Goal: Task Accomplishment & Management: Manage account settings

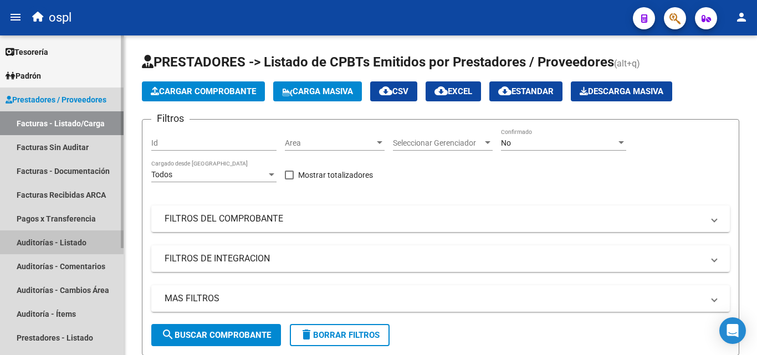
click at [20, 237] on link "Auditorías - Listado" at bounding box center [62, 242] width 124 height 24
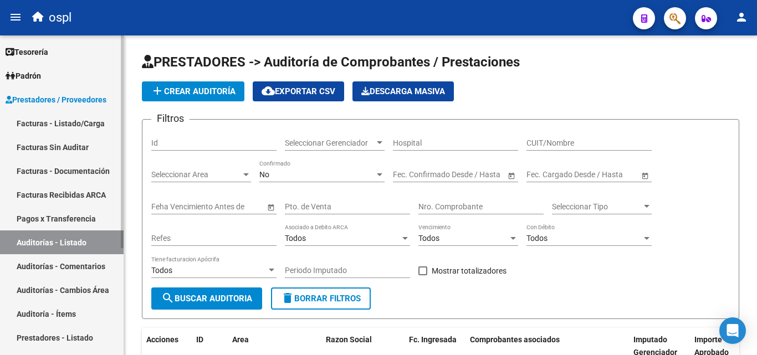
click at [50, 111] on link "Facturas - Listado/Carga" at bounding box center [62, 123] width 124 height 24
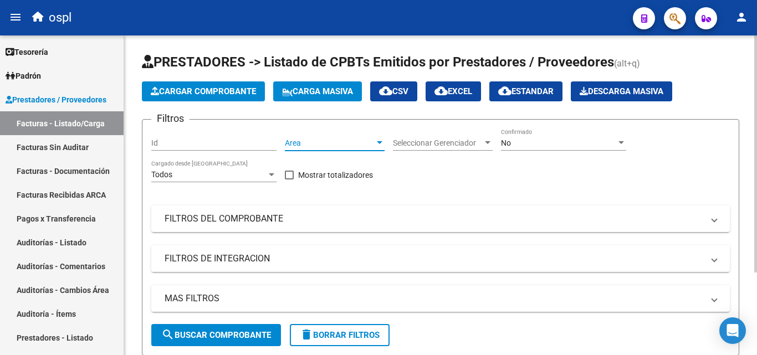
click at [329, 145] on span "Area" at bounding box center [330, 143] width 90 height 9
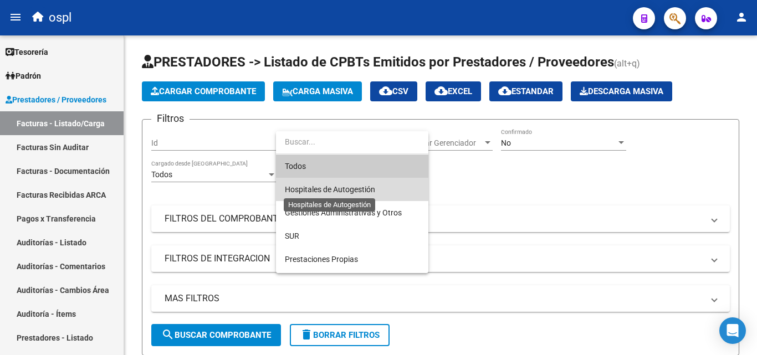
click at [328, 192] on span "Hospitales de Autogestión" at bounding box center [330, 189] width 90 height 9
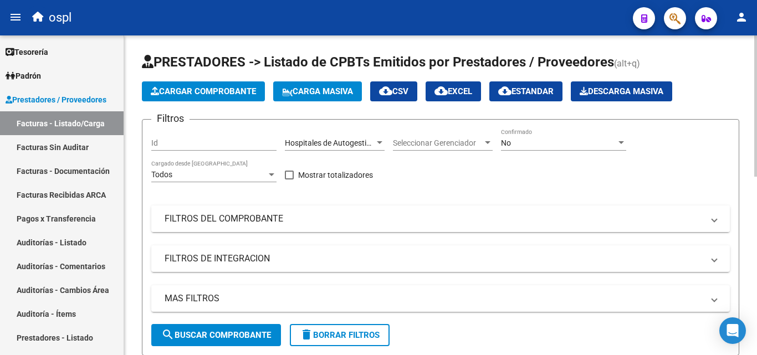
click at [262, 211] on mat-expansion-panel-header "FILTROS DEL COMPROBANTE" at bounding box center [440, 219] width 578 height 27
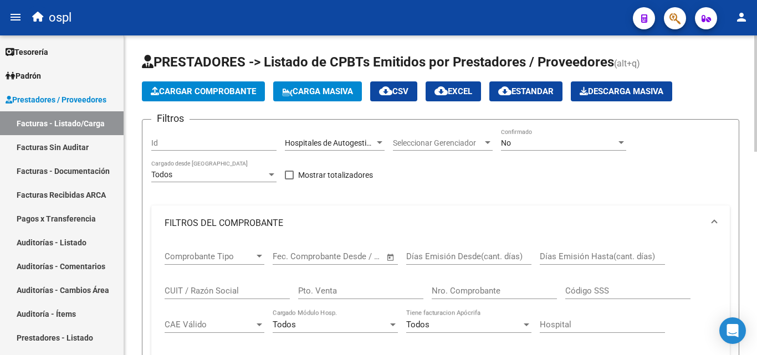
click at [385, 258] on span "Open calendar" at bounding box center [390, 257] width 27 height 27
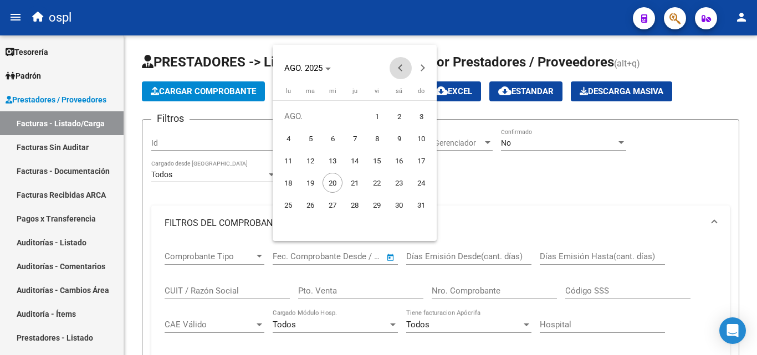
click at [402, 69] on button "Previous month" at bounding box center [400, 68] width 22 height 22
click at [303, 136] on span "1" at bounding box center [310, 139] width 20 height 20
type input "[DATE]"
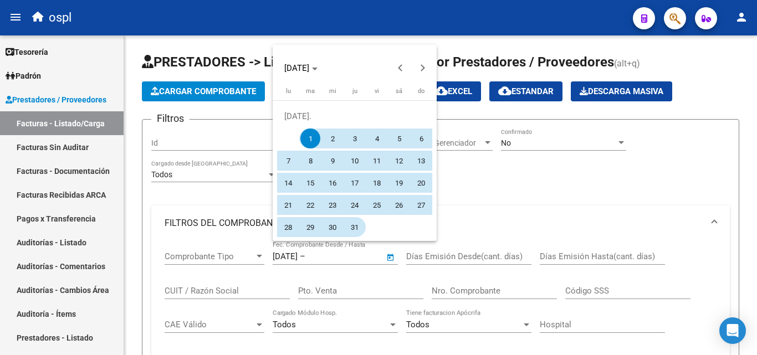
click at [350, 226] on span "31" at bounding box center [355, 227] width 20 height 20
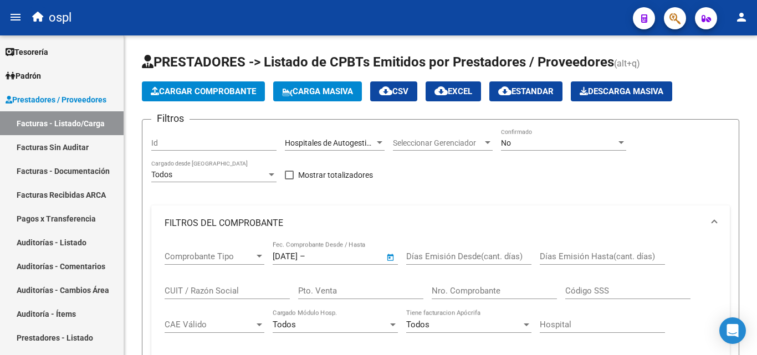
type input "[DATE]"
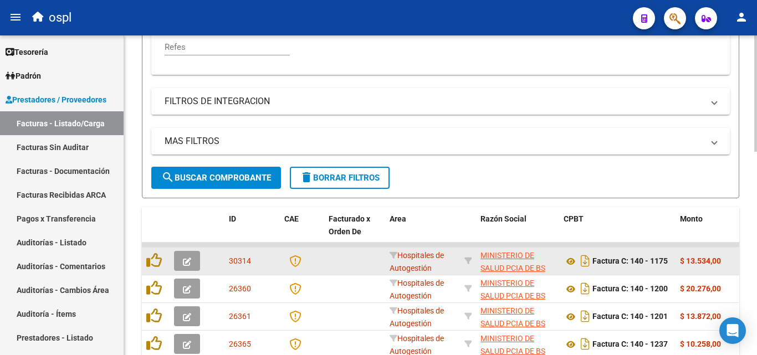
scroll to position [332, 0]
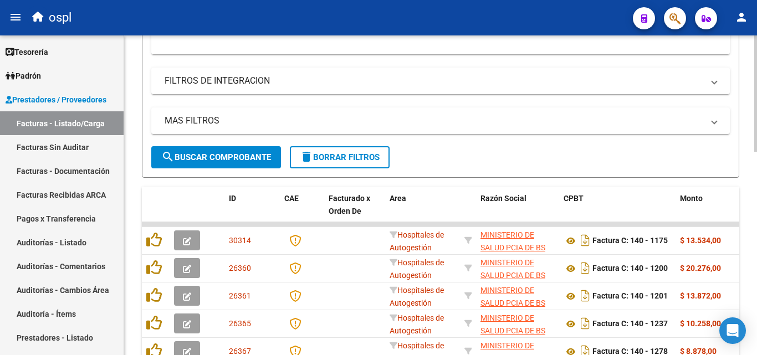
click at [253, 162] on span "search Buscar Comprobante" at bounding box center [216, 157] width 110 height 10
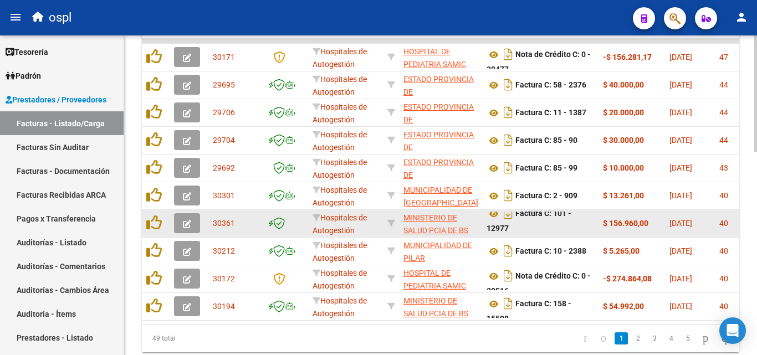
scroll to position [557, 0]
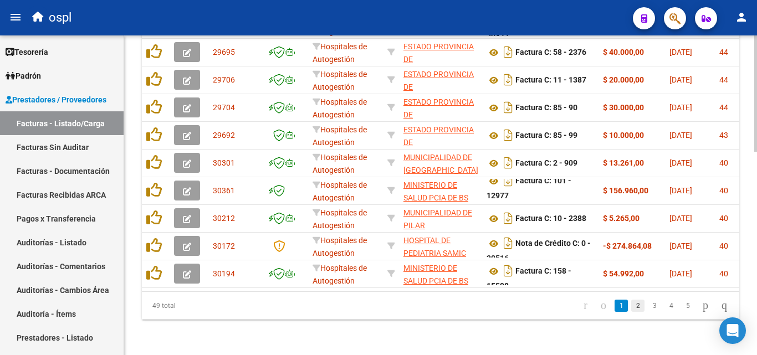
click at [631, 304] on link "2" at bounding box center [637, 306] width 13 height 12
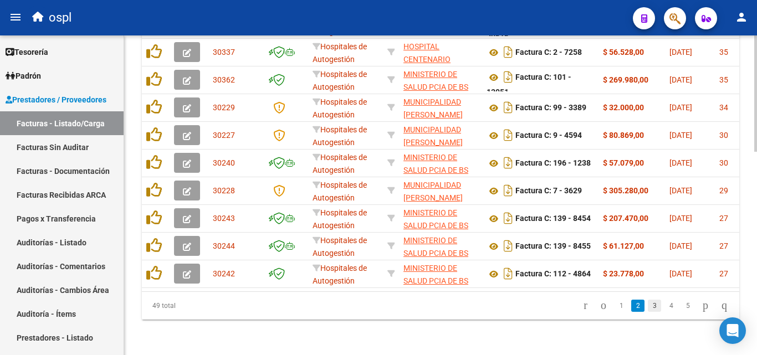
click at [648, 305] on link "3" at bounding box center [654, 306] width 13 height 12
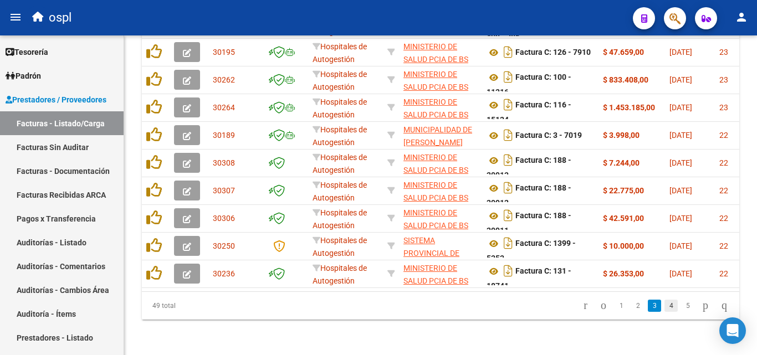
click at [664, 303] on link "4" at bounding box center [670, 306] width 13 height 12
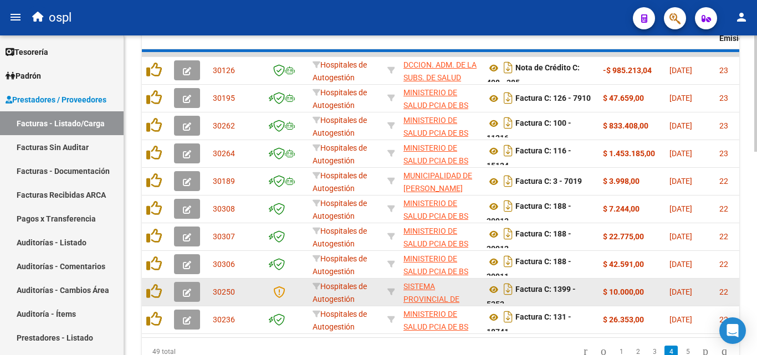
scroll to position [505, 0]
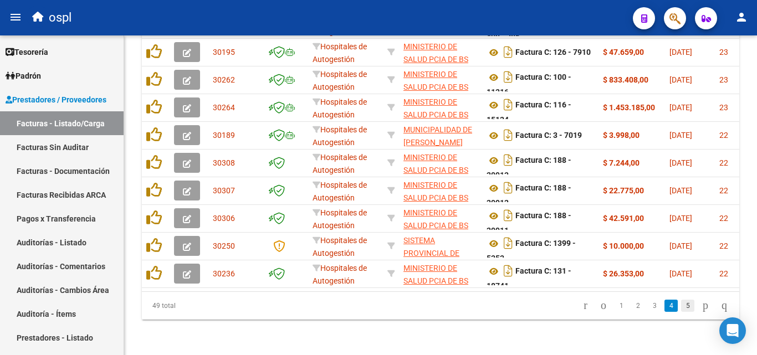
click at [681, 306] on link "5" at bounding box center [687, 306] width 13 height 12
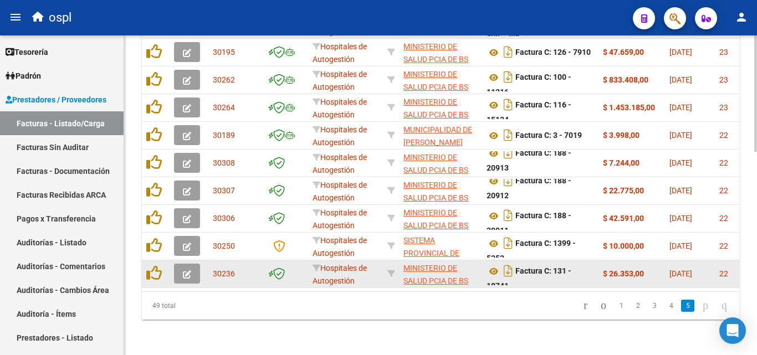
scroll to position [7, 0]
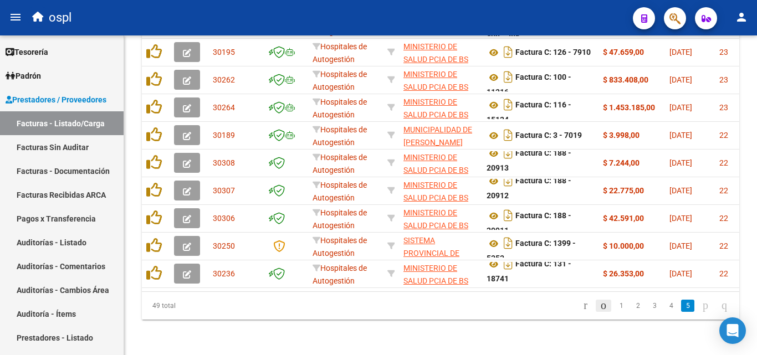
click at [599, 301] on icon "go to previous page" at bounding box center [603, 305] width 9 height 13
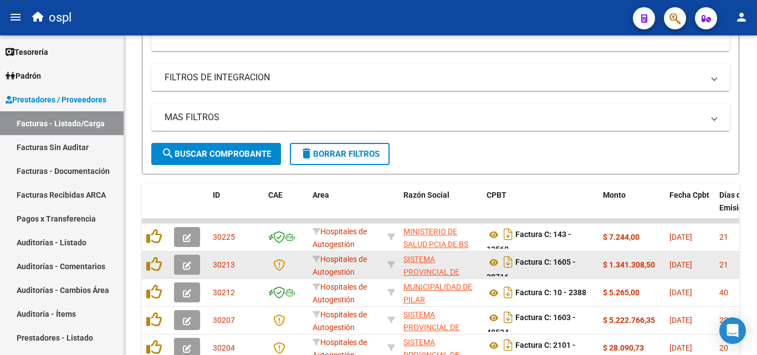
scroll to position [114, 0]
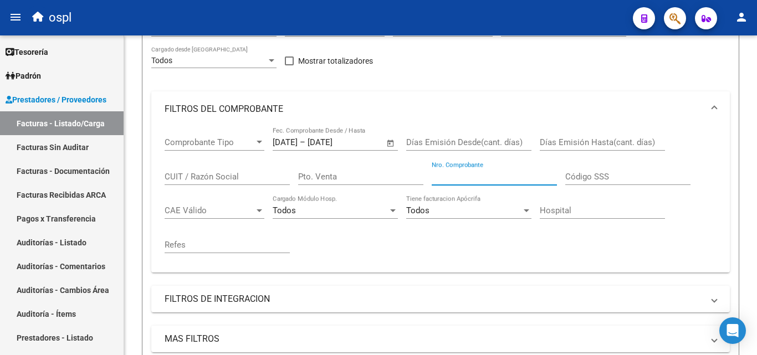
click at [459, 173] on input "Nro. Comprobante" at bounding box center [494, 177] width 125 height 10
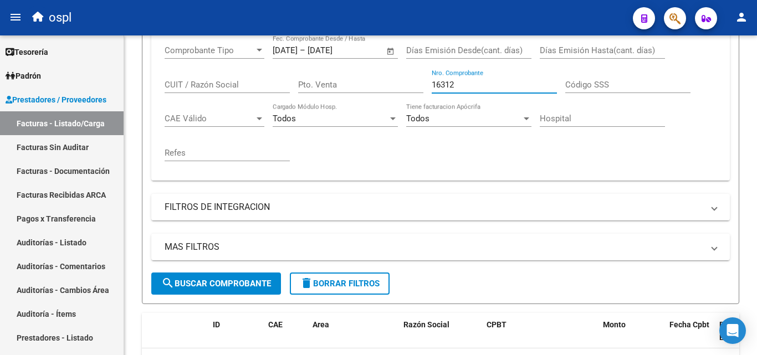
scroll to position [69, 0]
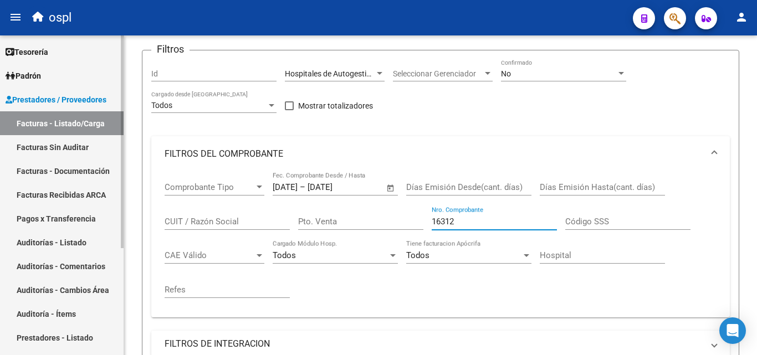
type input "16312"
click at [79, 148] on link "Facturas Sin Auditar" at bounding box center [62, 147] width 124 height 24
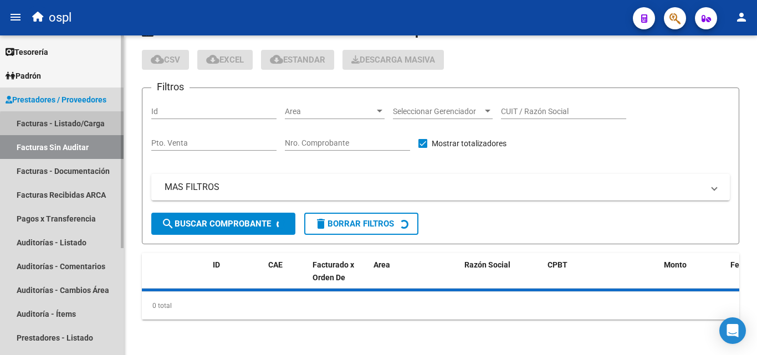
click at [76, 126] on link "Facturas - Listado/Carga" at bounding box center [62, 123] width 124 height 24
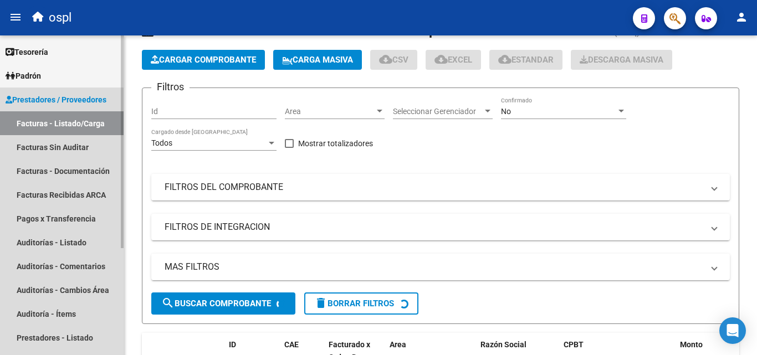
scroll to position [69, 0]
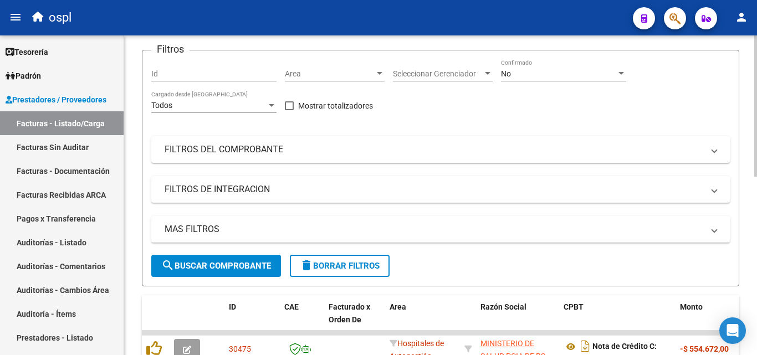
click at [326, 71] on span "Area" at bounding box center [330, 73] width 90 height 9
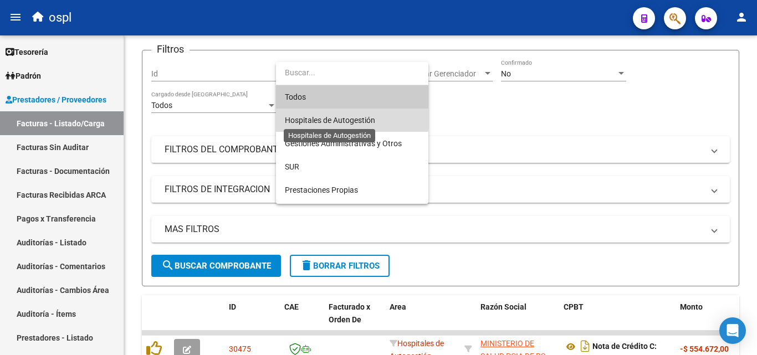
click at [316, 118] on span "Hospitales de Autogestión" at bounding box center [330, 120] width 90 height 9
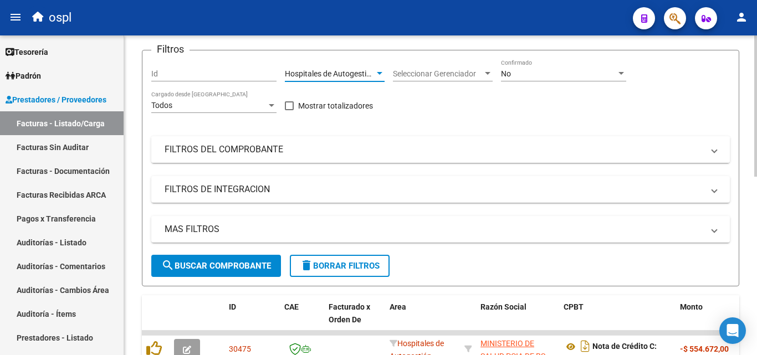
click at [246, 143] on mat-panel-title "FILTROS DEL COMPROBANTE" at bounding box center [434, 149] width 539 height 12
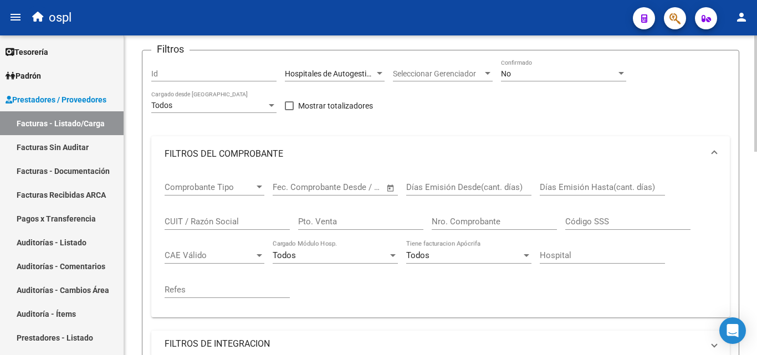
click at [458, 219] on input "Nro. Comprobante" at bounding box center [494, 222] width 125 height 10
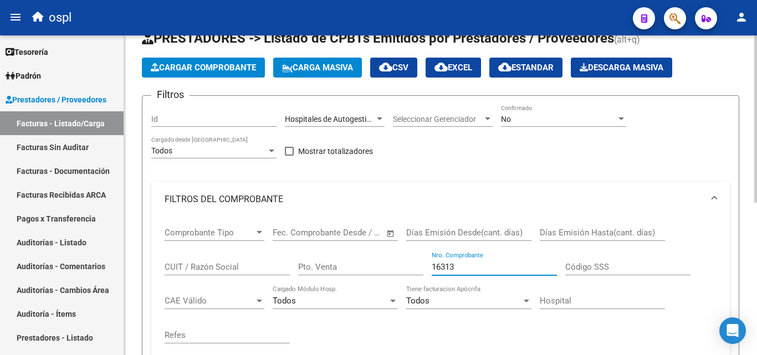
scroll to position [14, 0]
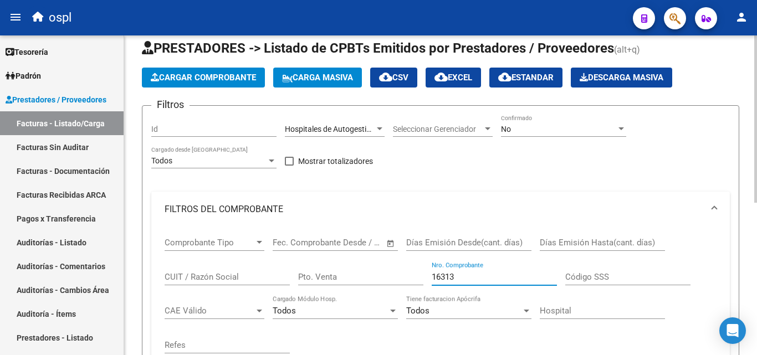
click at [523, 130] on div "No" at bounding box center [558, 129] width 115 height 9
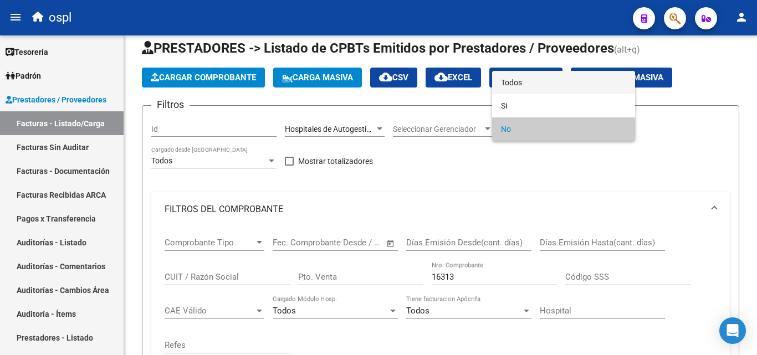
click at [527, 83] on span "Todos" at bounding box center [563, 82] width 125 height 23
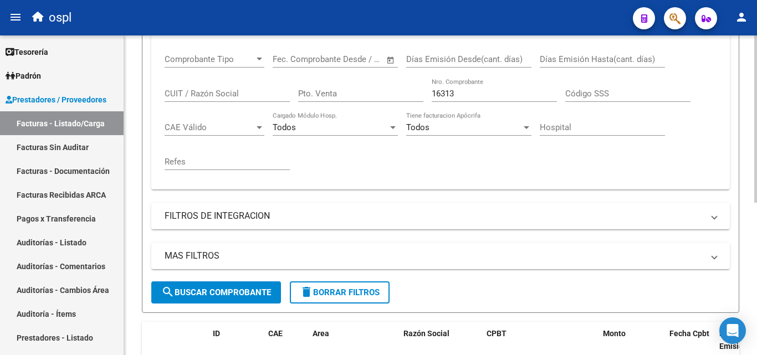
scroll to position [180, 0]
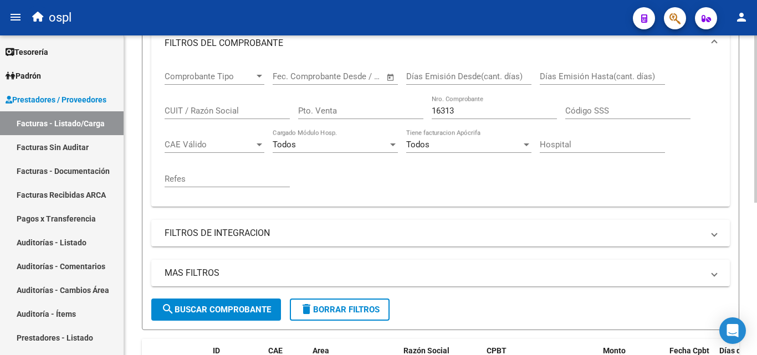
click at [457, 114] on input "16313" at bounding box center [494, 111] width 125 height 10
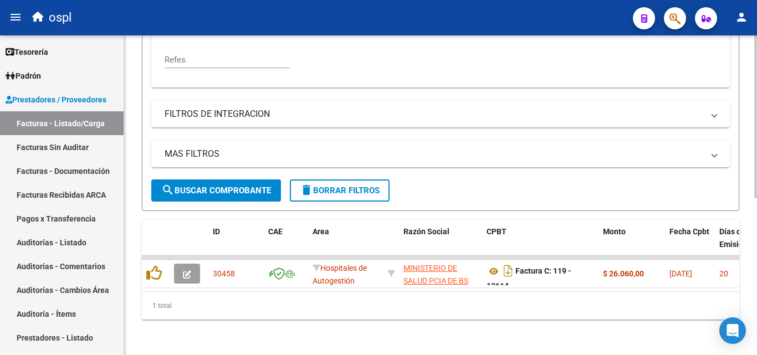
scroll to position [308, 0]
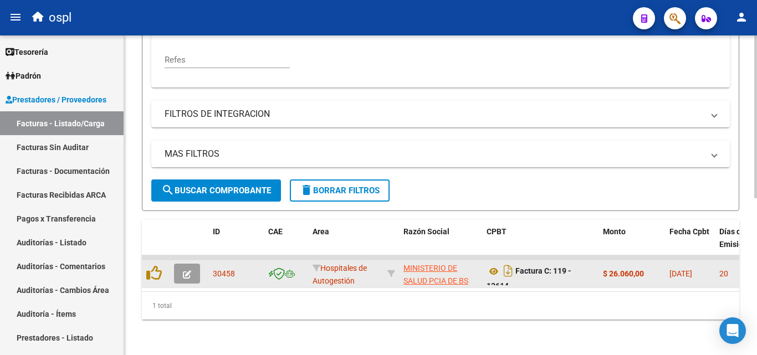
type input "13613"
click at [184, 270] on icon "button" at bounding box center [187, 274] width 8 height 8
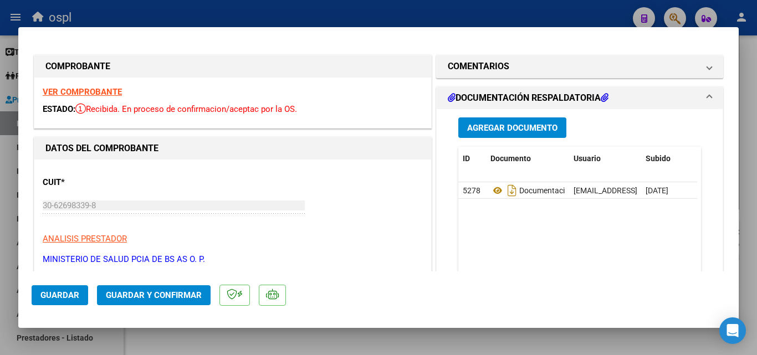
scroll to position [55, 0]
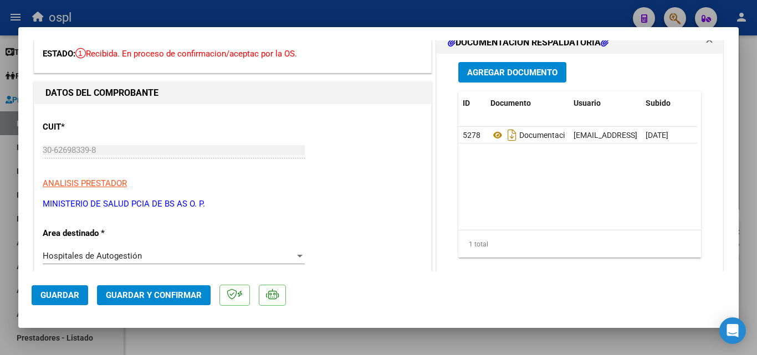
drag, startPoint x: 131, startPoint y: 291, endPoint x: 403, endPoint y: 245, distance: 276.0
click at [403, 245] on mat-dialog-container "COMPROBANTE VER COMPROBANTE ESTADO: Recibida. En proceso de confirmacion/acepta…" at bounding box center [378, 177] width 720 height 301
click at [283, 260] on div "Hospitales de Autogestión" at bounding box center [169, 256] width 252 height 10
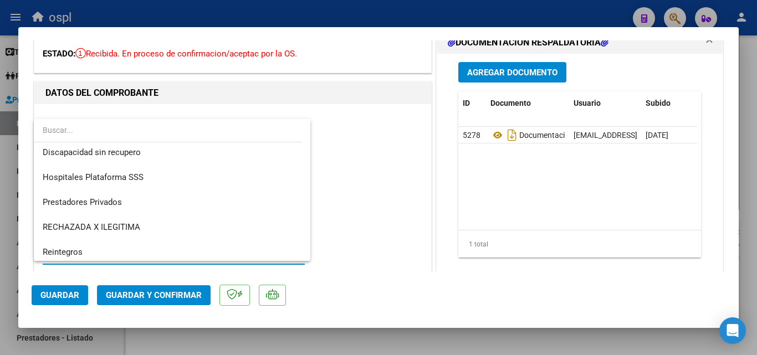
scroll to position [157, 0]
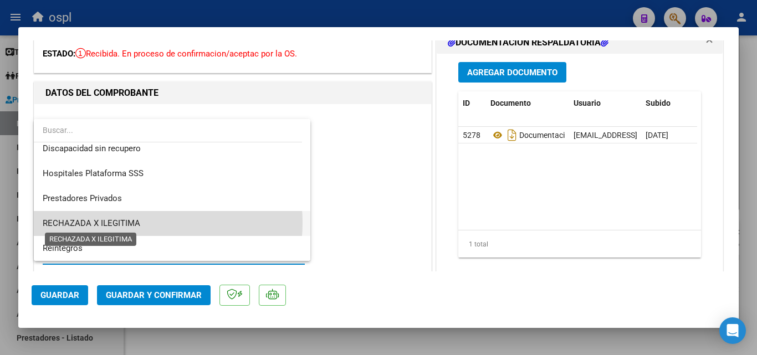
click at [130, 223] on span "RECHAZADA X ILEGITIMA" at bounding box center [92, 223] width 98 height 10
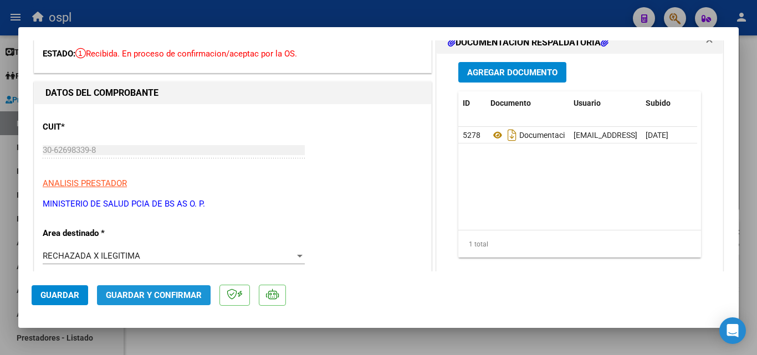
click at [180, 300] on span "Guardar y Confirmar" at bounding box center [154, 295] width 96 height 10
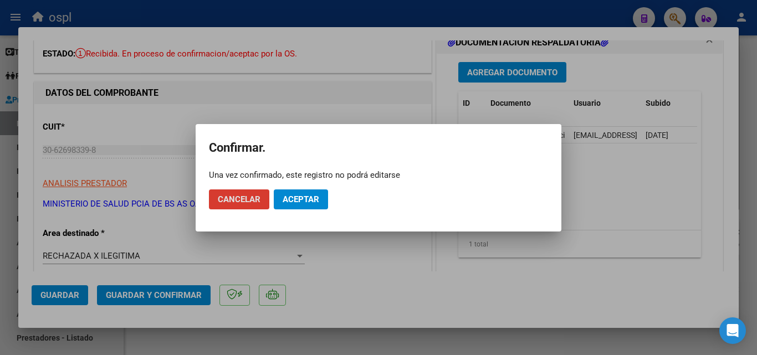
click at [323, 196] on button "Aceptar" at bounding box center [301, 199] width 54 height 20
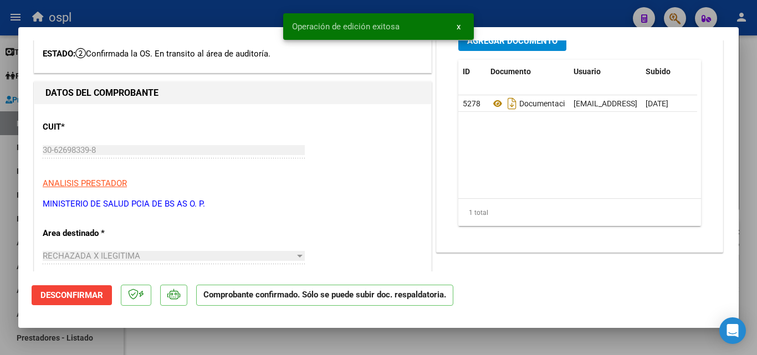
click at [0, 143] on div at bounding box center [378, 177] width 757 height 355
type input "$ 0,00"
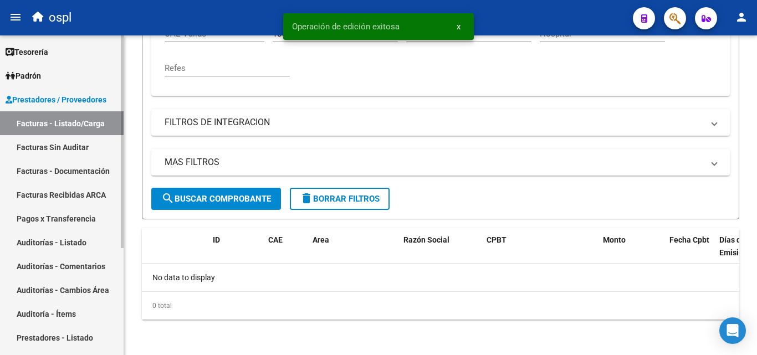
scroll to position [291, 0]
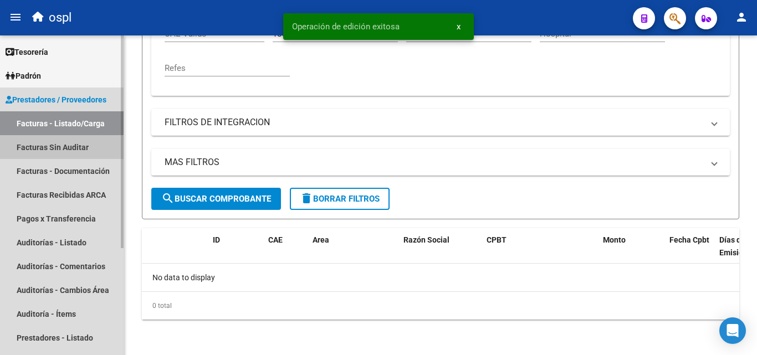
click at [42, 150] on link "Facturas Sin Auditar" at bounding box center [62, 147] width 124 height 24
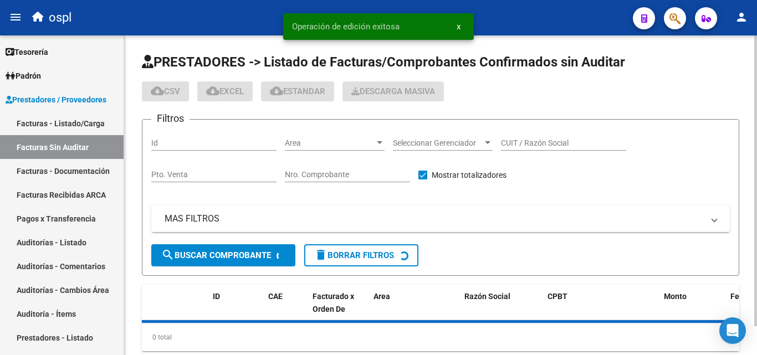
click at [321, 173] on input "Nro. Comprobante" at bounding box center [347, 174] width 125 height 9
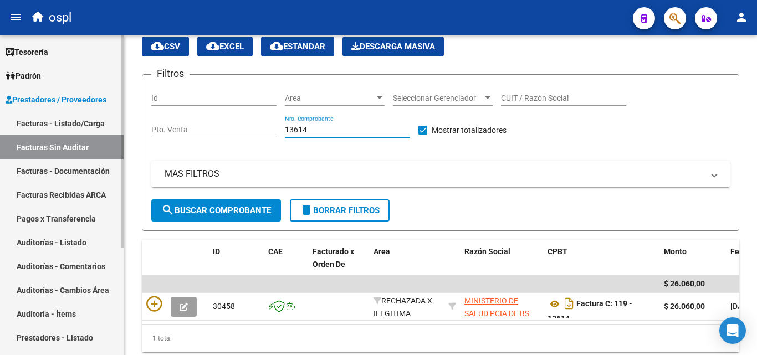
scroll to position [86, 0]
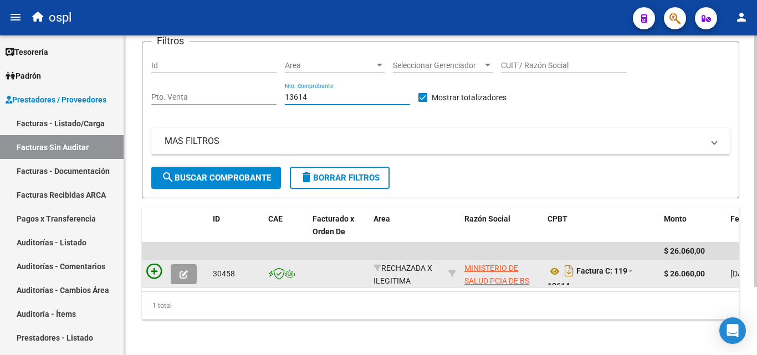
type input "13614"
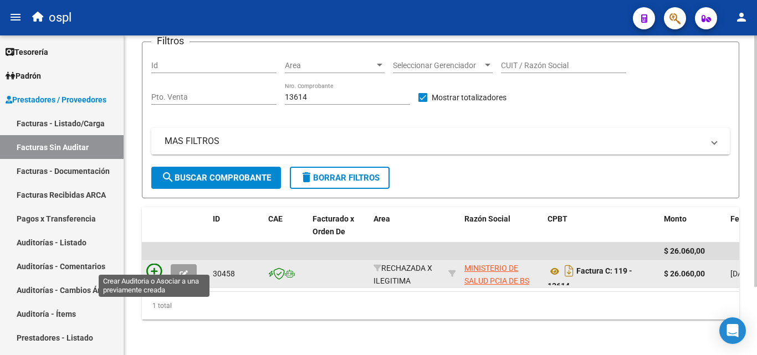
click at [154, 268] on icon at bounding box center [154, 272] width 16 height 16
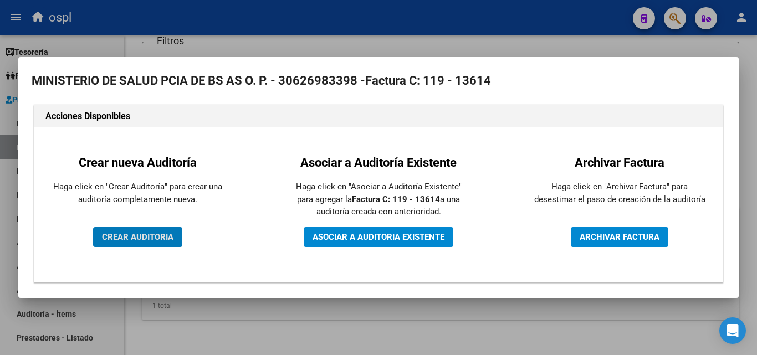
click at [132, 216] on div "Crear nueva Auditoría Haga click en "Crear Auditoría" para crear una auditoría …" at bounding box center [137, 205] width 189 height 138
click at [132, 222] on div "Crear nueva Auditoría Haga click en "Crear Auditoría" para crear una auditoría …" at bounding box center [137, 205] width 189 height 138
click at [135, 229] on button "CREAR AUDITORIA" at bounding box center [137, 237] width 89 height 20
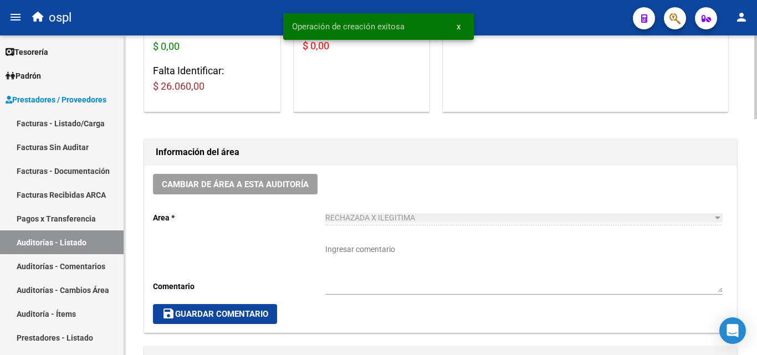
scroll to position [222, 0]
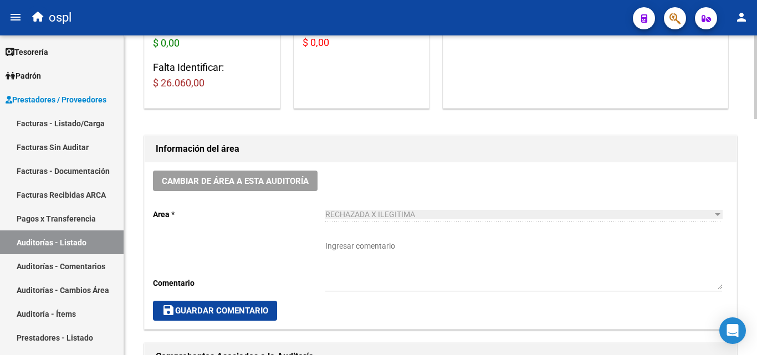
click at [452, 176] on div "Cambiar de área a esta auditoría Area * RECHAZADA X ILEGITIMA Seleccionar area …" at bounding box center [441, 245] width 592 height 167
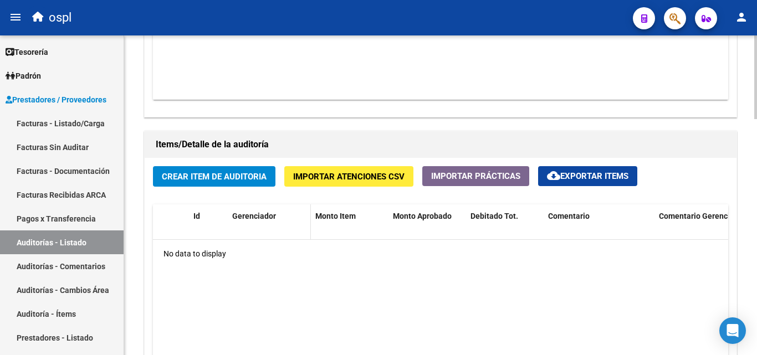
scroll to position [720, 0]
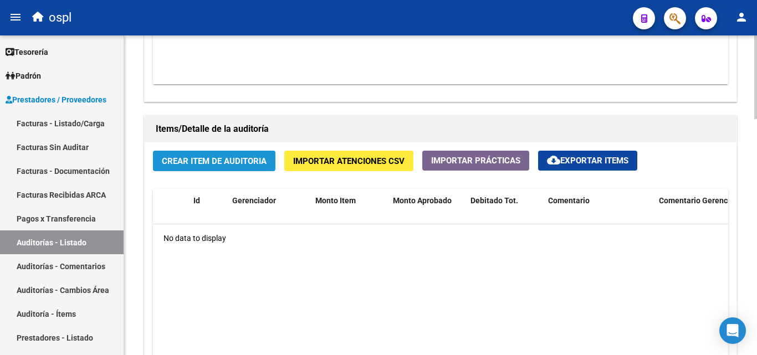
click at [225, 157] on span "Crear Item de Auditoria" at bounding box center [214, 161] width 105 height 10
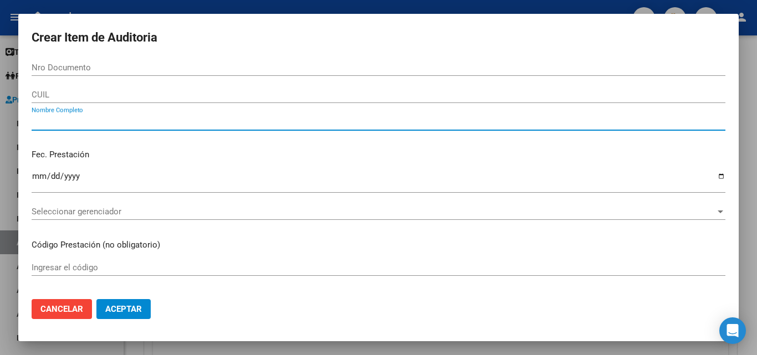
click at [87, 124] on input "Nombre Completo" at bounding box center [379, 122] width 694 height 10
type input "todos"
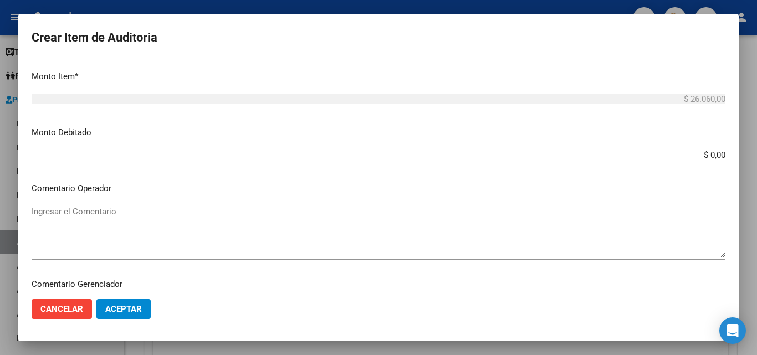
scroll to position [332, 0]
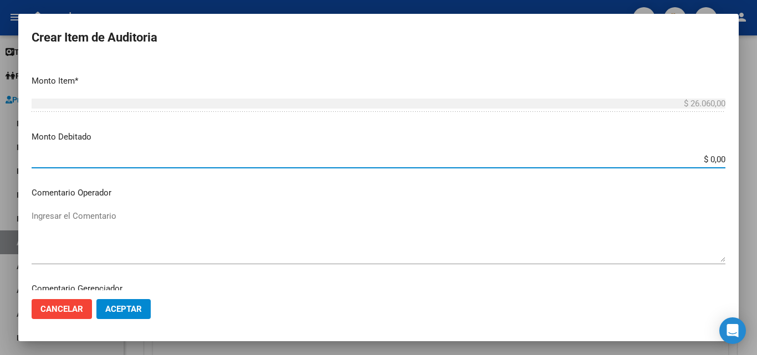
drag, startPoint x: 685, startPoint y: 164, endPoint x: 749, endPoint y: 161, distance: 64.3
click at [749, 161] on div "Crear Item de Auditoria Nro Documento CUIL todos Nombre Completo Fec. Prestació…" at bounding box center [378, 177] width 757 height 355
type input "$ 26.060,00"
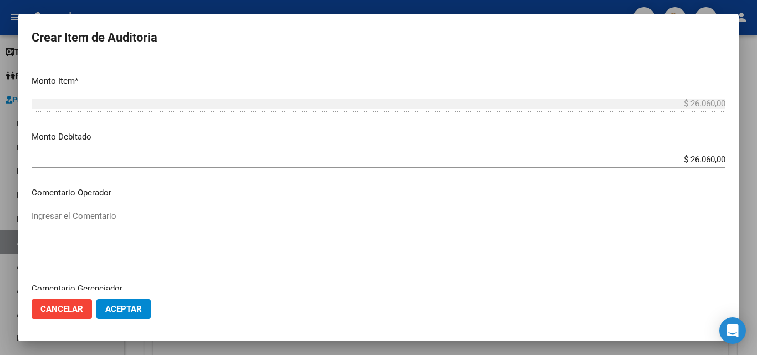
click at [159, 201] on mat-dialog-content "Nro Documento CUIL todos Nombre Completo Fec. Prestación Ingresar la fecha Sele…" at bounding box center [378, 174] width 720 height 231
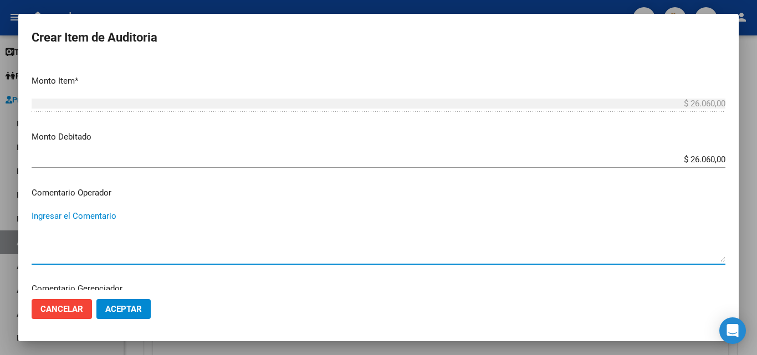
click at [150, 216] on textarea "Ingresar el Comentario" at bounding box center [379, 236] width 694 height 52
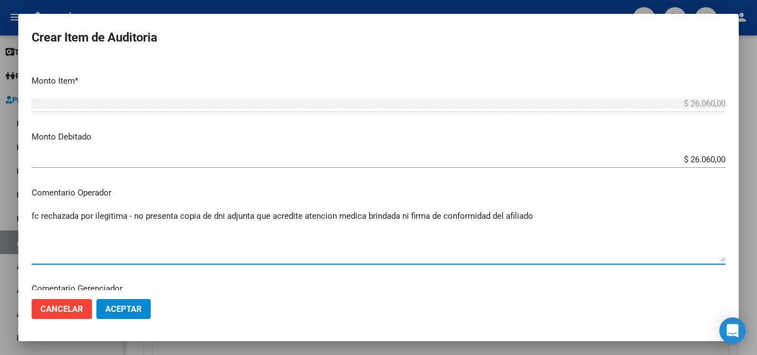
type textarea "fc rechazada por ilegitima - no presenta copia de dni adjunta que acredite aten…"
click at [131, 305] on span "Aceptar" at bounding box center [123, 309] width 37 height 10
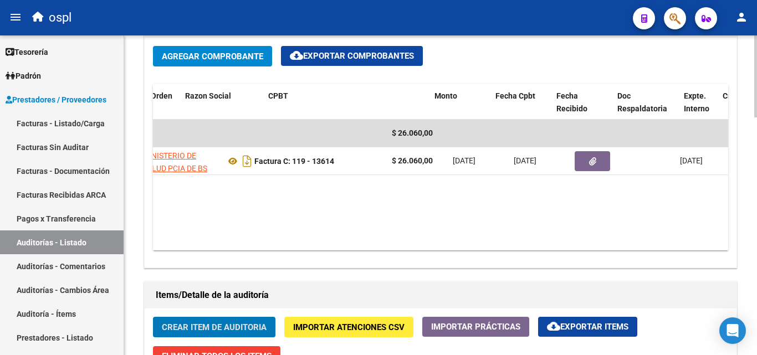
scroll to position [0, 206]
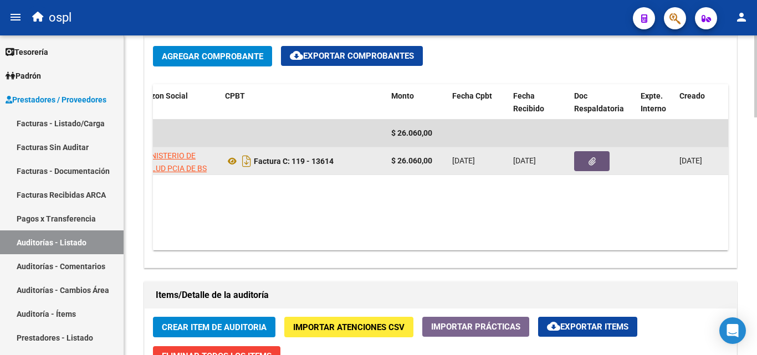
click at [580, 160] on button "button" at bounding box center [591, 161] width 35 height 20
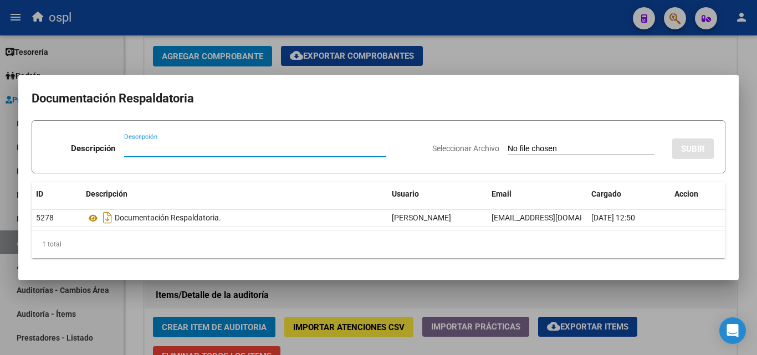
click at [519, 150] on input "Seleccionar Archivo" at bounding box center [581, 149] width 147 height 11
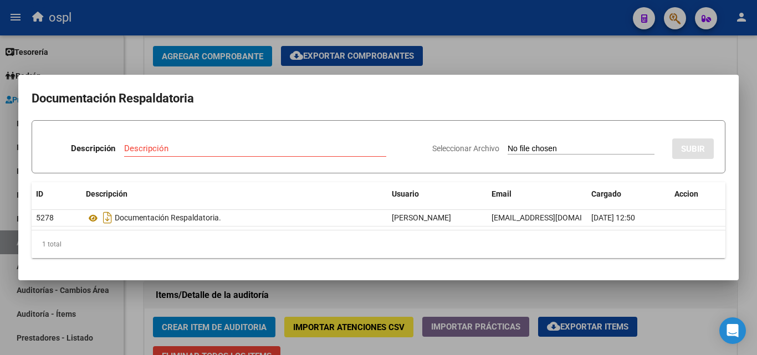
type input "C:\fakepath\RECHAZO X ILEGITIMA - FC 13614.pdf"
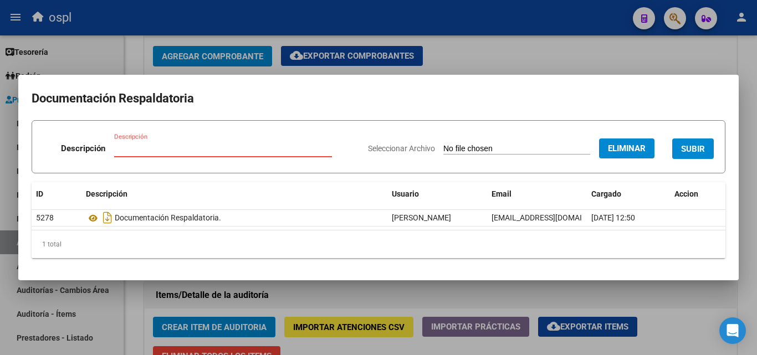
click at [169, 150] on input "Descripción" at bounding box center [223, 148] width 218 height 10
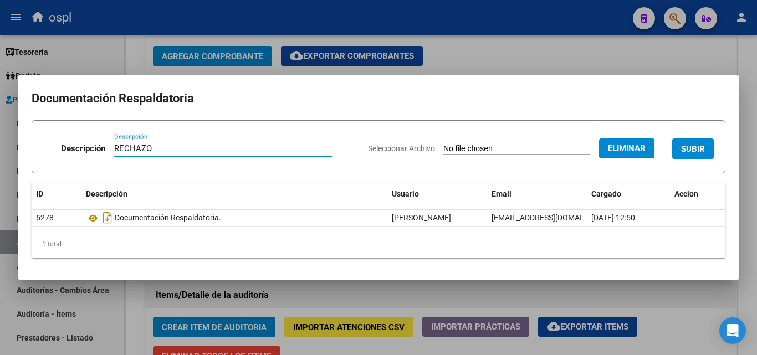
type input "RECHAZO"
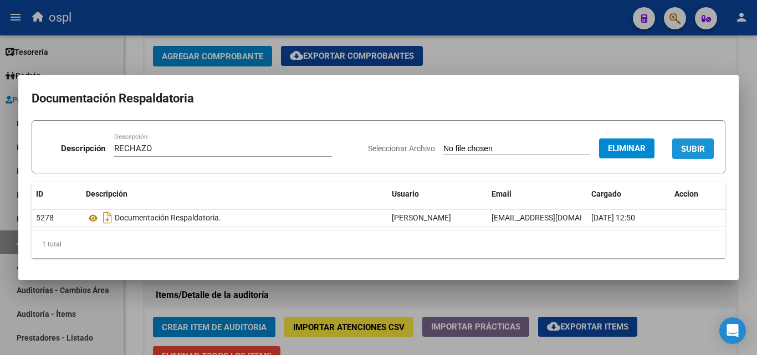
click at [702, 150] on span "SUBIR" at bounding box center [693, 149] width 24 height 10
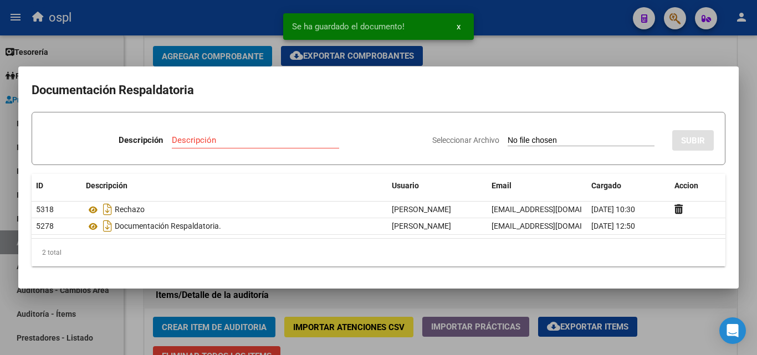
click at [0, 198] on div at bounding box center [378, 177] width 757 height 355
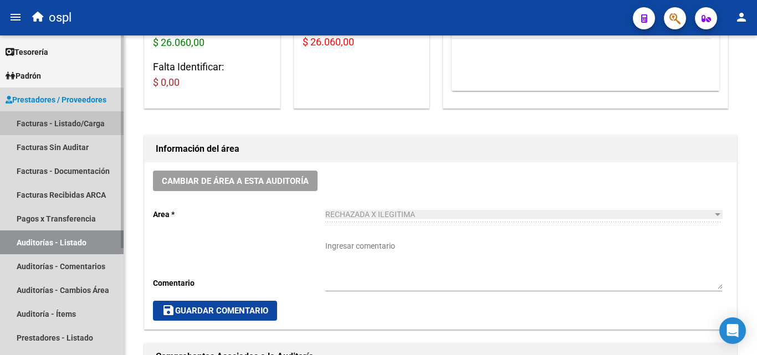
click at [43, 124] on link "Facturas - Listado/Carga" at bounding box center [62, 123] width 124 height 24
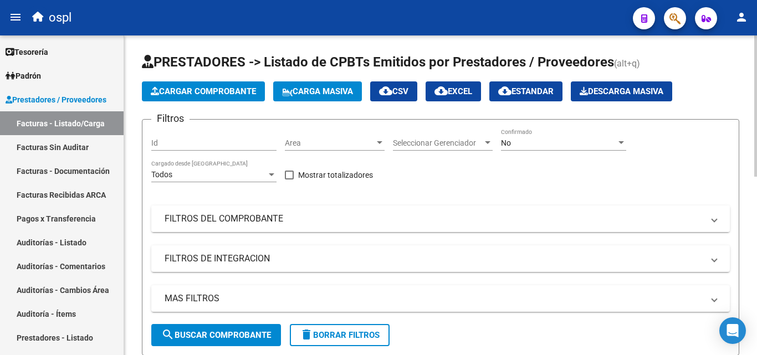
drag, startPoint x: 278, startPoint y: 230, endPoint x: 447, endPoint y: 266, distance: 172.8
click at [278, 229] on mat-expansion-panel-header "FILTROS DEL COMPROBANTE" at bounding box center [440, 219] width 578 height 27
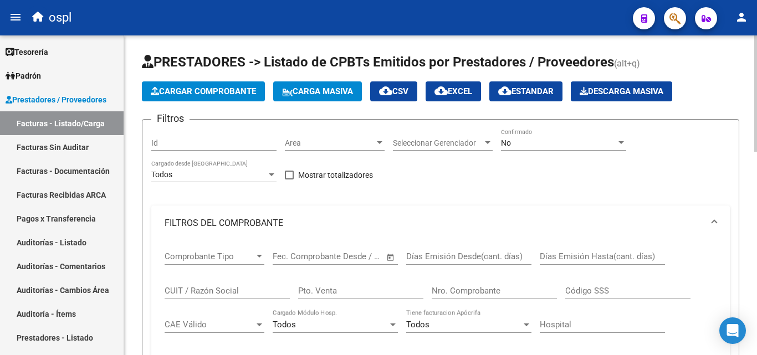
click at [472, 294] on input "Nro. Comprobante" at bounding box center [494, 291] width 125 height 10
type input "13617"
click at [596, 147] on div "No" at bounding box center [558, 143] width 115 height 9
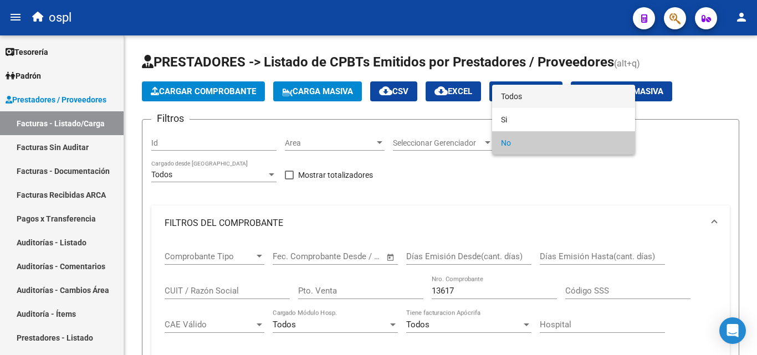
click at [548, 98] on span "Todos" at bounding box center [563, 96] width 125 height 23
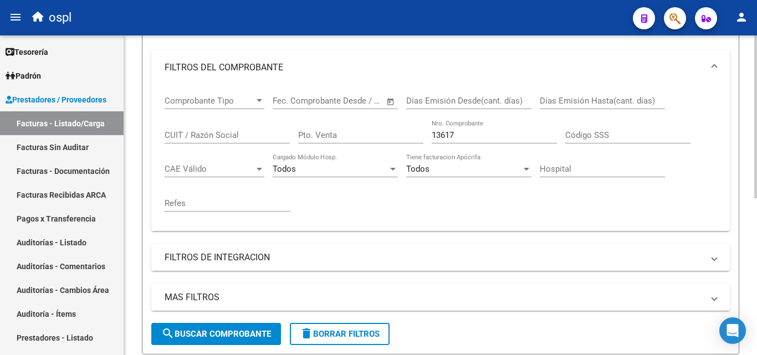
scroll to position [222, 0]
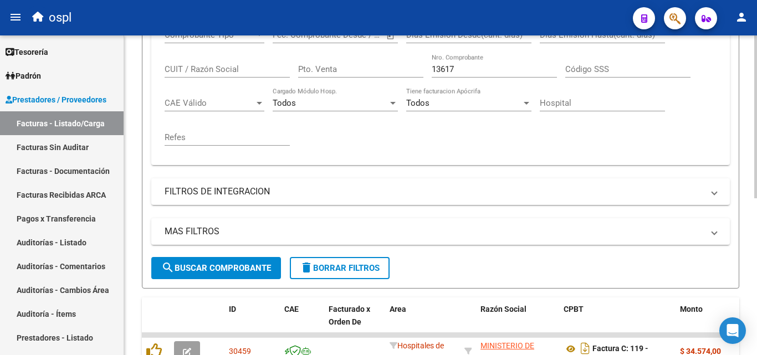
click at [206, 274] on button "search Buscar Comprobante" at bounding box center [216, 268] width 130 height 22
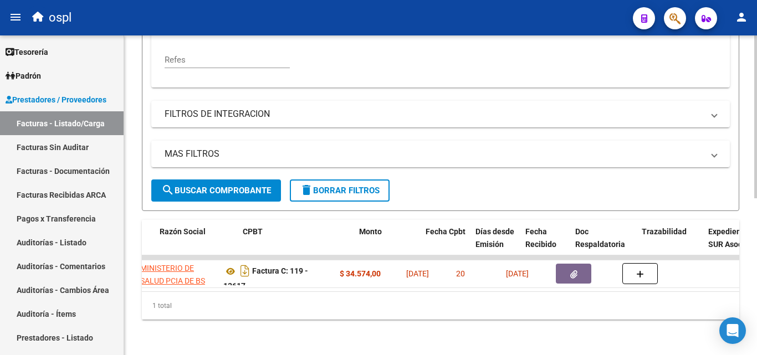
scroll to position [0, 321]
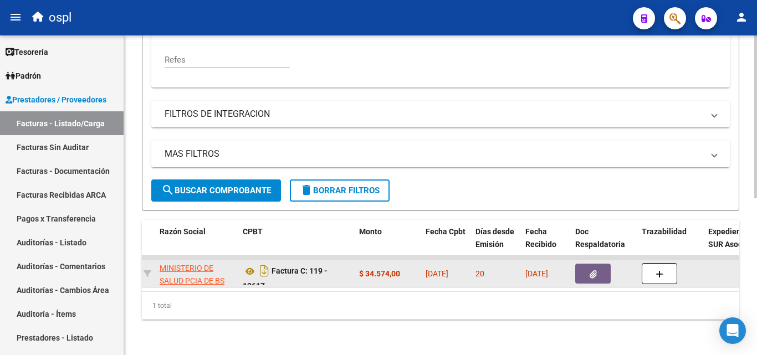
drag, startPoint x: 307, startPoint y: 279, endPoint x: 298, endPoint y: 280, distance: 9.0
click at [299, 281] on datatable-selection "30459 Hospitales de Autogestión MINISTERIO DE SALUD PCIA DE BS AS O. P. 3062698…" at bounding box center [119, 285] width 597 height 9
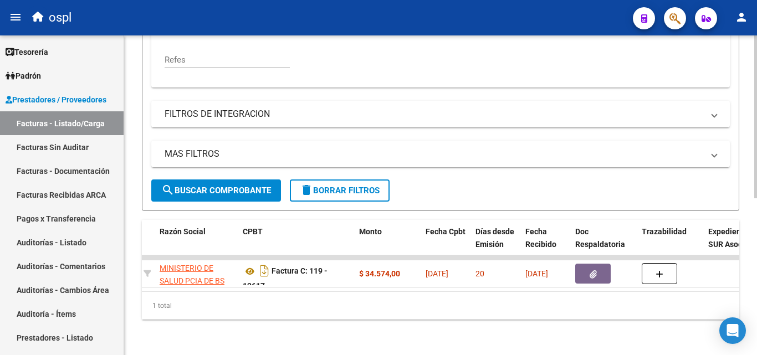
drag, startPoint x: 290, startPoint y: 283, endPoint x: 207, endPoint y: 284, distance: 83.1
click at [207, 284] on datatable-body "30459 Hospitales de Autogestión MINISTERIO DE SALUD PCIA DE BS AS O. P. 3062698…" at bounding box center [440, 273] width 597 height 36
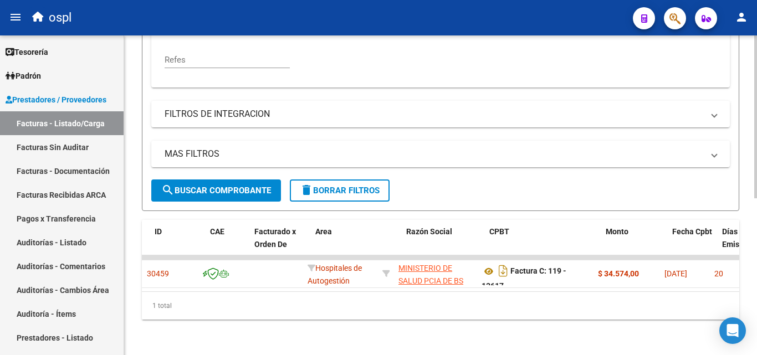
scroll to position [0, 0]
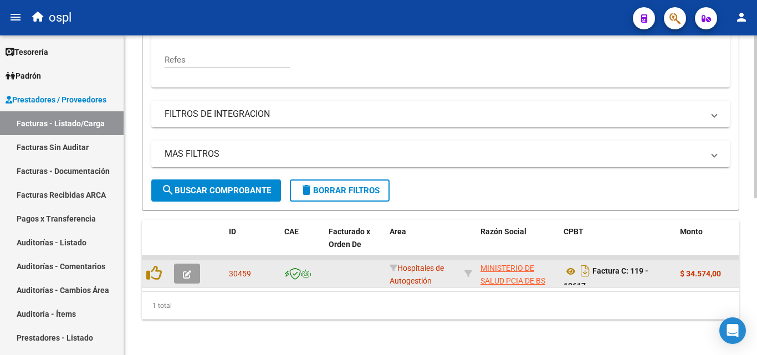
click at [184, 270] on icon "button" at bounding box center [187, 274] width 8 height 8
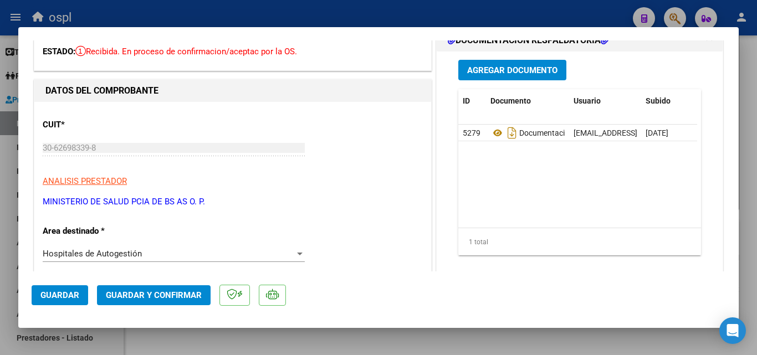
scroll to position [111, 0]
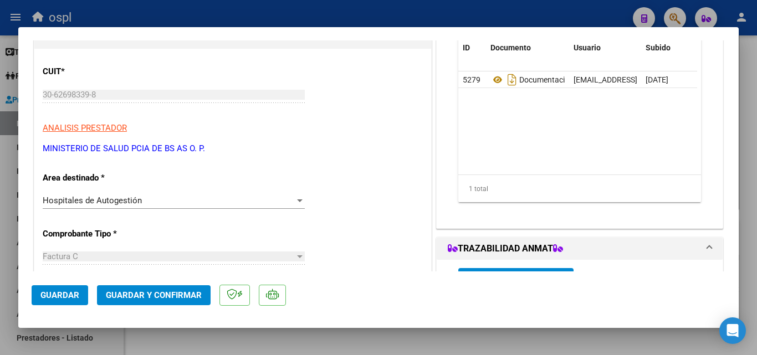
click at [300, 202] on div at bounding box center [300, 200] width 10 height 9
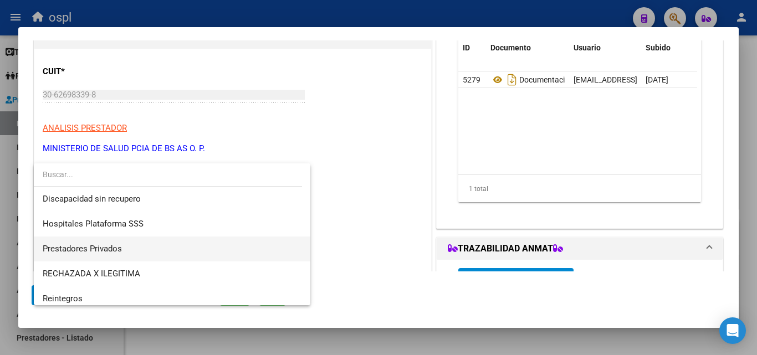
scroll to position [157, 0]
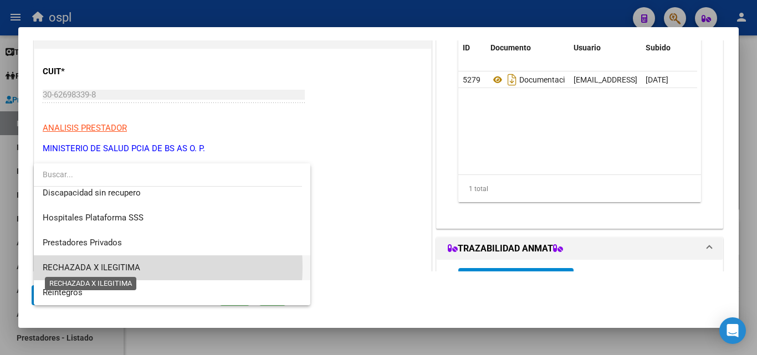
click at [110, 267] on span "RECHAZADA X ILEGITIMA" at bounding box center [92, 268] width 98 height 10
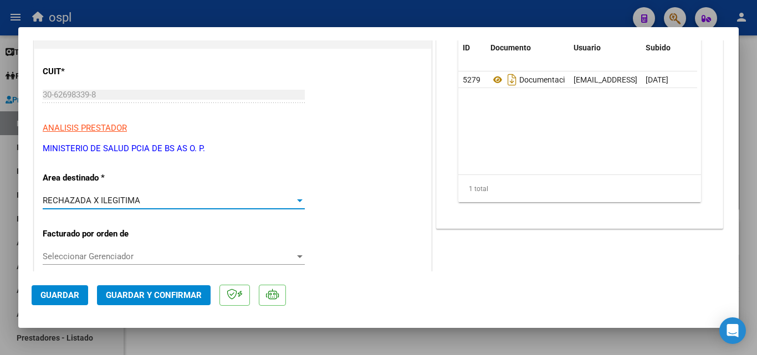
click at [152, 300] on span "Guardar y Confirmar" at bounding box center [154, 295] width 96 height 10
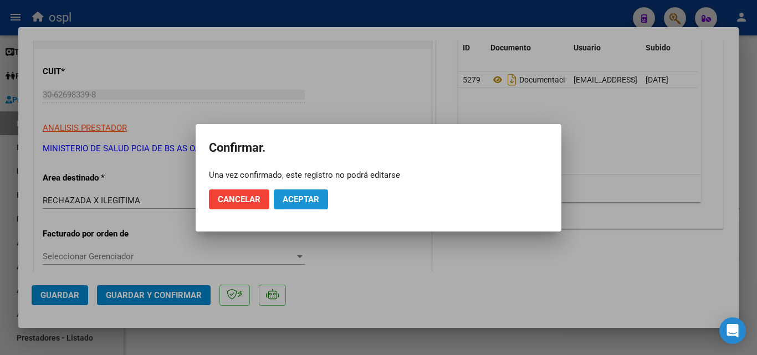
click at [286, 193] on button "Aceptar" at bounding box center [301, 199] width 54 height 20
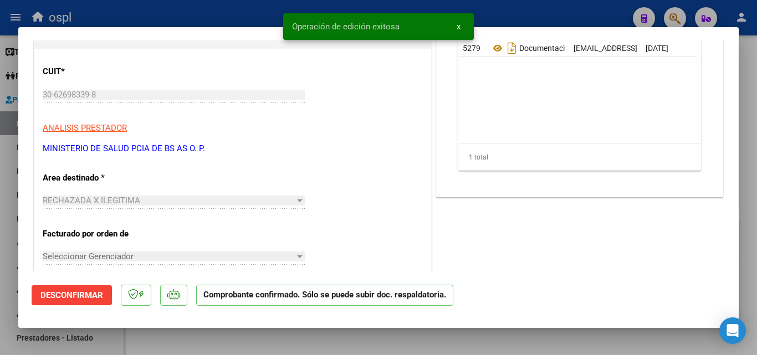
click at [0, 262] on div at bounding box center [378, 177] width 757 height 355
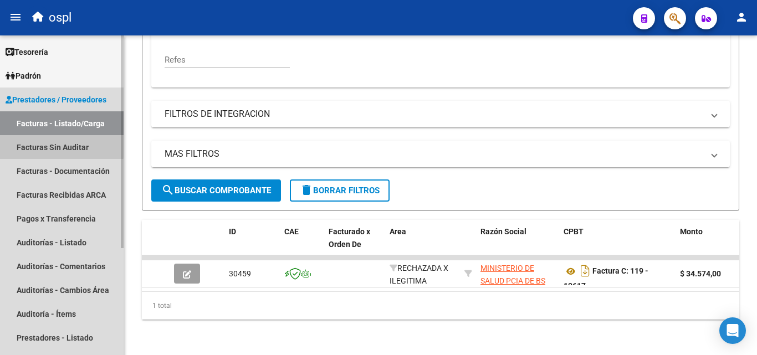
click at [53, 145] on link "Facturas Sin Auditar" at bounding box center [62, 147] width 124 height 24
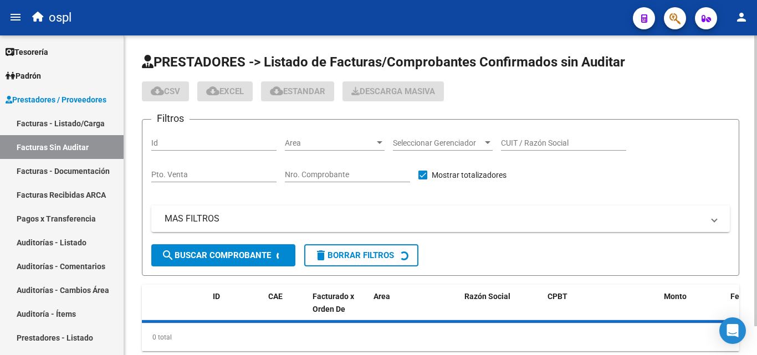
click at [312, 175] on input "Nro. Comprobante" at bounding box center [347, 174] width 125 height 9
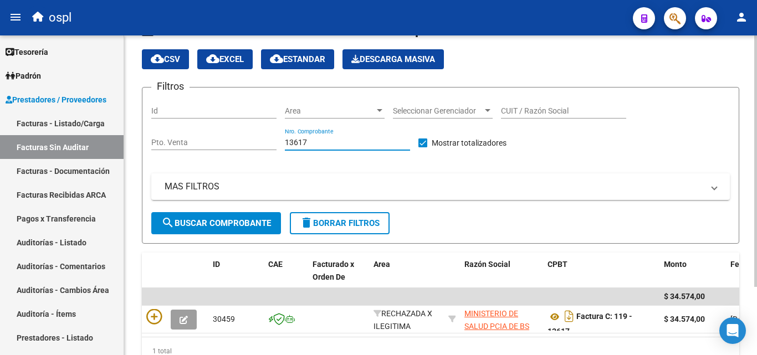
scroll to position [86, 0]
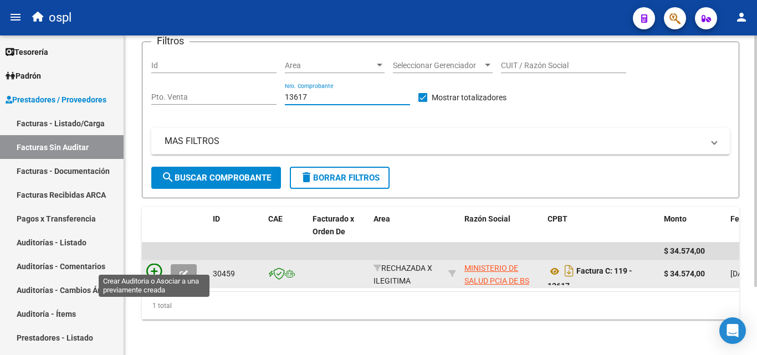
type input "13617"
click at [151, 264] on icon at bounding box center [154, 272] width 16 height 16
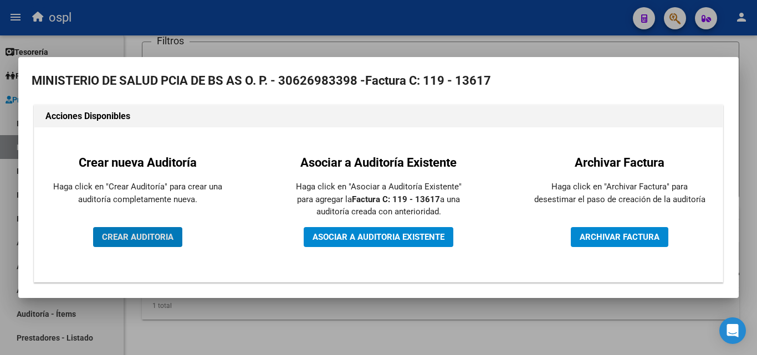
click at [139, 234] on span "CREAR AUDITORIA" at bounding box center [137, 237] width 71 height 10
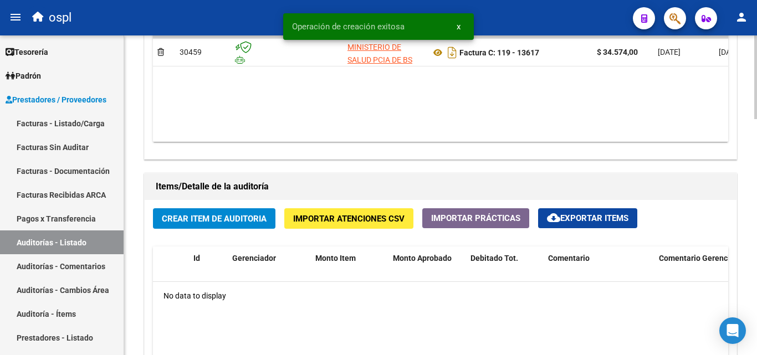
scroll to position [665, 0]
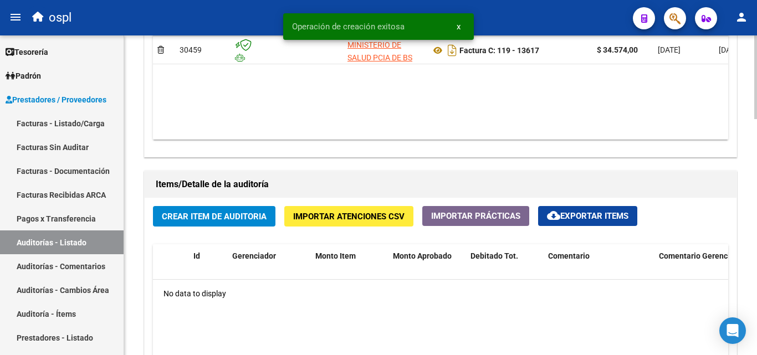
click at [230, 216] on span "Crear Item de Auditoria" at bounding box center [214, 217] width 105 height 10
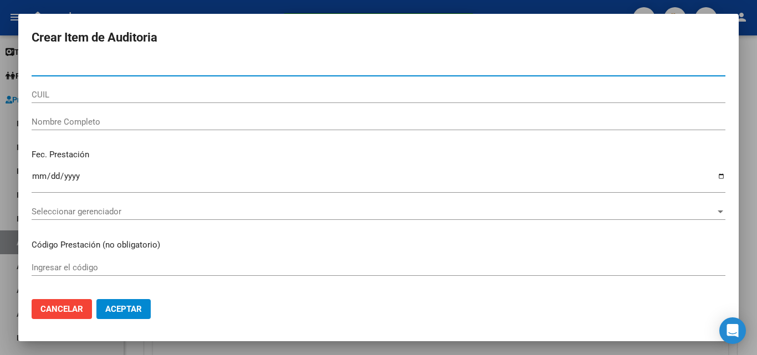
click at [70, 122] on input "Nombre Completo" at bounding box center [379, 122] width 694 height 10
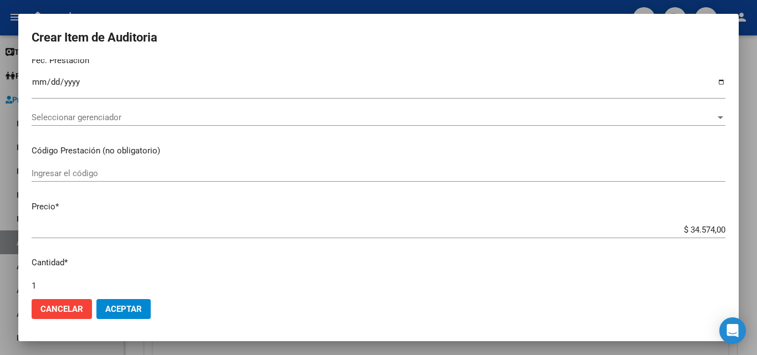
scroll to position [222, 0]
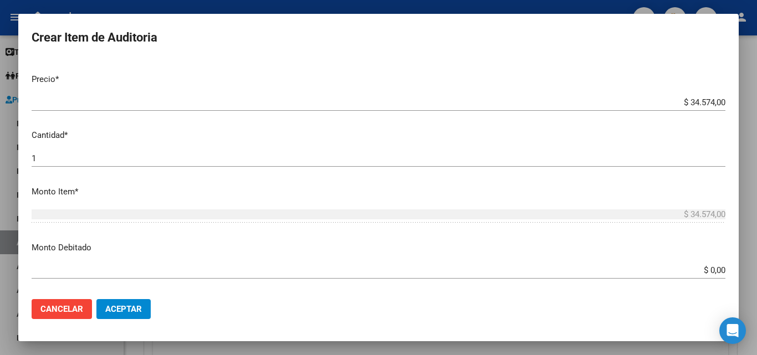
type input "TODOS"
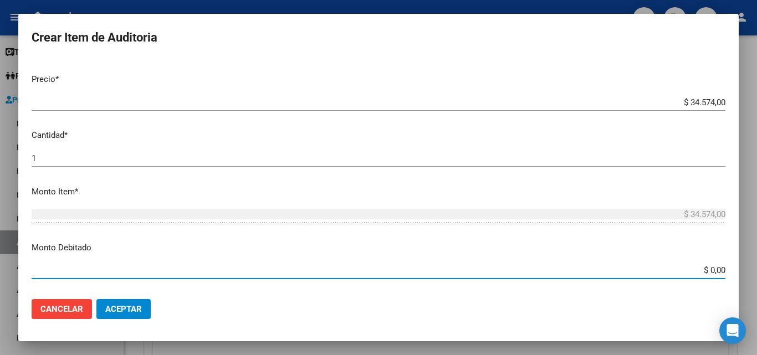
drag, startPoint x: 689, startPoint y: 273, endPoint x: 756, endPoint y: 273, distance: 66.5
click at [756, 273] on div "Crear Item de Auditoria Nro Documento CUIL TODOS Nombre Completo Fec. Prestació…" at bounding box center [378, 177] width 757 height 355
type input "$ 34.574,00"
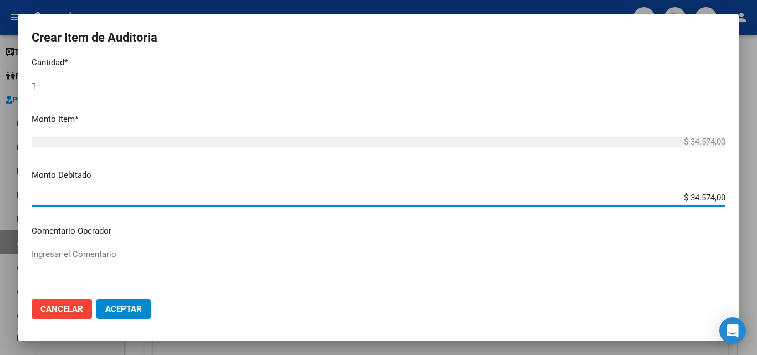
scroll to position [332, 0]
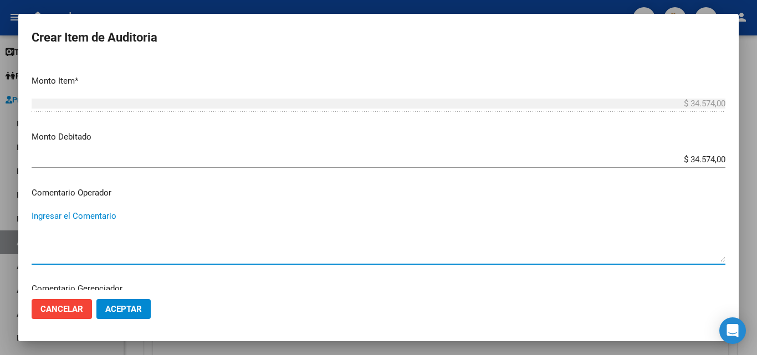
click at [135, 224] on textarea "Ingresar el Comentario" at bounding box center [379, 236] width 694 height 52
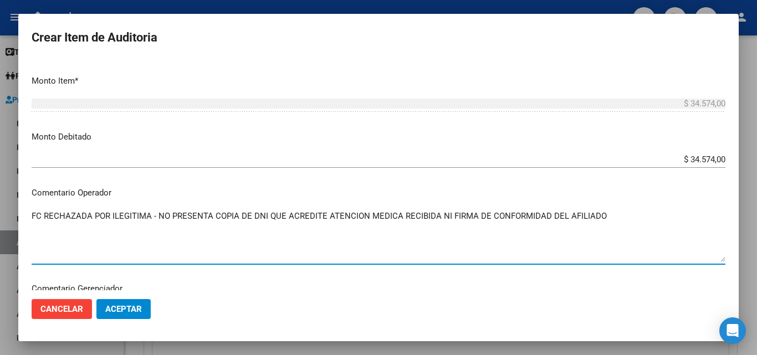
type textarea "FC RECHAZADA POR ILEGITIMA - NO PRESENTA COPIA DE DNI QUE ACREDITE ATENCION MED…"
click at [125, 306] on span "Aceptar" at bounding box center [123, 309] width 37 height 10
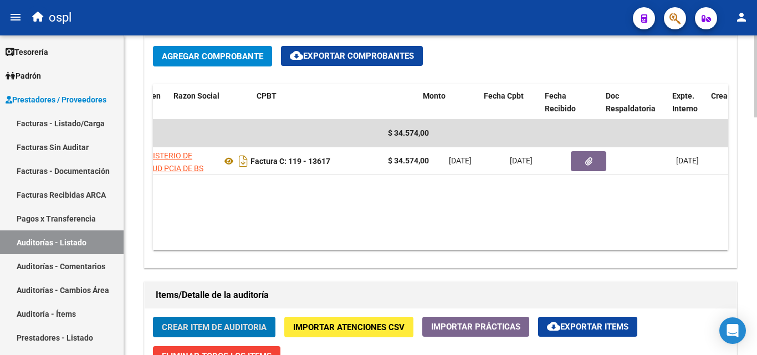
scroll to position [0, 210]
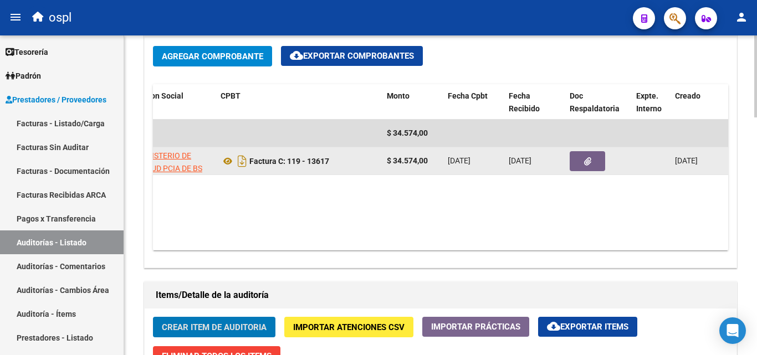
click at [585, 157] on span "button" at bounding box center [587, 161] width 7 height 10
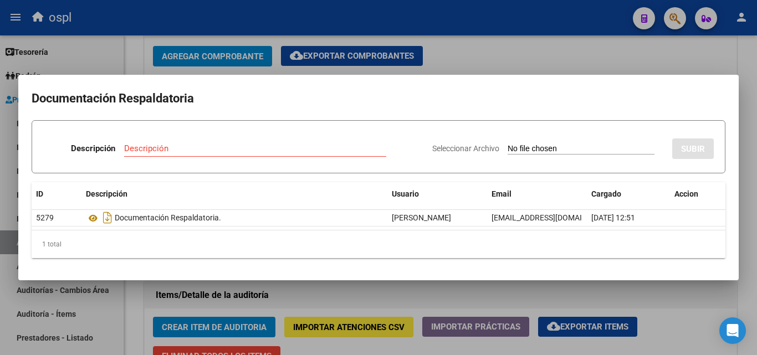
click at [552, 145] on input "Seleccionar Archivo" at bounding box center [581, 149] width 147 height 11
type input "C:\fakepath\RECHAZO X ILEGITIMA - FC 13617.pdf"
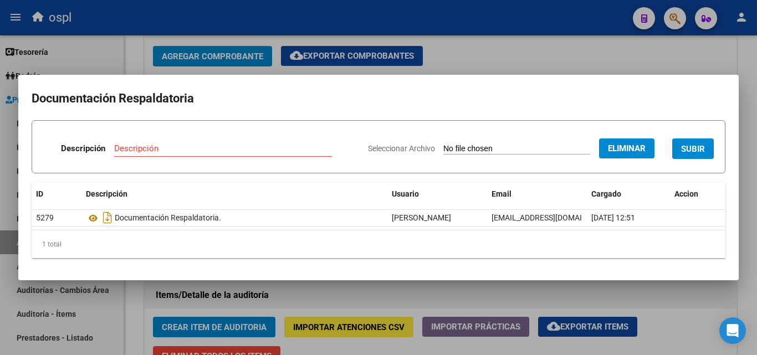
click at [194, 145] on input "Descripción" at bounding box center [223, 148] width 218 height 10
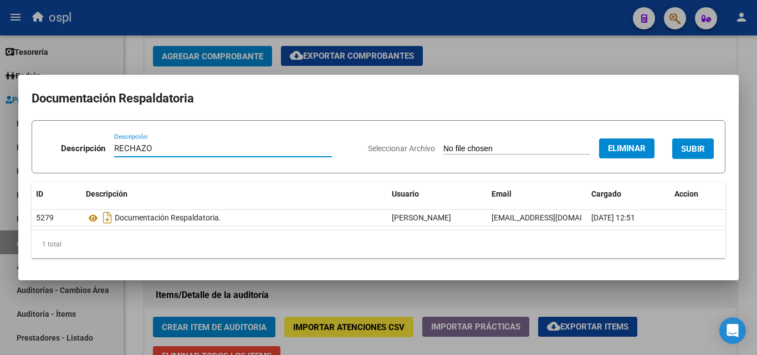
type input "RECHAZO"
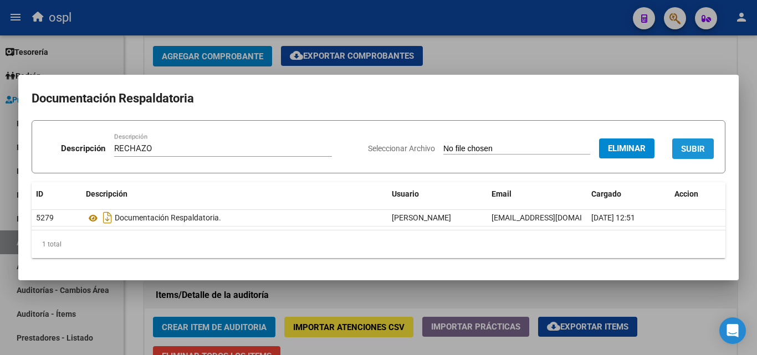
click at [690, 150] on span "SUBIR" at bounding box center [693, 149] width 24 height 10
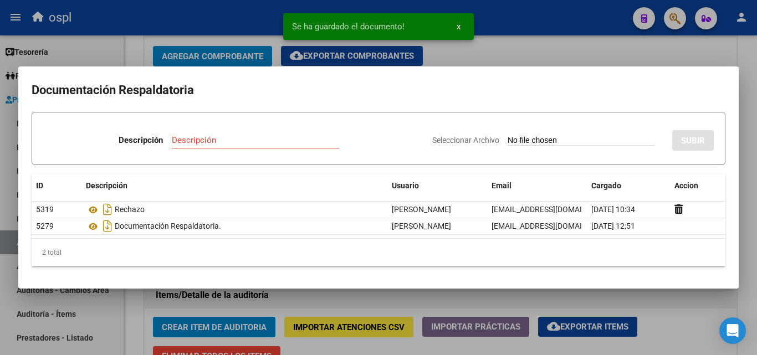
click at [0, 192] on div at bounding box center [378, 177] width 757 height 355
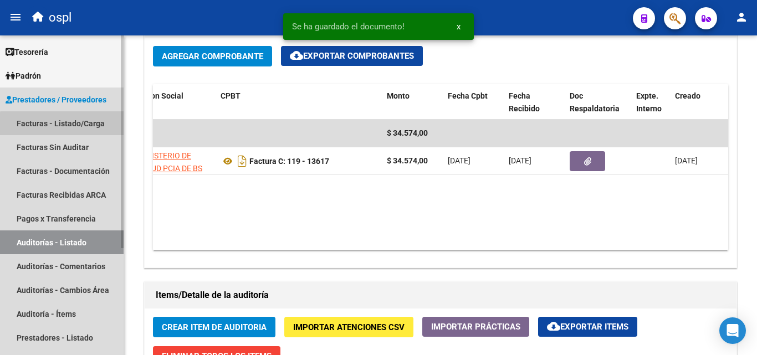
click at [64, 129] on link "Facturas - Listado/Carga" at bounding box center [62, 123] width 124 height 24
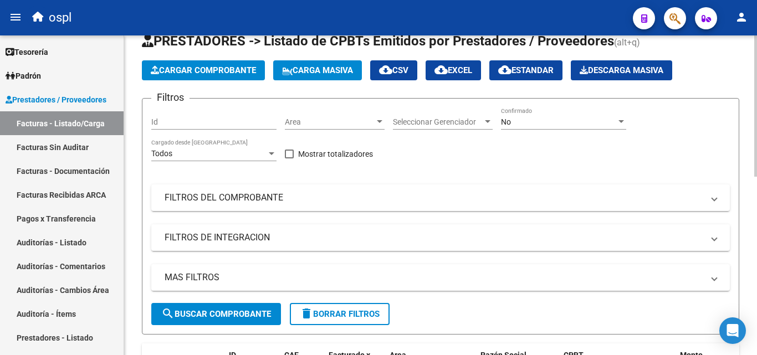
scroll to position [15, 0]
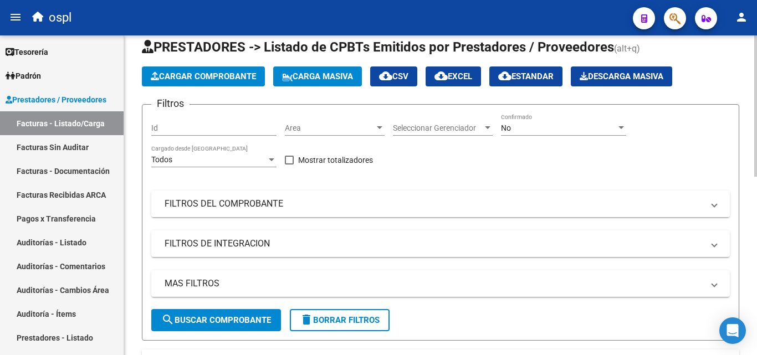
click at [247, 198] on mat-panel-title "FILTROS DEL COMPROBANTE" at bounding box center [434, 204] width 539 height 12
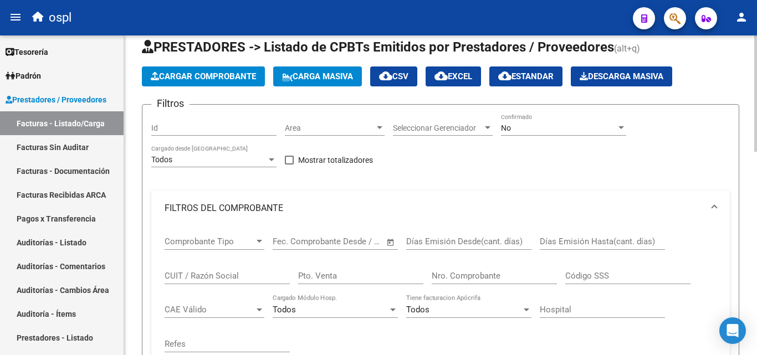
click at [528, 132] on div "No" at bounding box center [558, 128] width 115 height 9
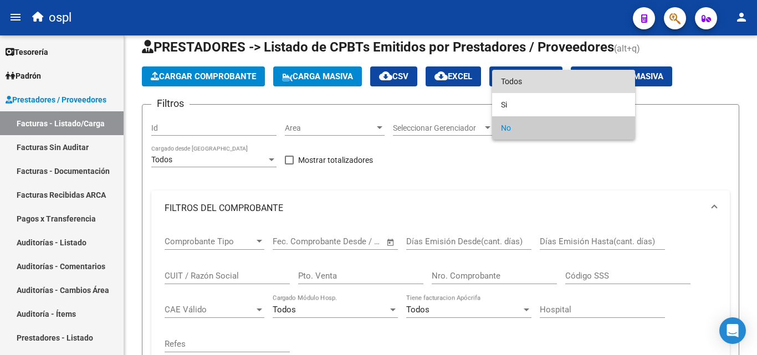
click at [529, 88] on span "Todos" at bounding box center [563, 81] width 125 height 23
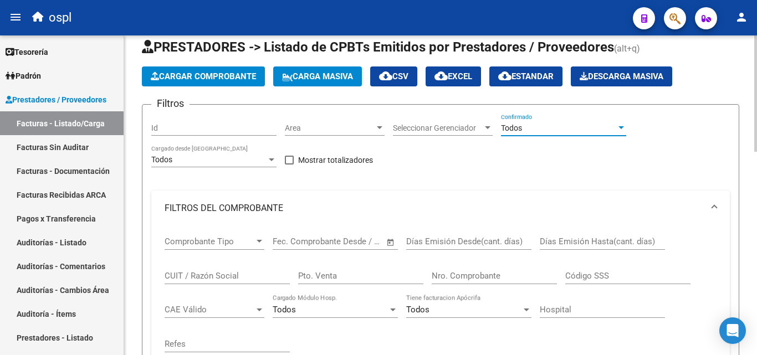
click at [469, 273] on input "Nro. Comprobante" at bounding box center [494, 276] width 125 height 10
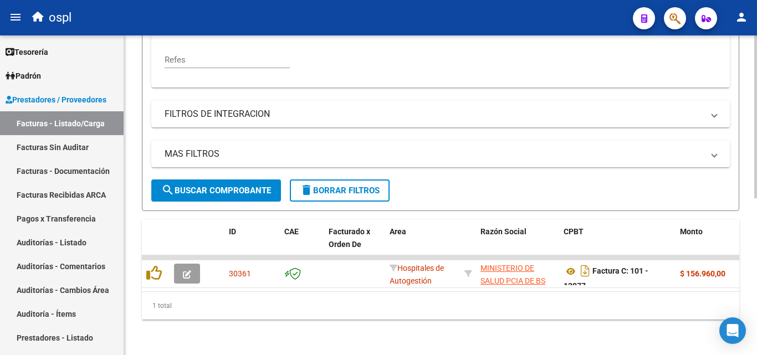
scroll to position [308, 0]
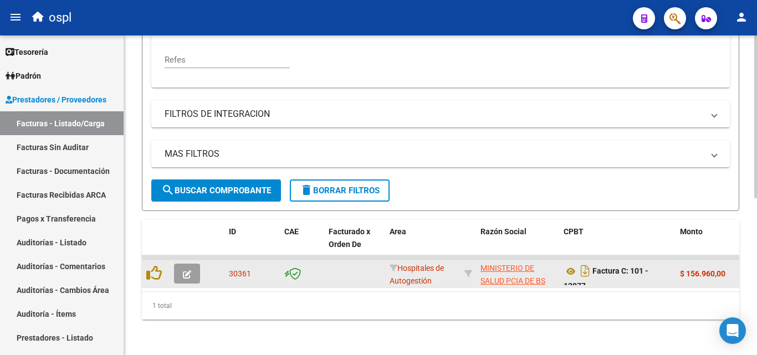
type input "12977"
click at [184, 270] on icon "button" at bounding box center [187, 274] width 8 height 8
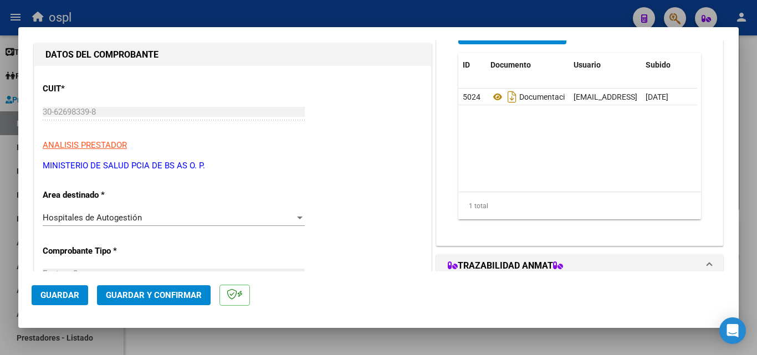
scroll to position [111, 0]
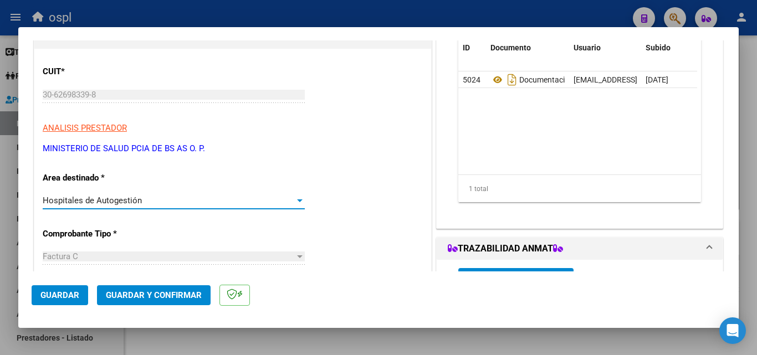
click at [259, 200] on div "Hospitales de Autogestión" at bounding box center [169, 201] width 252 height 10
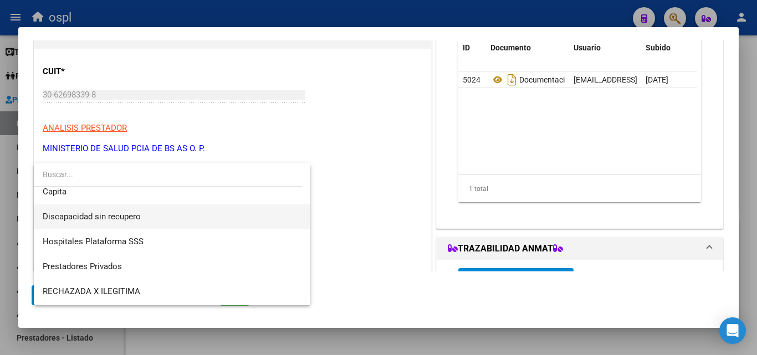
scroll to position [157, 0]
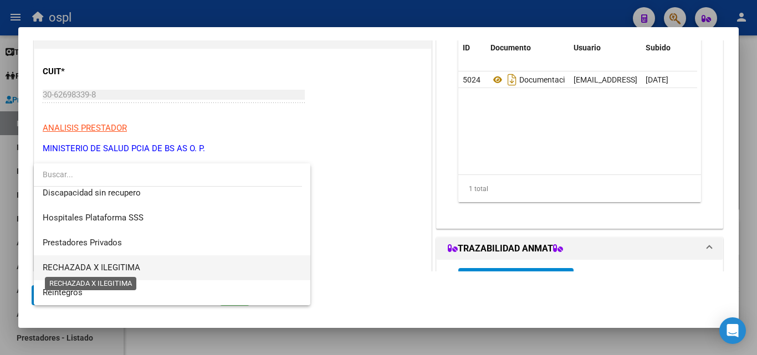
click at [135, 271] on span "RECHAZADA X ILEGITIMA" at bounding box center [92, 268] width 98 height 10
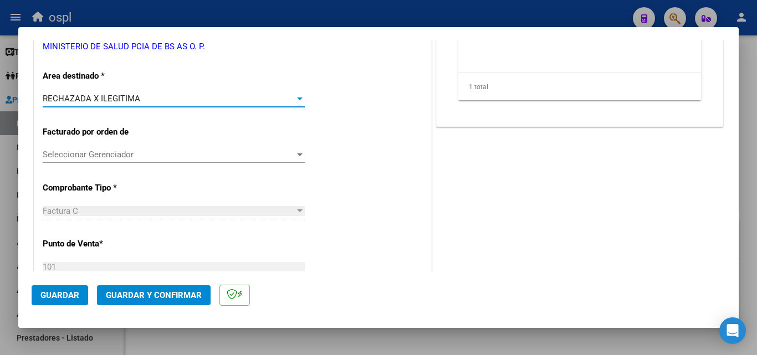
scroll to position [222, 0]
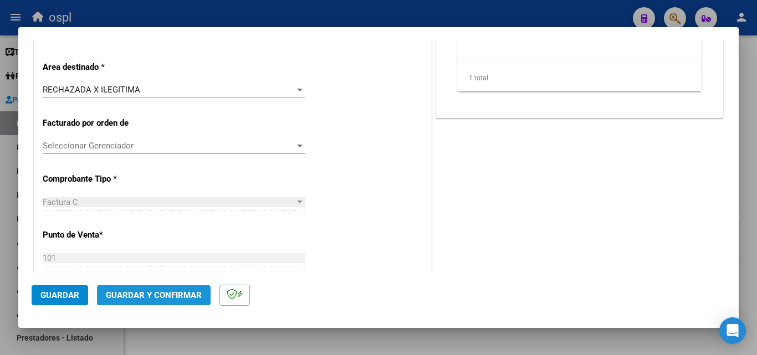
click at [155, 294] on span "Guardar y Confirmar" at bounding box center [154, 295] width 96 height 10
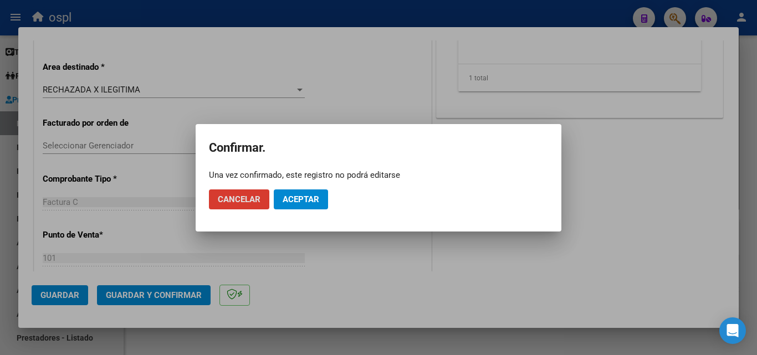
click at [301, 201] on span "Aceptar" at bounding box center [301, 199] width 37 height 10
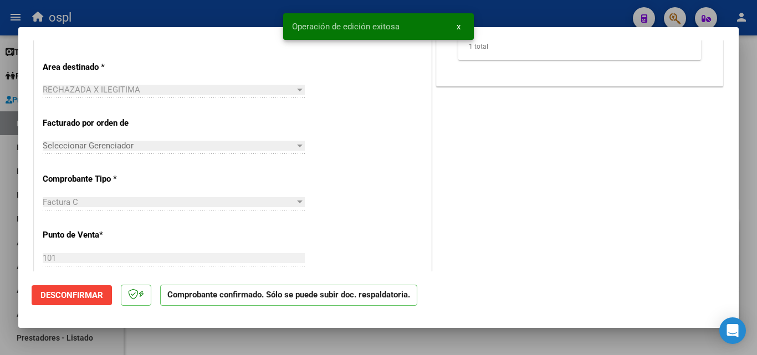
click at [0, 196] on div at bounding box center [378, 177] width 757 height 355
type input "$ 0,00"
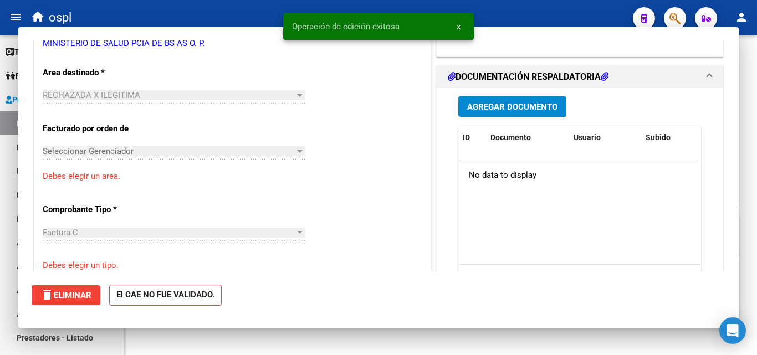
scroll to position [0, 0]
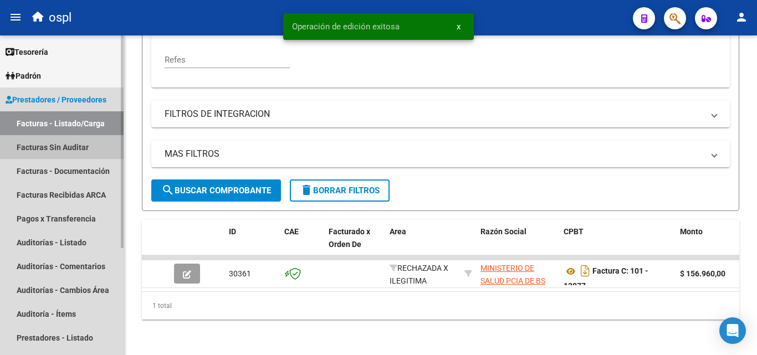
click at [53, 147] on link "Facturas Sin Auditar" at bounding box center [62, 147] width 124 height 24
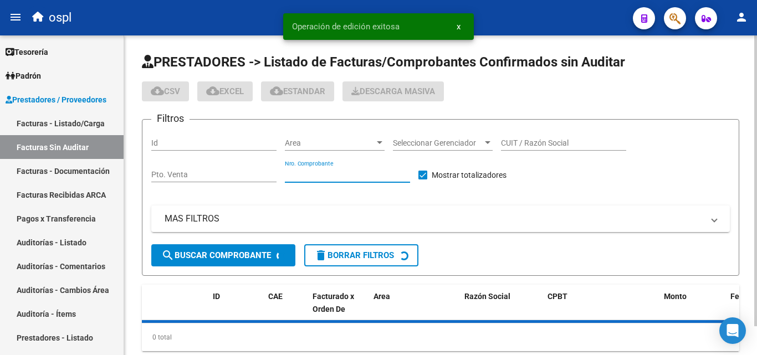
click at [329, 177] on input "Nro. Comprobante" at bounding box center [347, 174] width 125 height 9
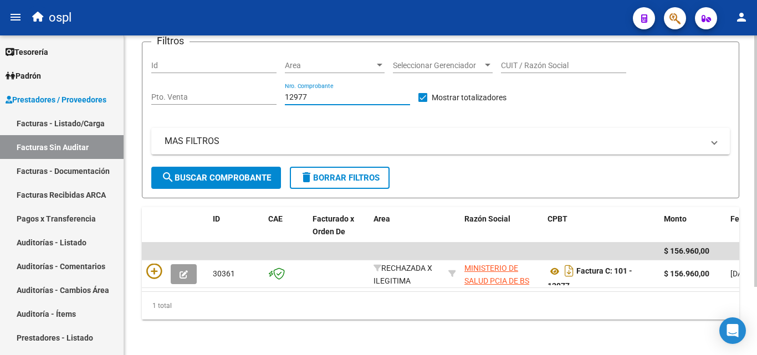
scroll to position [86, 0]
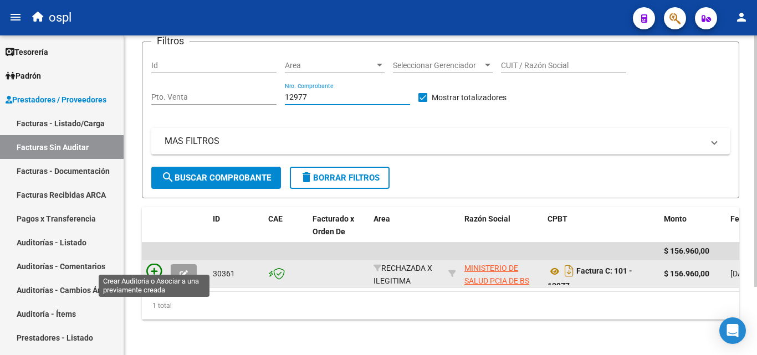
type input "12977"
click at [151, 264] on icon at bounding box center [154, 272] width 16 height 16
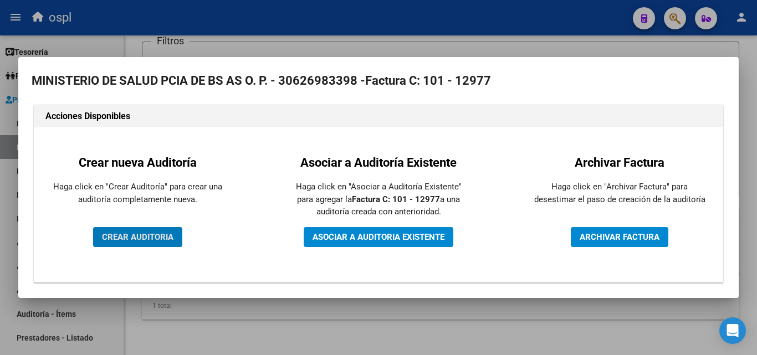
click at [167, 240] on span "CREAR AUDITORIA" at bounding box center [137, 237] width 71 height 10
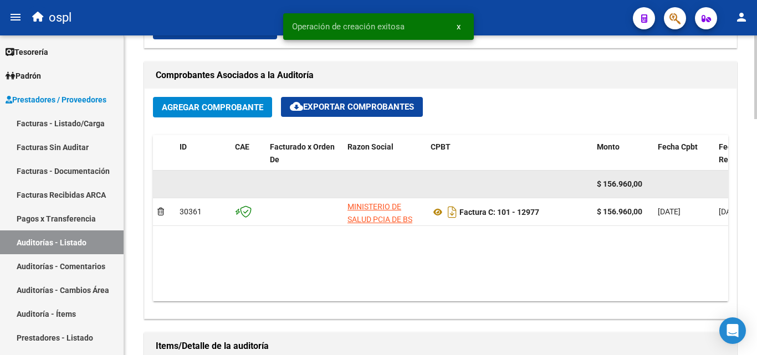
scroll to position [609, 0]
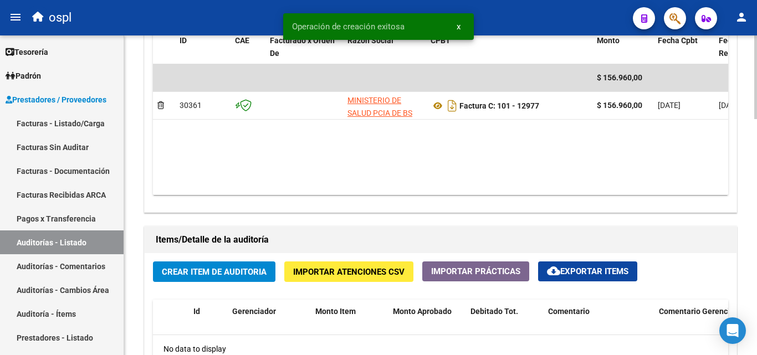
click at [210, 277] on span "Crear Item de Auditoria" at bounding box center [214, 272] width 105 height 10
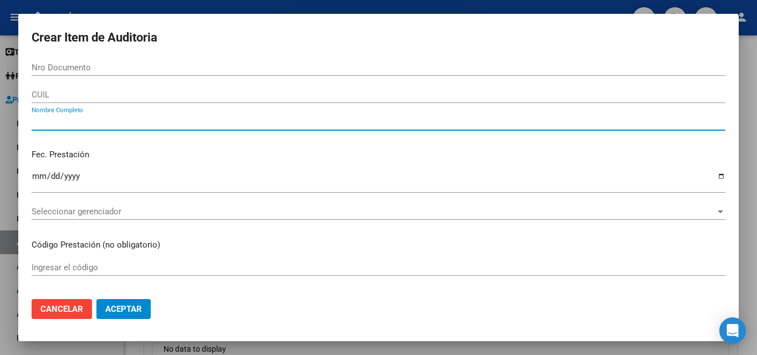
click at [131, 121] on input "Nombre Completo" at bounding box center [379, 122] width 694 height 10
type input "TODOS"
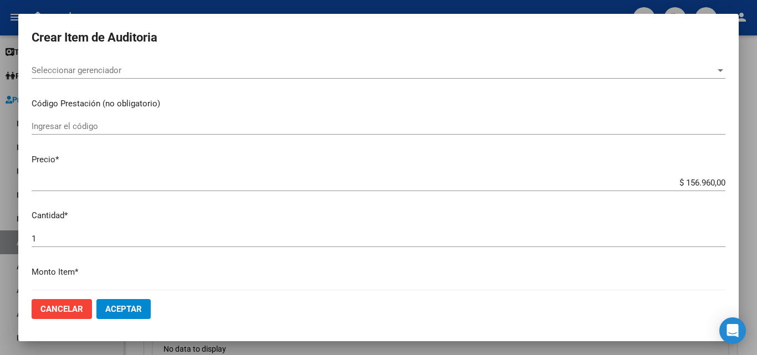
scroll to position [332, 0]
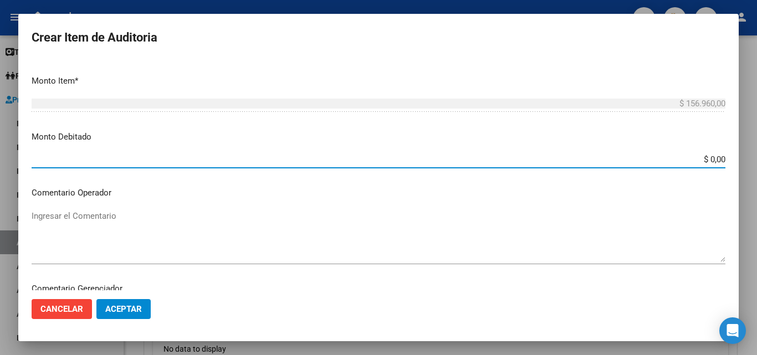
drag, startPoint x: 684, startPoint y: 162, endPoint x: 746, endPoint y: 157, distance: 61.7
click at [743, 157] on div "Crear Item de Auditoria Nro Documento CUIL TODOS Nombre Completo Fec. Prestació…" at bounding box center [378, 177] width 757 height 355
type input "$ 156.960,00"
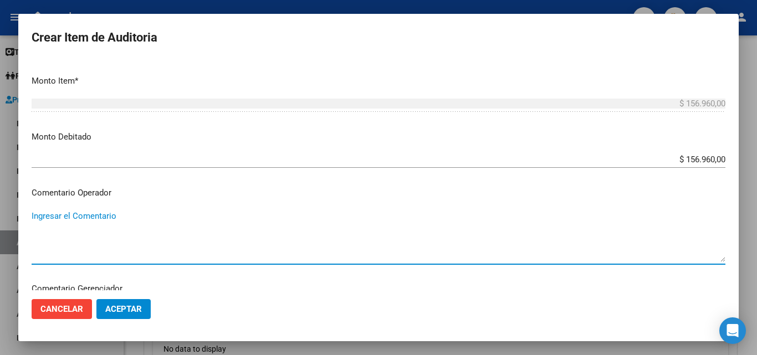
click at [271, 244] on textarea "Ingresar el Comentario" at bounding box center [379, 236] width 694 height 52
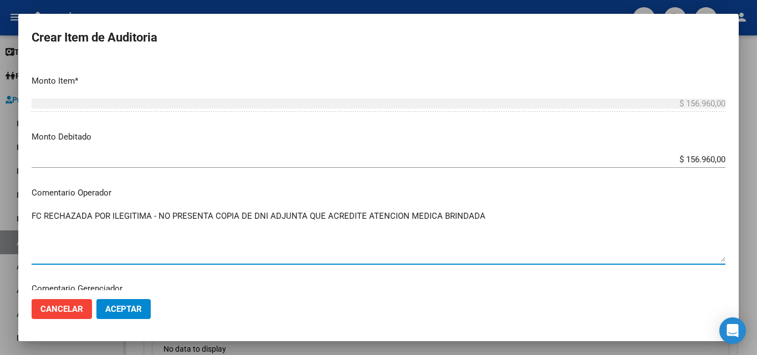
type textarea "FC RECHAZADA POR ILEGITIMA - NO PRESENTA COPIA DE DNI ADJUNTA QUE ACREDITE ATEN…"
click at [137, 311] on span "Aceptar" at bounding box center [123, 309] width 37 height 10
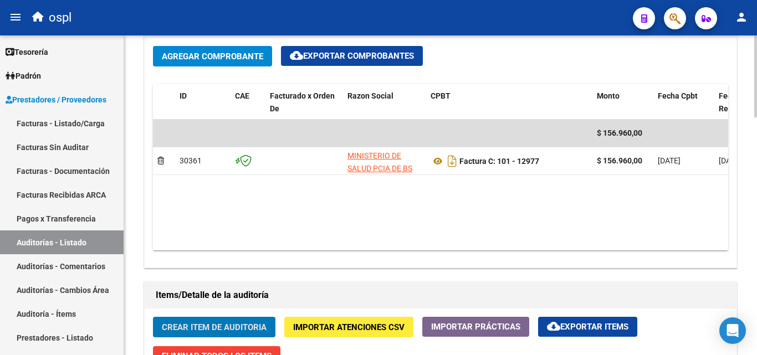
scroll to position [0, 186]
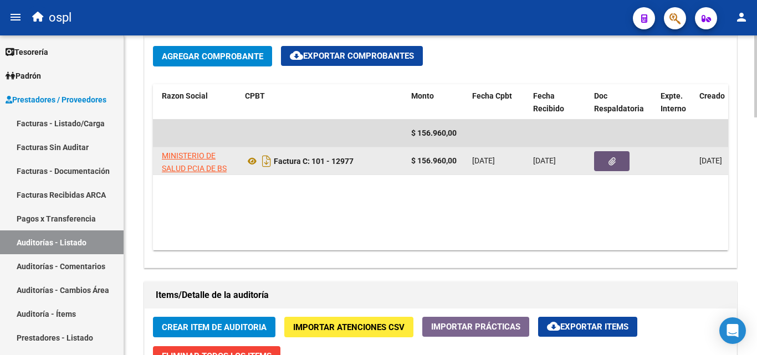
click at [607, 163] on button "button" at bounding box center [611, 161] width 35 height 20
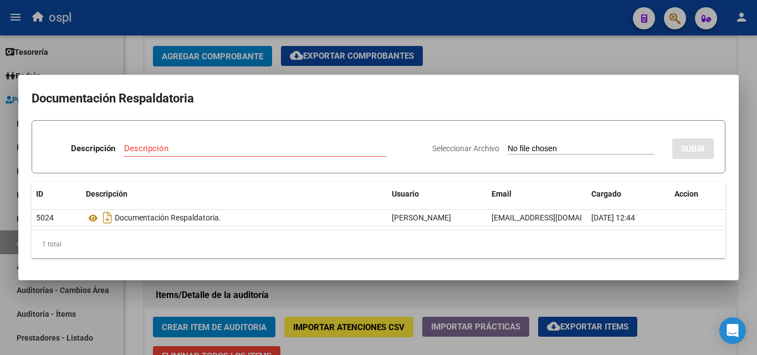
click at [557, 142] on div "Seleccionar Archivo SUBIR" at bounding box center [572, 147] width 281 height 34
click at [509, 147] on input "Seleccionar Archivo" at bounding box center [581, 149] width 147 height 11
type input "C:\fakepath\RECHAZO X ILEGITIMA - fc 12977.pdf"
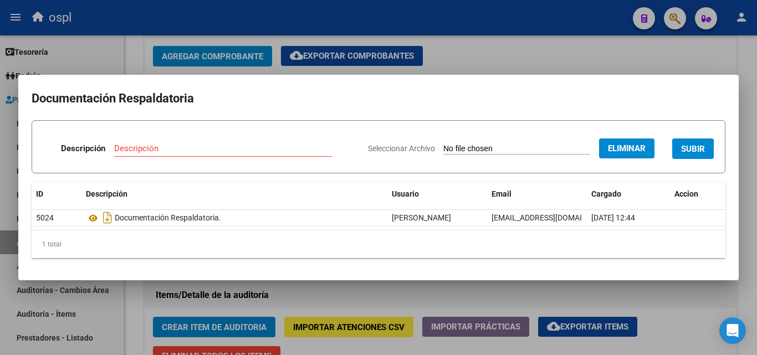
click at [186, 153] on div "Descripción" at bounding box center [223, 148] width 218 height 17
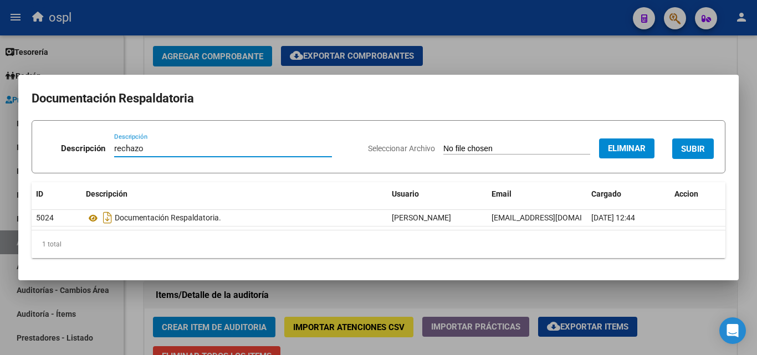
type input "rechazo"
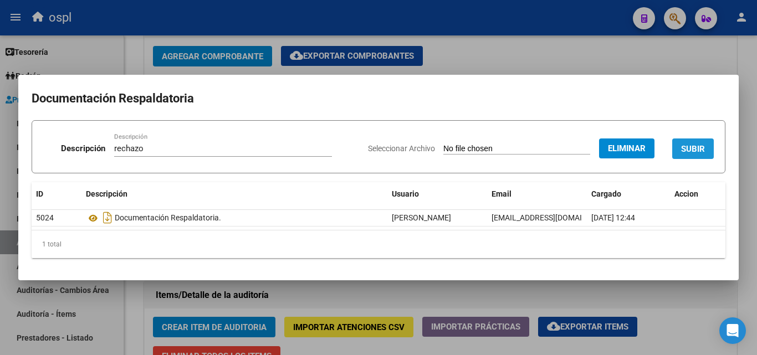
click at [696, 143] on span "SUBIR" at bounding box center [693, 148] width 24 height 10
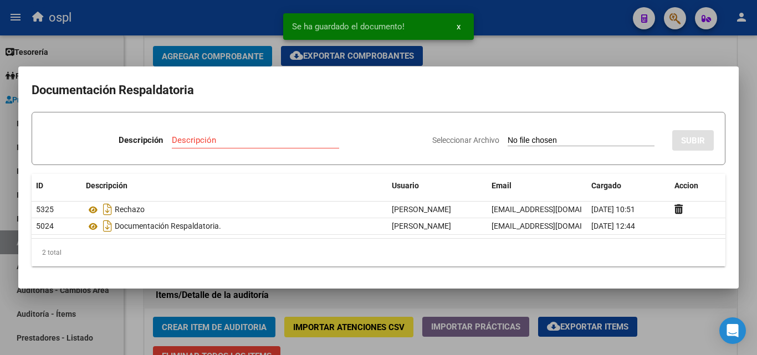
click at [0, 161] on div at bounding box center [378, 177] width 757 height 355
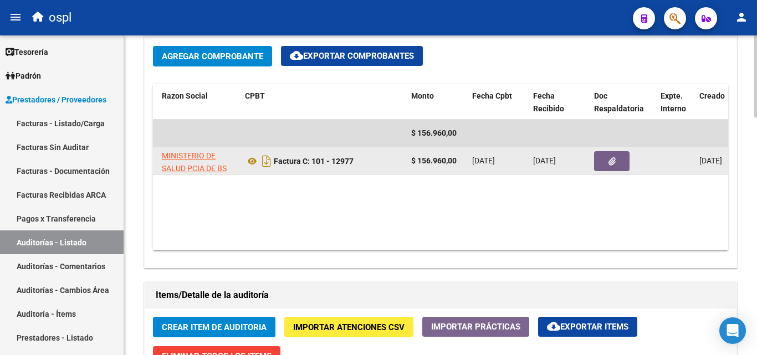
click at [620, 165] on button "button" at bounding box center [611, 161] width 35 height 20
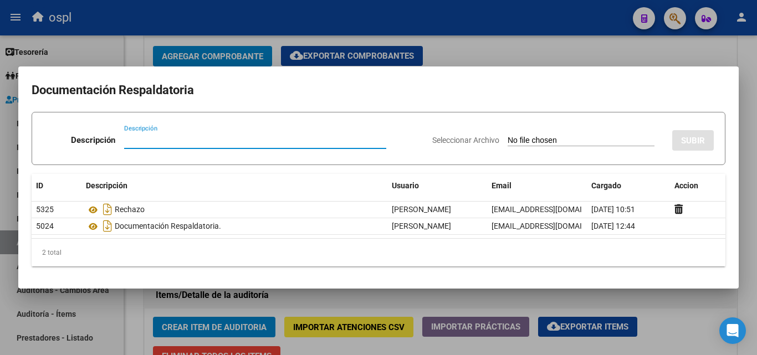
click at [0, 152] on div at bounding box center [378, 177] width 757 height 355
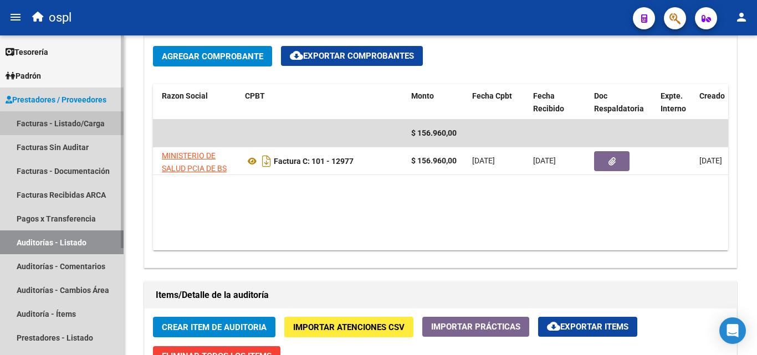
click at [72, 124] on link "Facturas - Listado/Carga" at bounding box center [62, 123] width 124 height 24
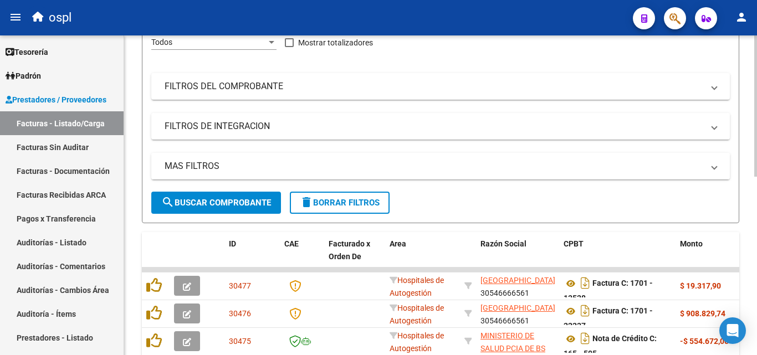
scroll to position [126, 0]
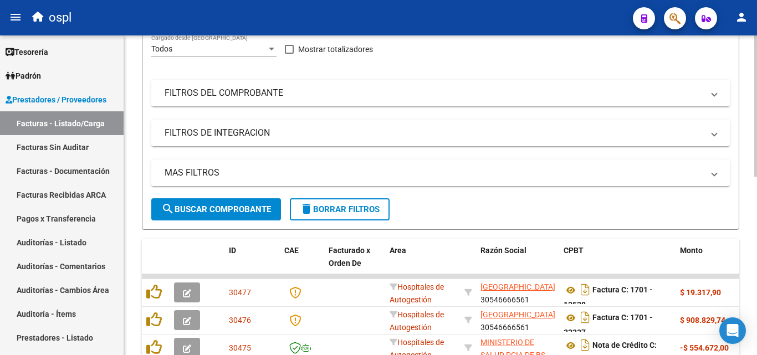
click at [377, 87] on mat-panel-title "FILTROS DEL COMPROBANTE" at bounding box center [434, 93] width 539 height 12
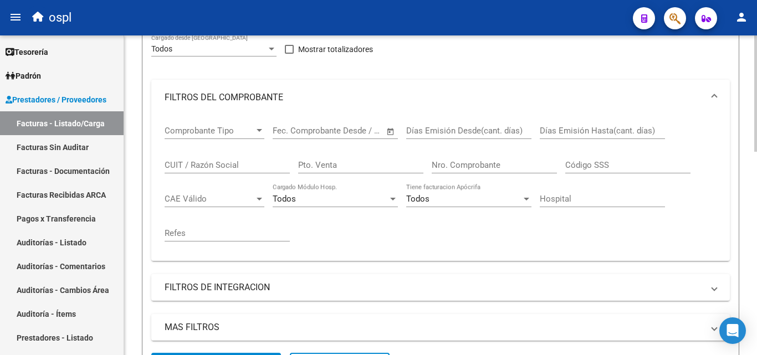
click at [463, 163] on input "Nro. Comprobante" at bounding box center [494, 165] width 125 height 10
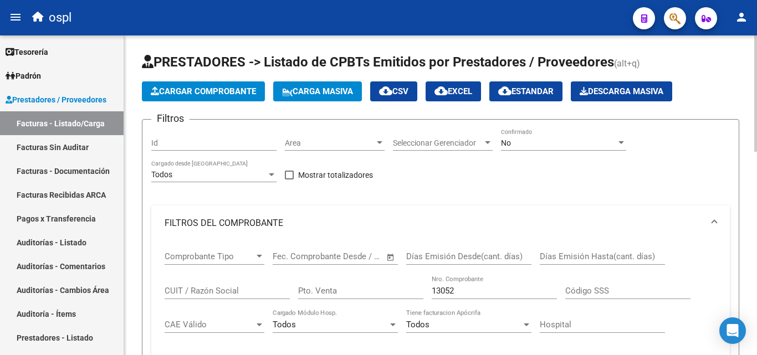
click at [543, 133] on div "No Confirmado" at bounding box center [563, 140] width 125 height 22
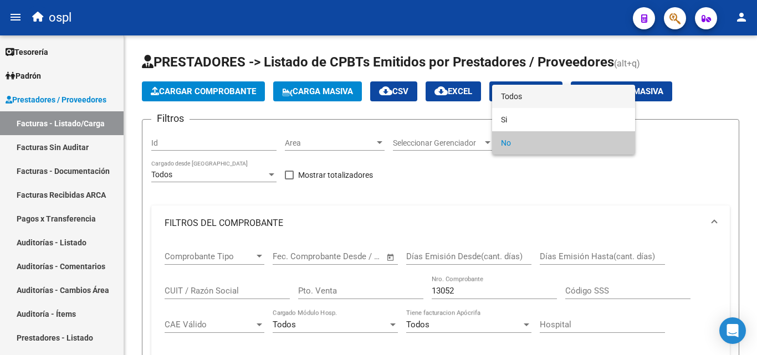
click at [528, 99] on span "Todos" at bounding box center [563, 96] width 125 height 23
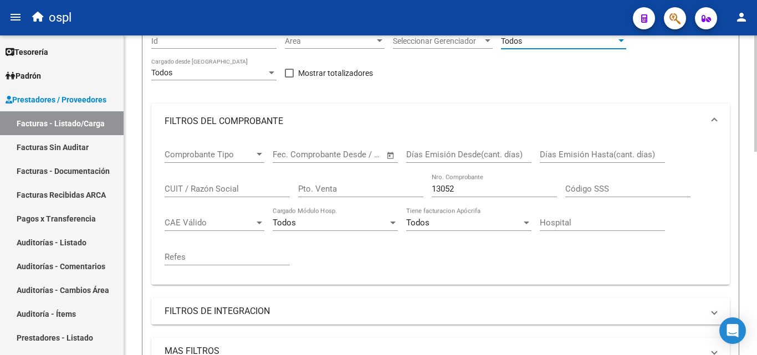
scroll to position [166, 0]
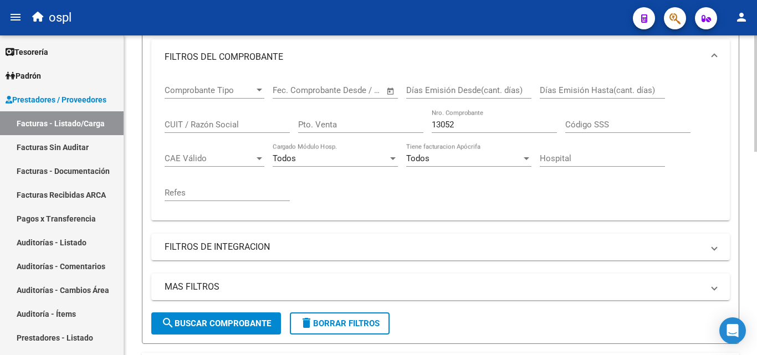
click at [189, 332] on button "search Buscar Comprobante" at bounding box center [216, 323] width 130 height 22
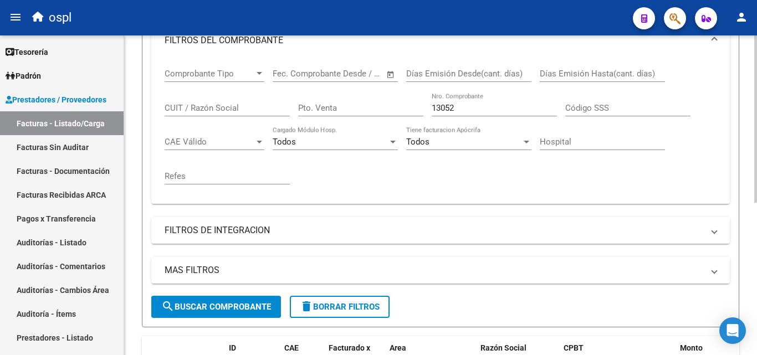
scroll to position [69, 0]
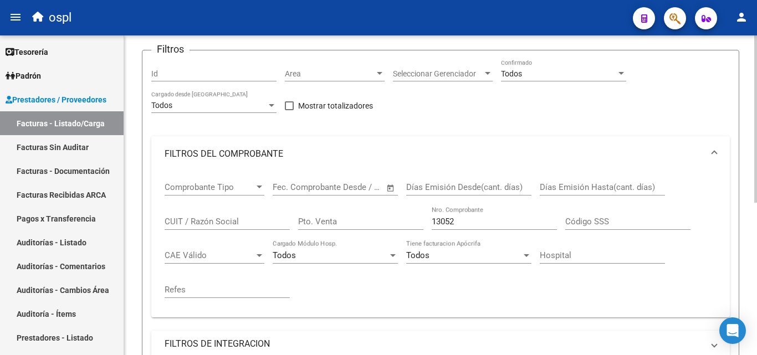
click at [468, 223] on input "13052" at bounding box center [494, 222] width 125 height 10
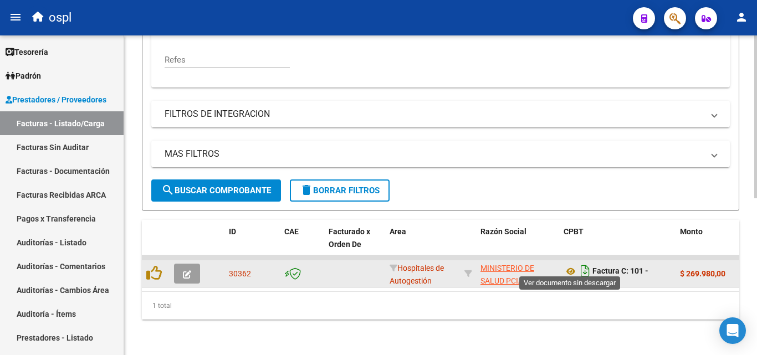
scroll to position [308, 0]
type input "13051"
click at [186, 270] on icon "button" at bounding box center [187, 274] width 8 height 8
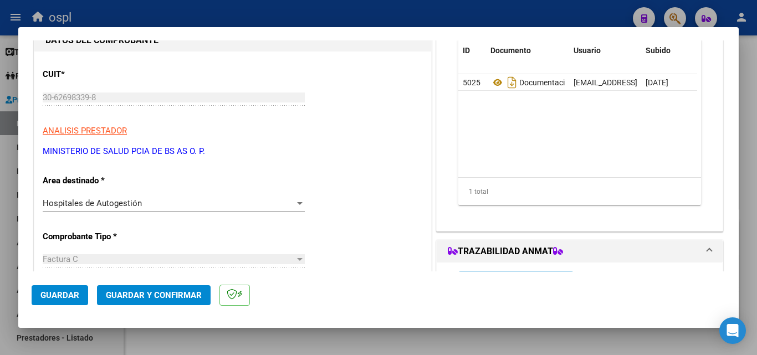
scroll to position [111, 0]
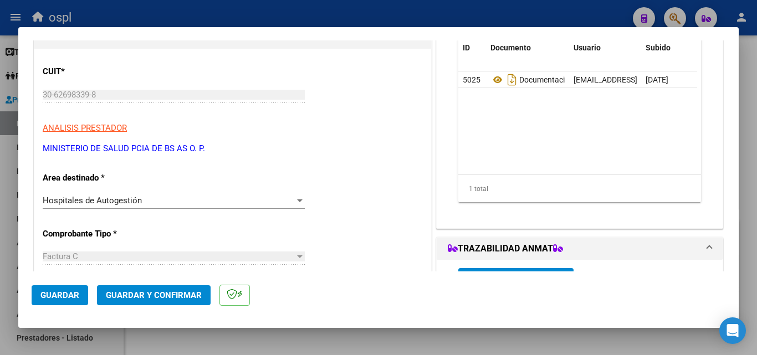
click at [307, 203] on app-drop-down-list "Area destinado * Hospitales de Autogestión Seleccionar Area" at bounding box center [178, 189] width 271 height 33
click at [295, 202] on div at bounding box center [300, 200] width 10 height 9
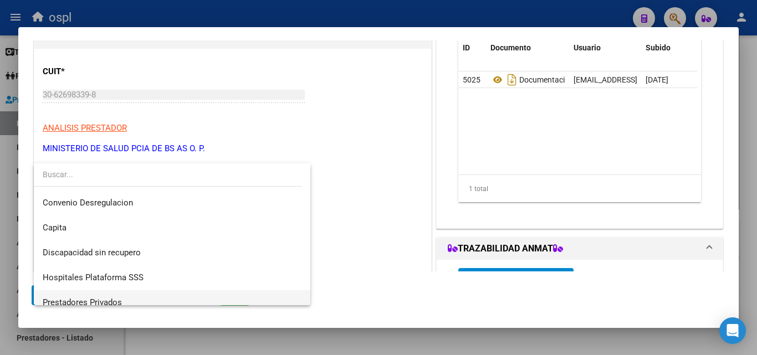
scroll to position [157, 0]
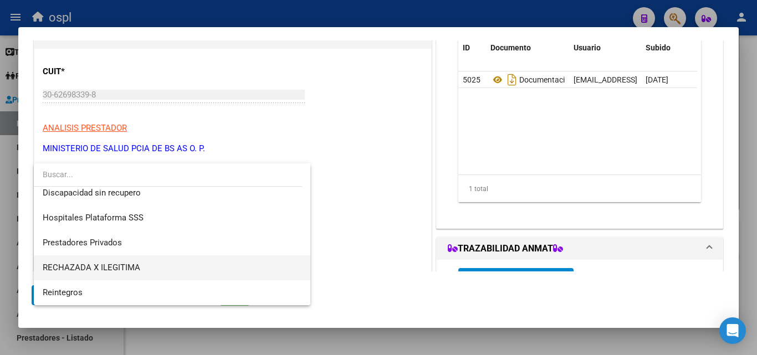
click at [158, 264] on span "RECHAZADA X ILEGITIMA" at bounding box center [172, 267] width 259 height 25
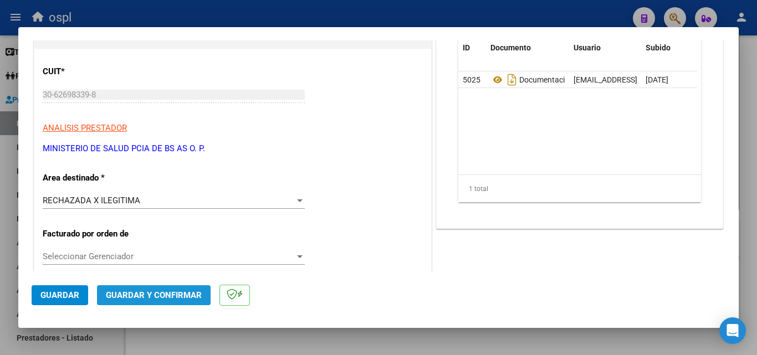
click at [188, 298] on span "Guardar y Confirmar" at bounding box center [154, 295] width 96 height 10
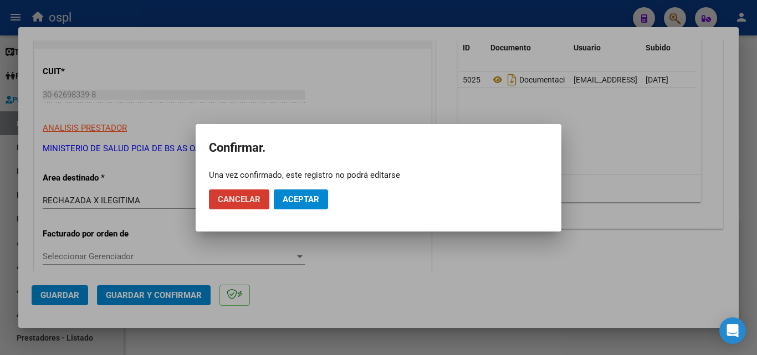
click at [281, 195] on button "Aceptar" at bounding box center [301, 199] width 54 height 20
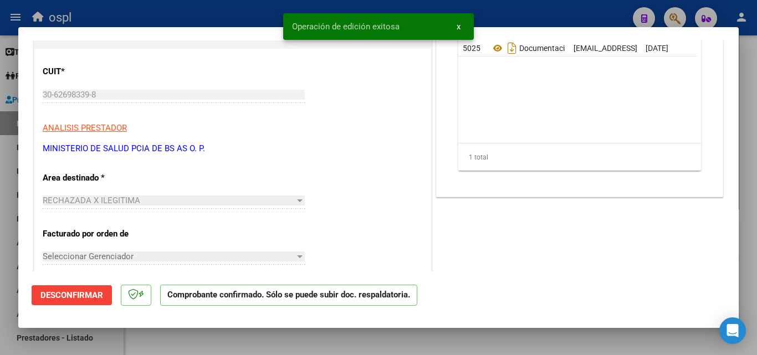
click at [0, 186] on div at bounding box center [378, 177] width 757 height 355
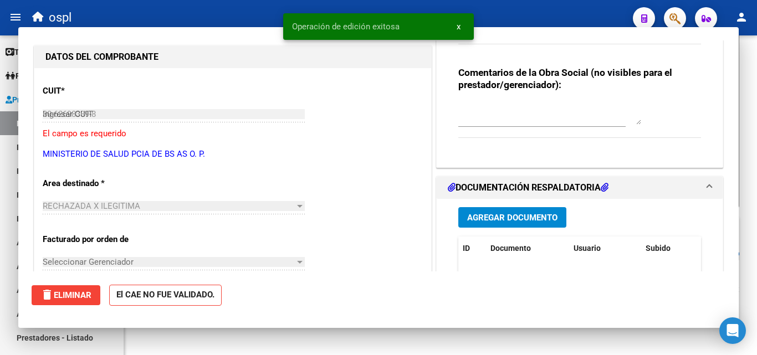
type input "$ 0,00"
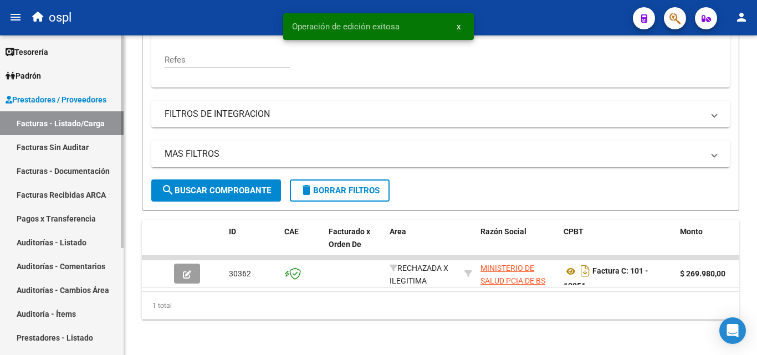
click at [78, 141] on link "Facturas Sin Auditar" at bounding box center [62, 147] width 124 height 24
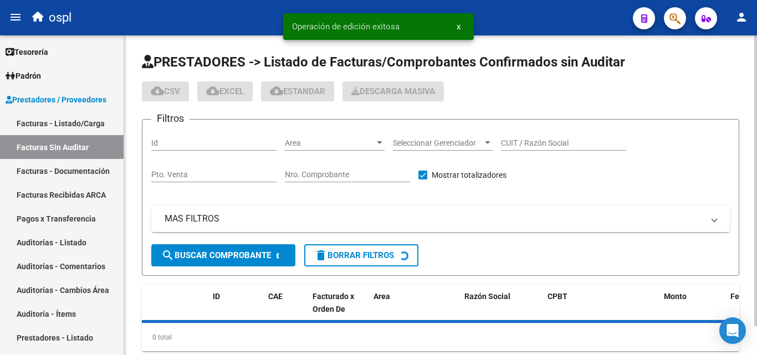
click at [333, 169] on div "Nro. Comprobante" at bounding box center [347, 171] width 125 height 22
click at [330, 171] on input "Nro. Comprobante" at bounding box center [347, 174] width 125 height 9
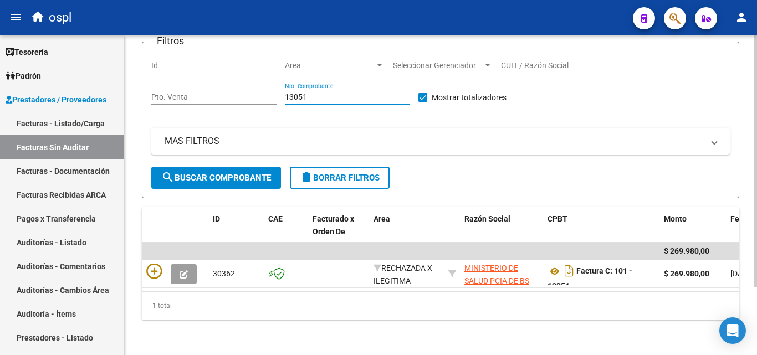
scroll to position [86, 0]
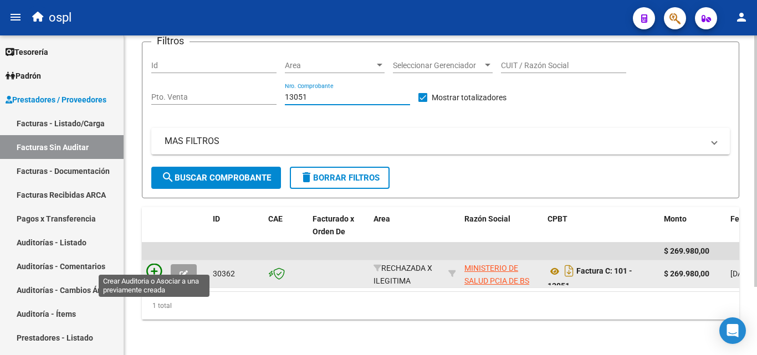
type input "13051"
click at [147, 264] on icon at bounding box center [154, 272] width 16 height 16
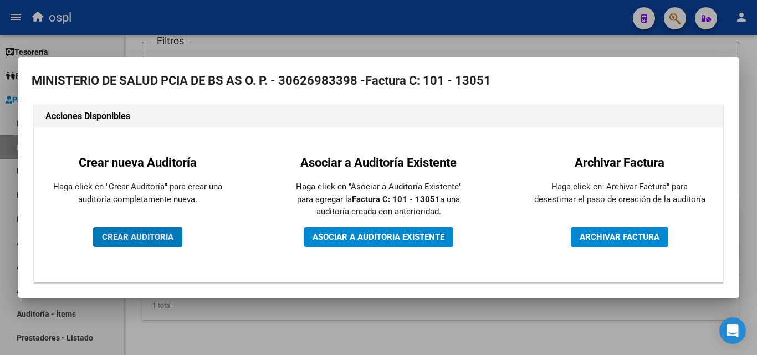
click at [145, 243] on button "CREAR AUDITORIA" at bounding box center [137, 237] width 89 height 20
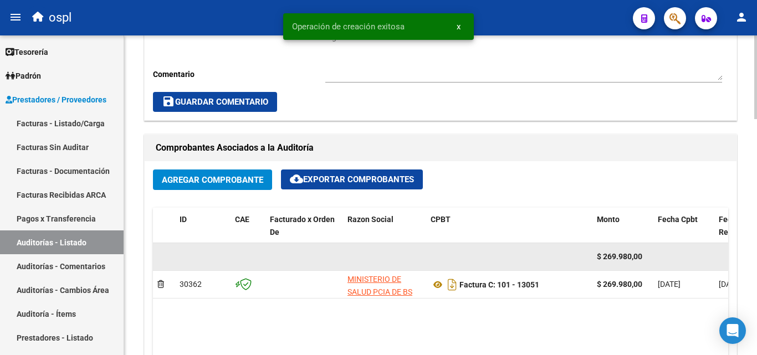
scroll to position [499, 0]
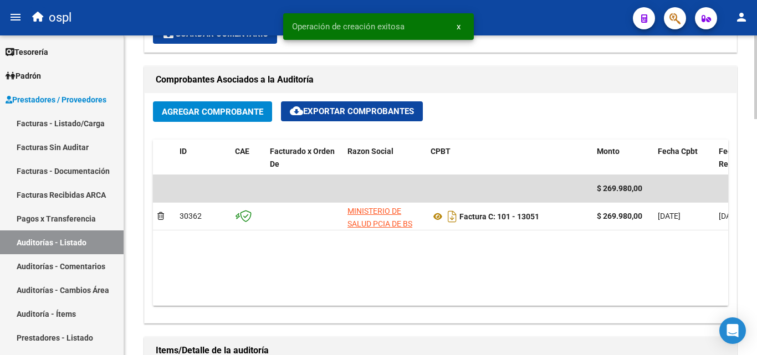
click at [213, 109] on span "Agregar Comprobante" at bounding box center [212, 112] width 101 height 10
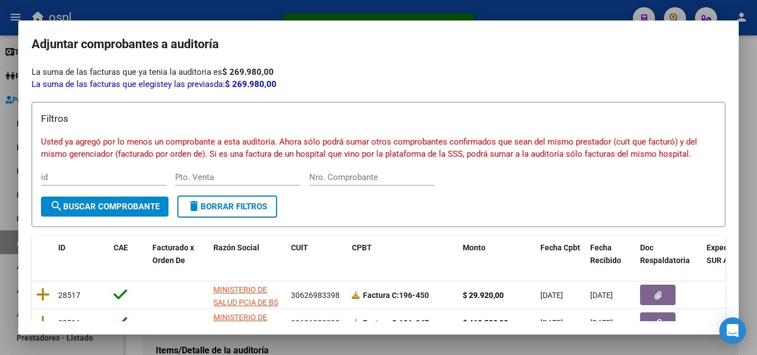
click at [0, 169] on div at bounding box center [378, 177] width 757 height 355
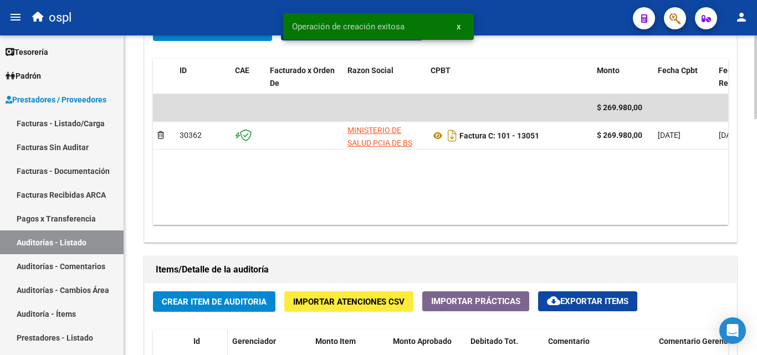
scroll to position [665, 0]
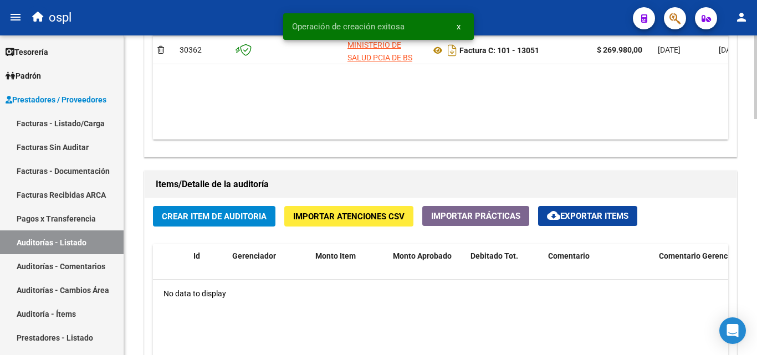
click at [193, 223] on button "Crear Item de Auditoria" at bounding box center [214, 216] width 122 height 20
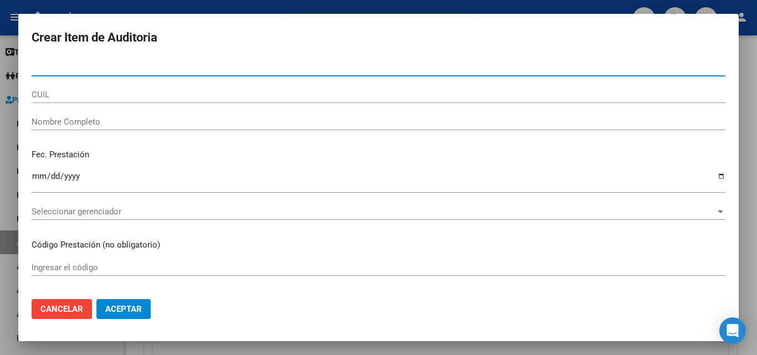
click at [99, 119] on input "Nombre Completo" at bounding box center [379, 122] width 694 height 10
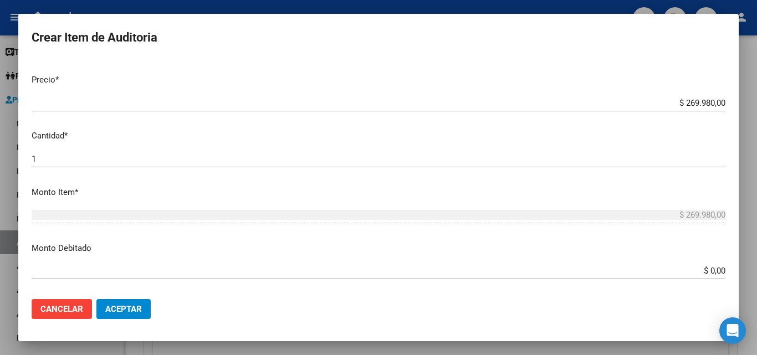
scroll to position [222, 0]
type input "todos"
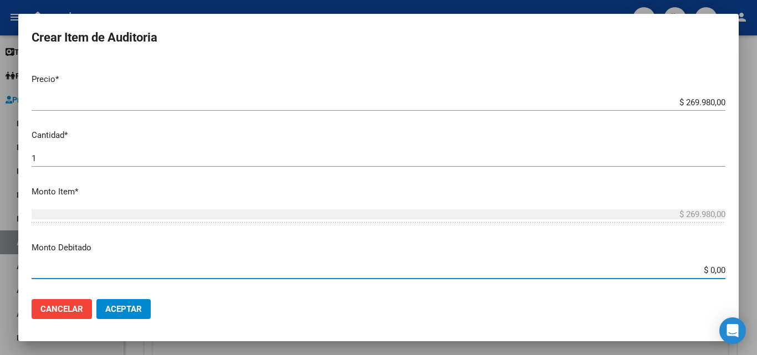
drag, startPoint x: 687, startPoint y: 269, endPoint x: 744, endPoint y: 269, distance: 57.1
click at [744, 269] on div "Crear Item de Auditoria Nro Documento CUIL todos Nombre Completo Fec. Prestació…" at bounding box center [378, 177] width 757 height 355
type input "$ 269.980,00"
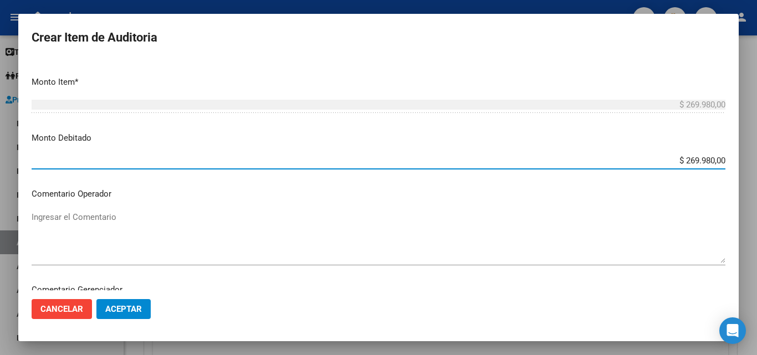
scroll to position [332, 0]
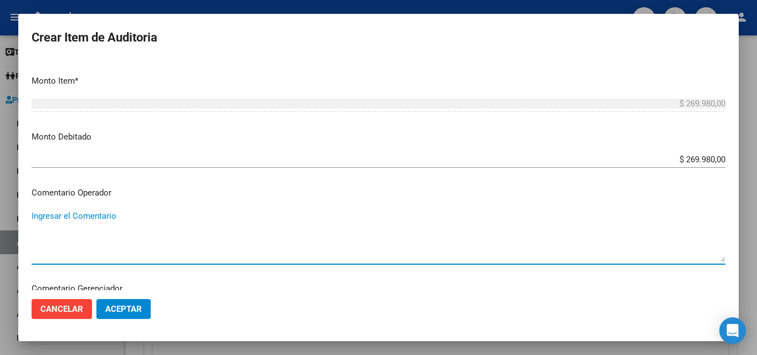
click at [269, 214] on textarea "Ingresar el Comentario" at bounding box center [379, 236] width 694 height 52
type textarea "fc rechazada por ilegitima - no presenta copia de dni adjunta que acredite aten…"
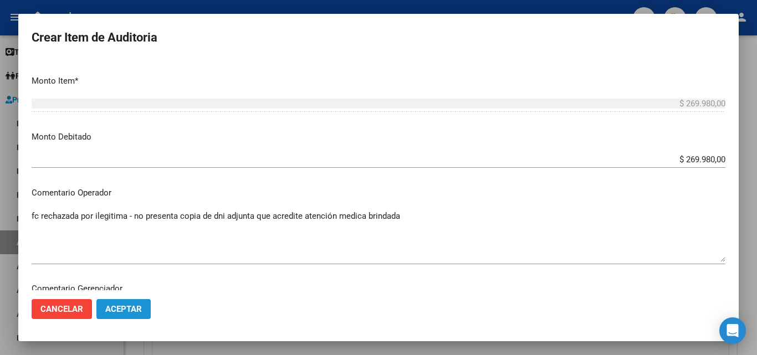
click at [135, 311] on span "Aceptar" at bounding box center [123, 309] width 37 height 10
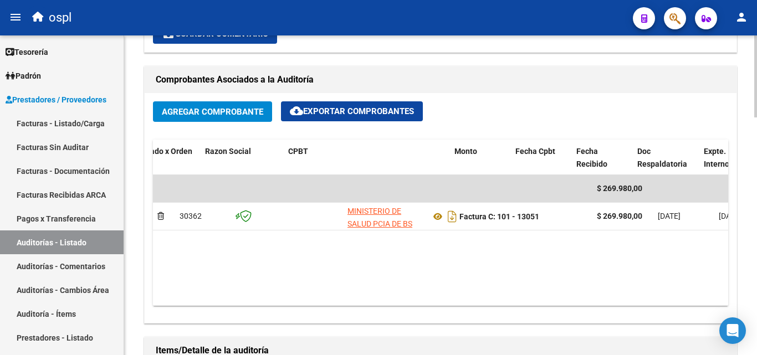
scroll to position [0, 181]
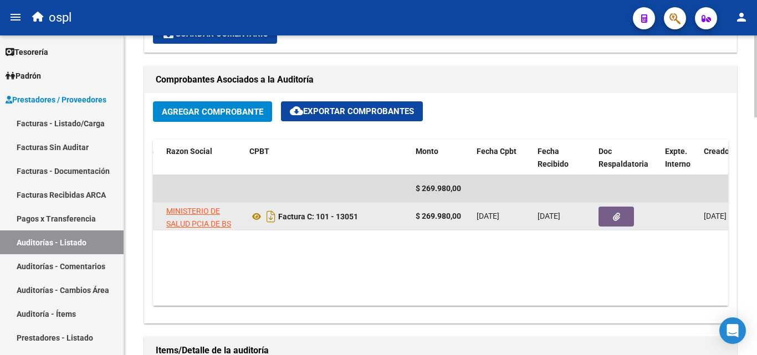
click at [613, 213] on icon "button" at bounding box center [616, 217] width 7 height 8
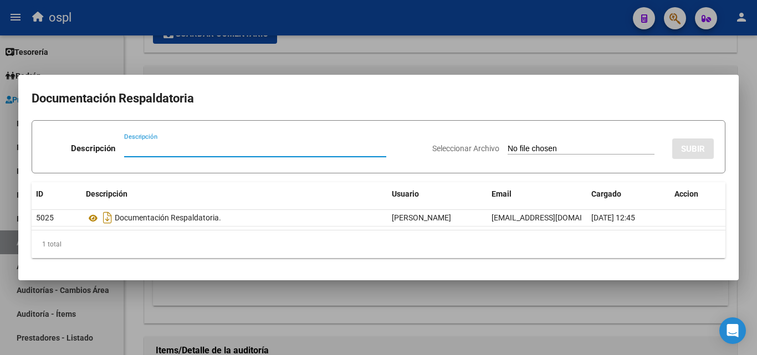
click at [508, 152] on input "Seleccionar Archivo" at bounding box center [581, 149] width 147 height 11
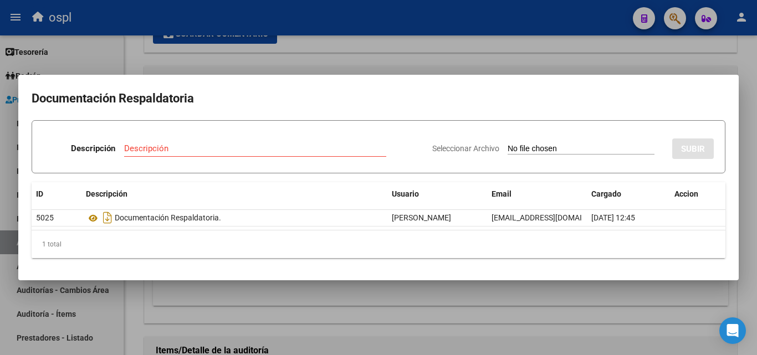
type input "C:\fakepath\RECHAZO X ILEGITIMA - fc 13051.pdf"
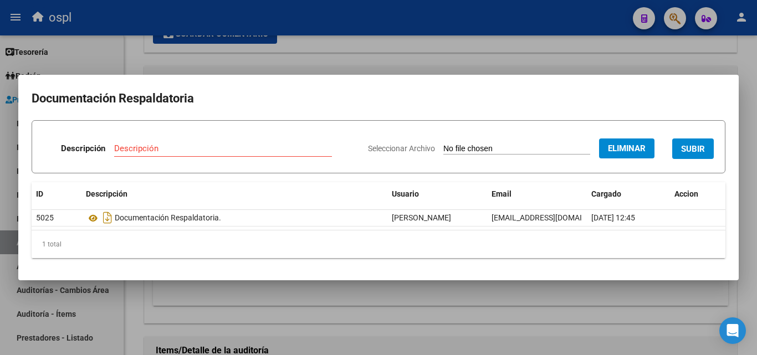
click at [152, 141] on div "Descripción" at bounding box center [223, 148] width 218 height 17
click at [152, 145] on input "Descripción" at bounding box center [223, 148] width 218 height 10
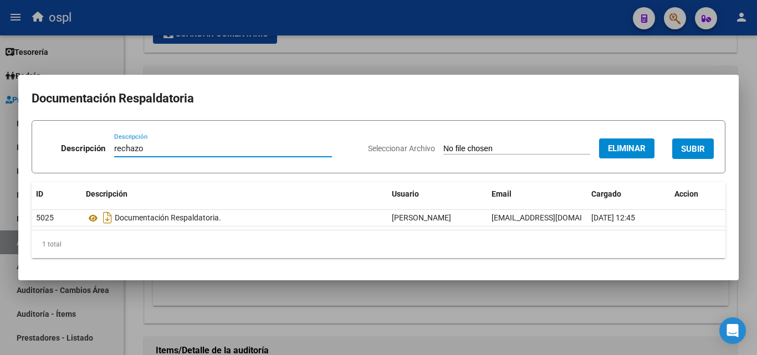
type input "rechazo"
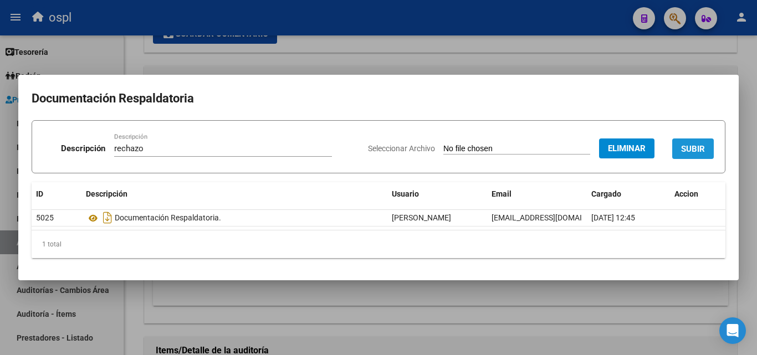
click at [695, 151] on span "SUBIR" at bounding box center [693, 149] width 24 height 10
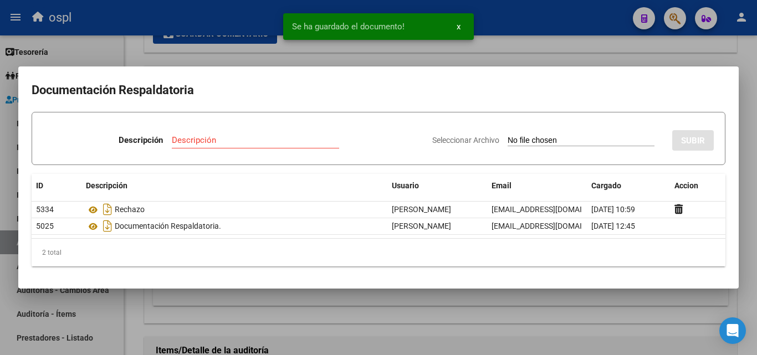
click at [6, 197] on div at bounding box center [378, 177] width 757 height 355
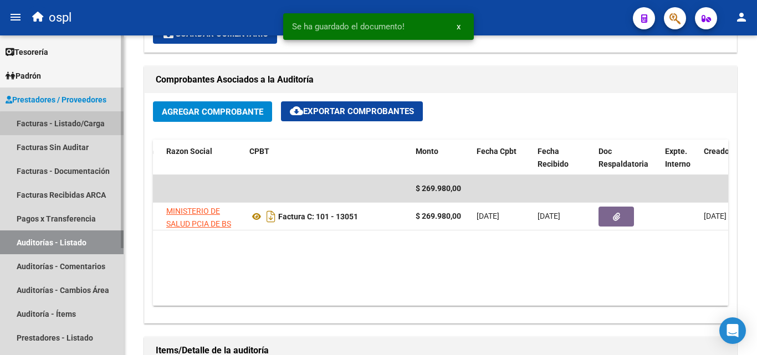
click at [86, 129] on link "Facturas - Listado/Carga" at bounding box center [62, 123] width 124 height 24
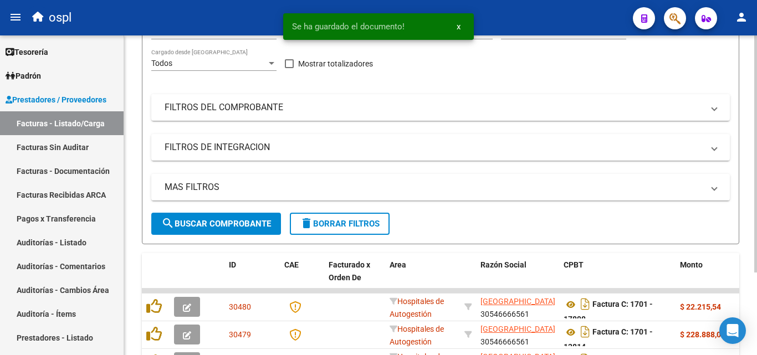
scroll to position [403, 0]
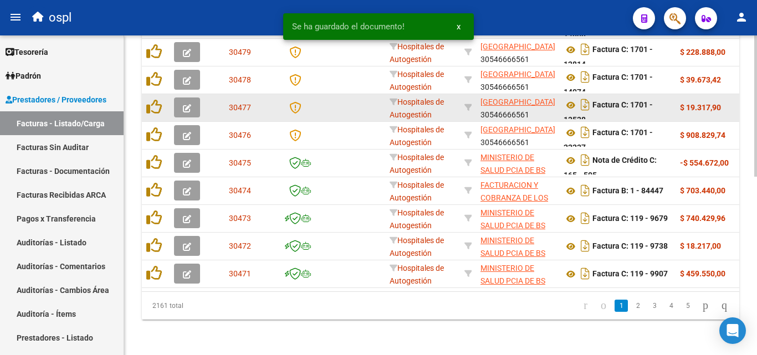
drag, startPoint x: 319, startPoint y: 101, endPoint x: 412, endPoint y: 89, distance: 93.9
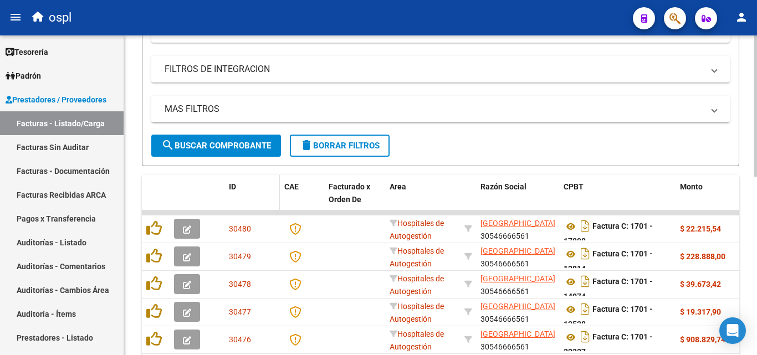
scroll to position [126, 0]
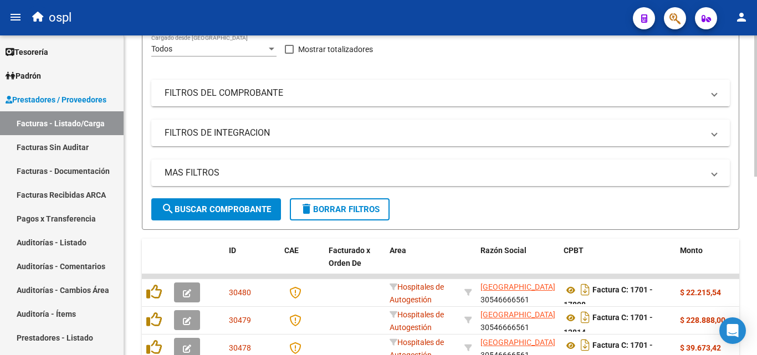
click at [281, 99] on mat-panel-title "FILTROS DEL COMPROBANTE" at bounding box center [434, 93] width 539 height 12
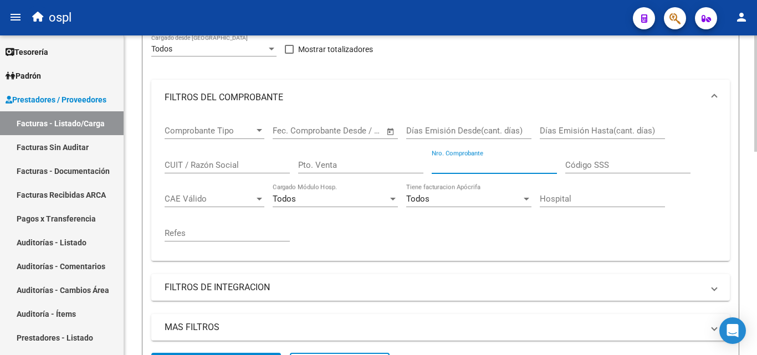
click at [465, 160] on input "Nro. Comprobante" at bounding box center [494, 165] width 125 height 10
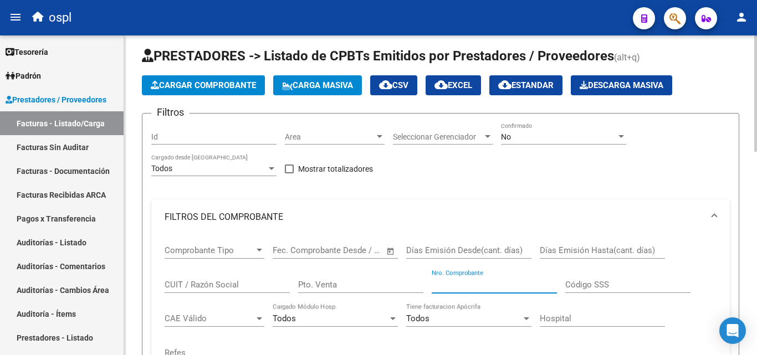
scroll to position [0, 0]
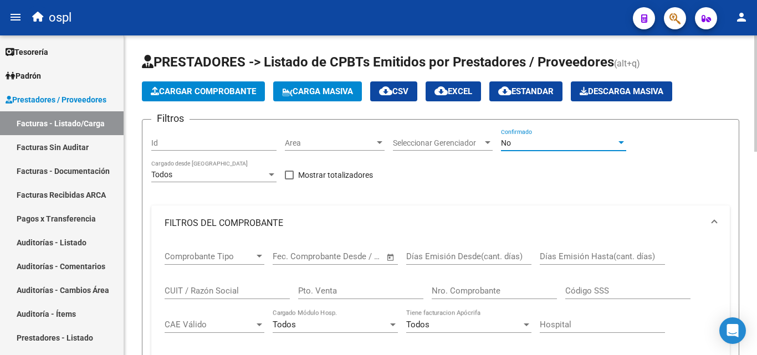
click at [558, 143] on div "No" at bounding box center [558, 143] width 115 height 9
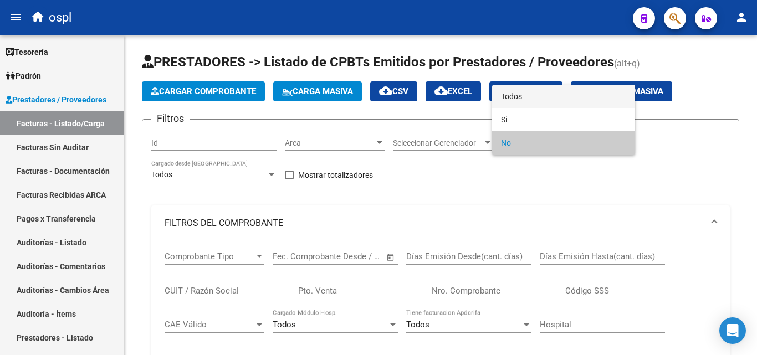
click at [536, 100] on span "Todos" at bounding box center [563, 96] width 125 height 23
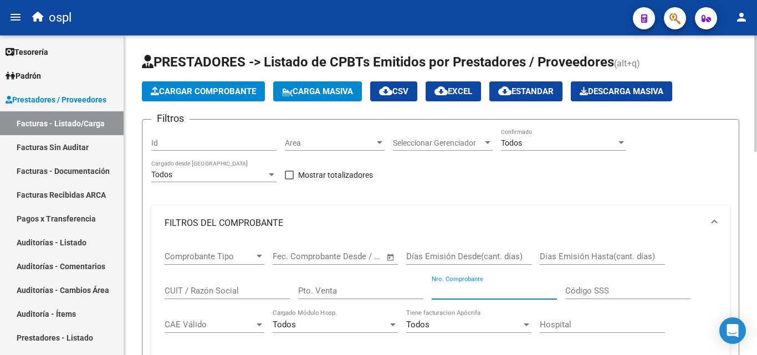
click at [468, 288] on input "Nro. Comprobante" at bounding box center [494, 291] width 125 height 10
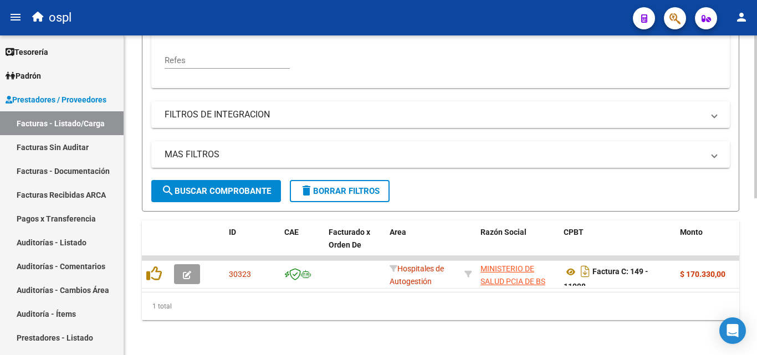
scroll to position [308, 0]
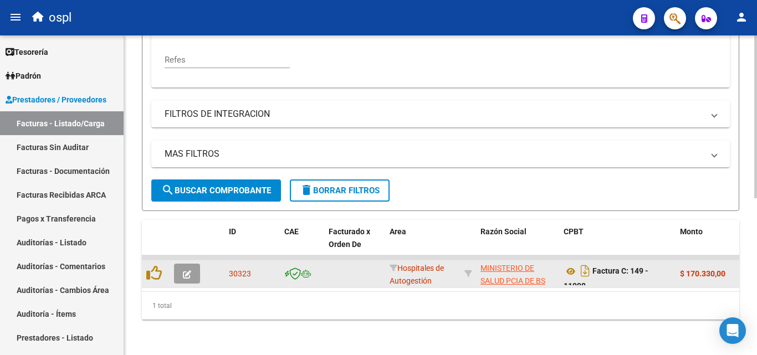
type input "11998"
click at [189, 270] on icon "button" at bounding box center [187, 274] width 8 height 8
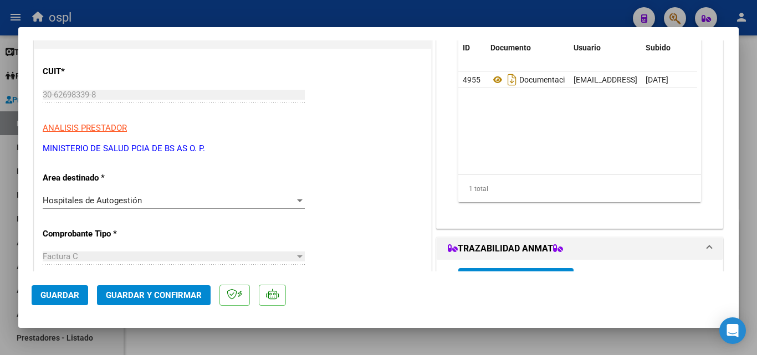
scroll to position [166, 0]
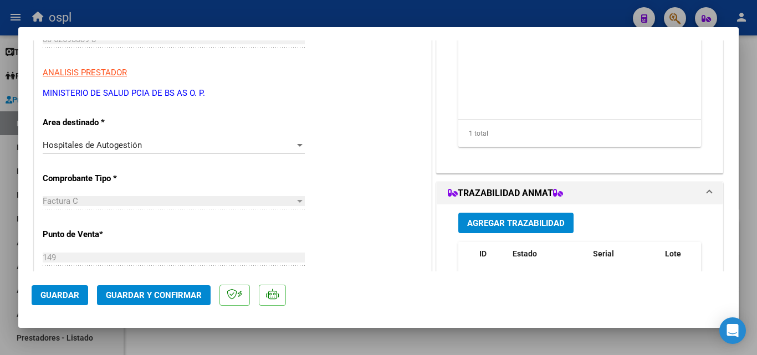
click at [179, 142] on div "Hospitales de Autogestión" at bounding box center [169, 145] width 252 height 10
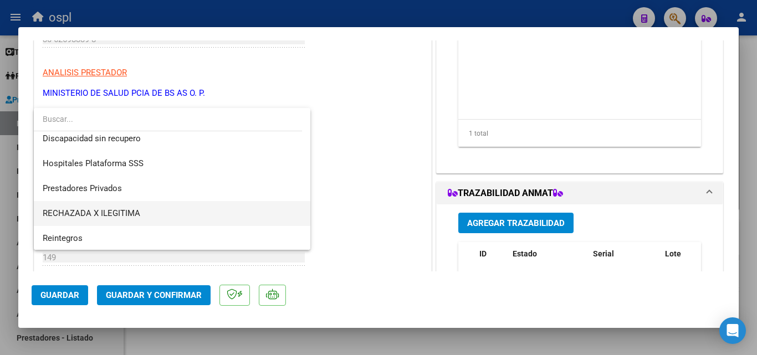
scroll to position [157, 0]
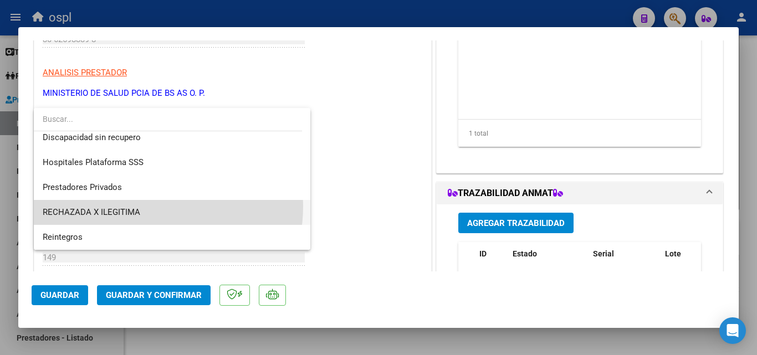
click at [139, 206] on span "RECHAZADA X ILEGITIMA" at bounding box center [172, 212] width 259 height 25
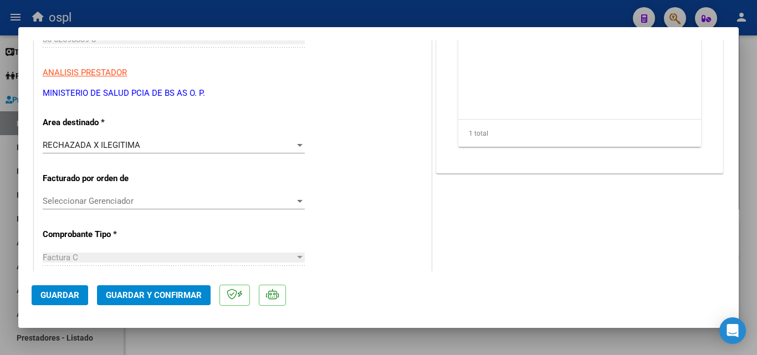
click at [159, 284] on mat-dialog-actions "Guardar Guardar y Confirmar" at bounding box center [379, 293] width 694 height 44
click at [155, 290] on span "Guardar y Confirmar" at bounding box center [154, 295] width 96 height 10
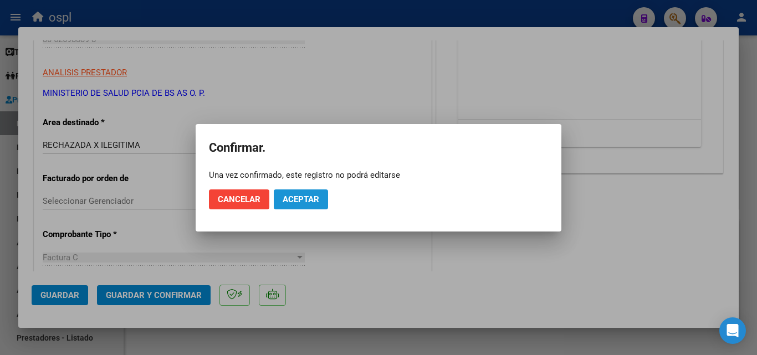
click at [294, 196] on span "Aceptar" at bounding box center [301, 199] width 37 height 10
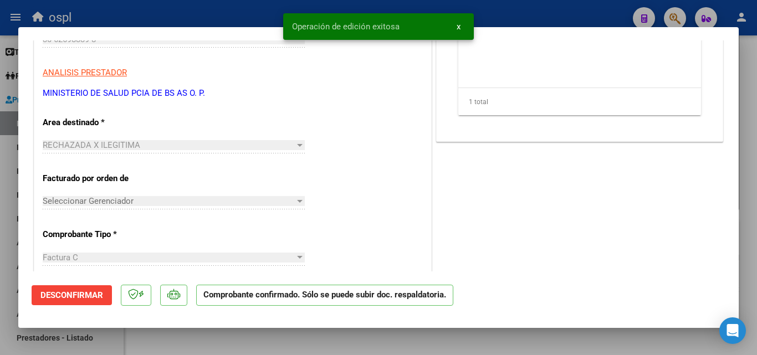
click at [1, 237] on div at bounding box center [378, 177] width 757 height 355
type input "$ 0,00"
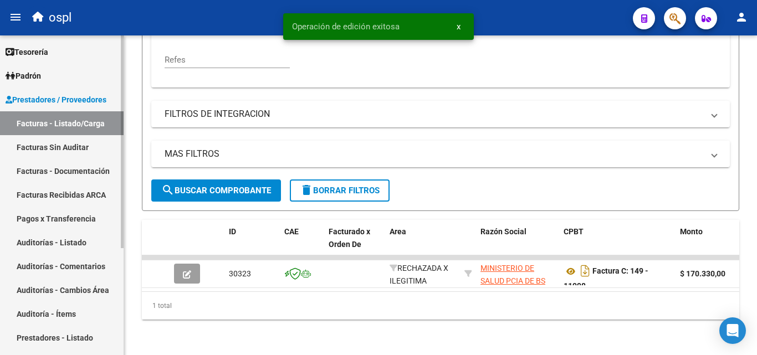
click at [35, 151] on link "Facturas Sin Auditar" at bounding box center [62, 147] width 124 height 24
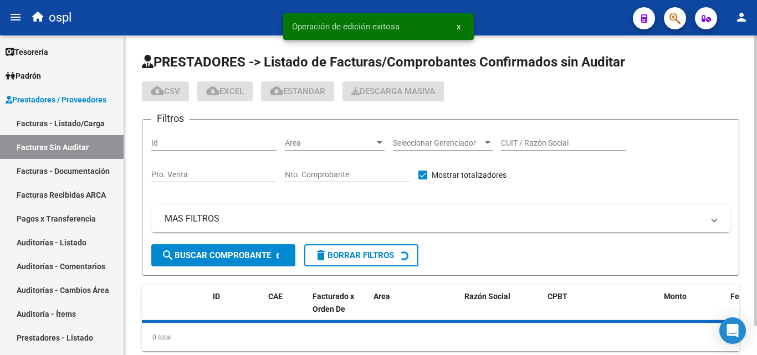
click at [317, 175] on input "Nro. Comprobante" at bounding box center [347, 174] width 125 height 9
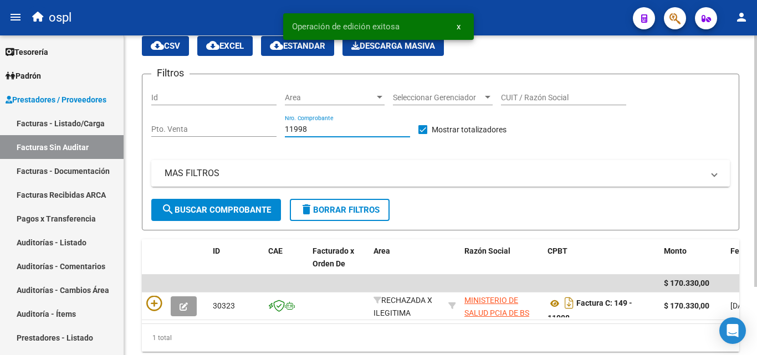
scroll to position [86, 0]
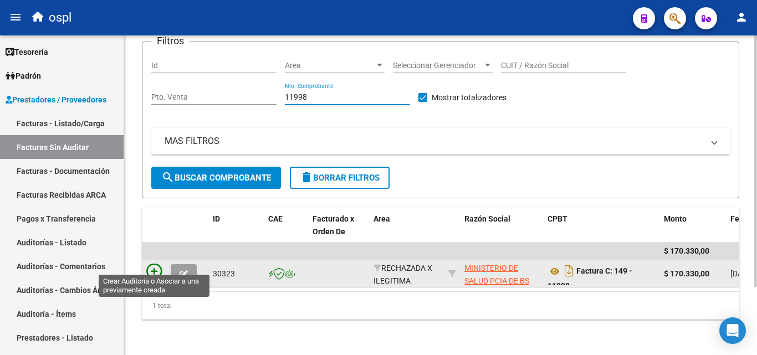
type input "11998"
click at [156, 264] on icon at bounding box center [154, 272] width 16 height 16
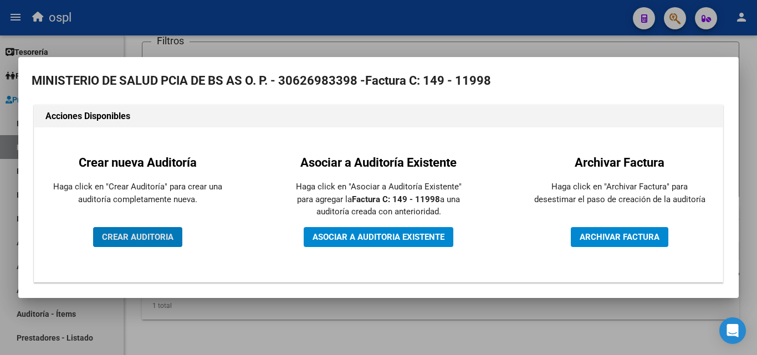
click at [156, 244] on button "CREAR AUDITORIA" at bounding box center [137, 237] width 89 height 20
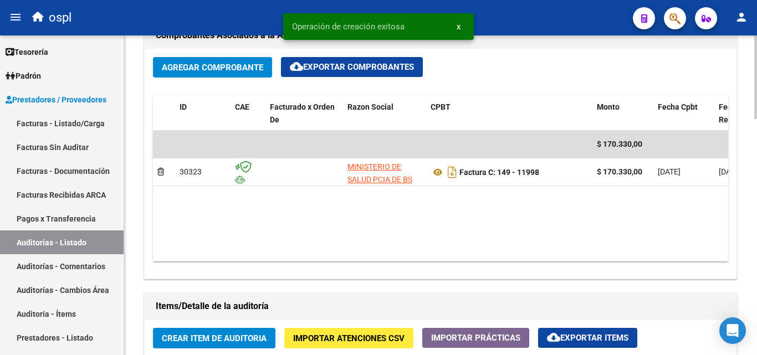
scroll to position [609, 0]
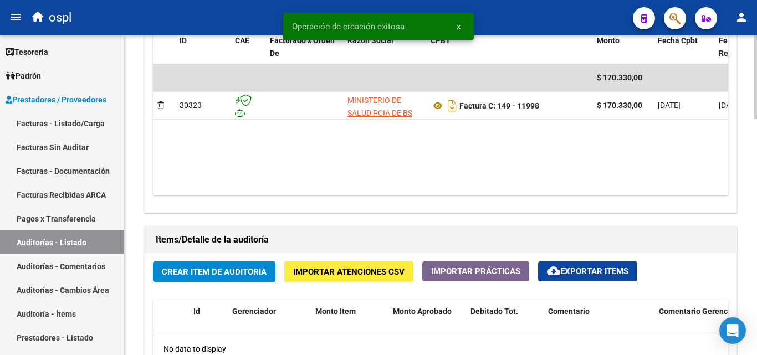
click at [217, 271] on span "Crear Item de Auditoria" at bounding box center [214, 272] width 105 height 10
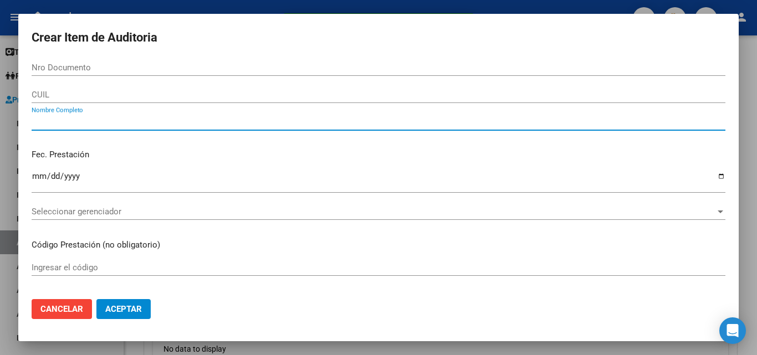
click at [96, 124] on input "Nombre Completo" at bounding box center [379, 122] width 694 height 10
type input "todos"
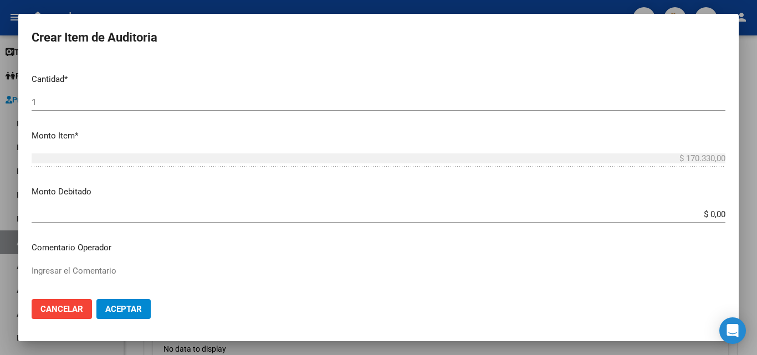
scroll to position [277, 0]
drag, startPoint x: 685, startPoint y: 209, endPoint x: 740, endPoint y: 221, distance: 56.5
click at [740, 221] on div "Crear Item de Auditoria Nro Documento CUIL todos Nombre Completo Fec. Prestació…" at bounding box center [378, 177] width 757 height 355
click at [661, 220] on input "$ 0,00" at bounding box center [379, 215] width 694 height 10
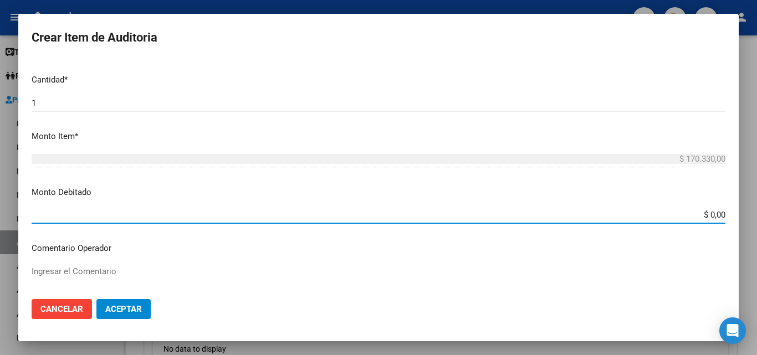
drag, startPoint x: 690, startPoint y: 213, endPoint x: 729, endPoint y: 214, distance: 38.2
click at [729, 214] on mat-dialog-content "Nro Documento CUIL todos Nombre Completo Fec. Prestación Ingresar la fecha Sele…" at bounding box center [378, 174] width 720 height 231
type input "$ 170.330,00"
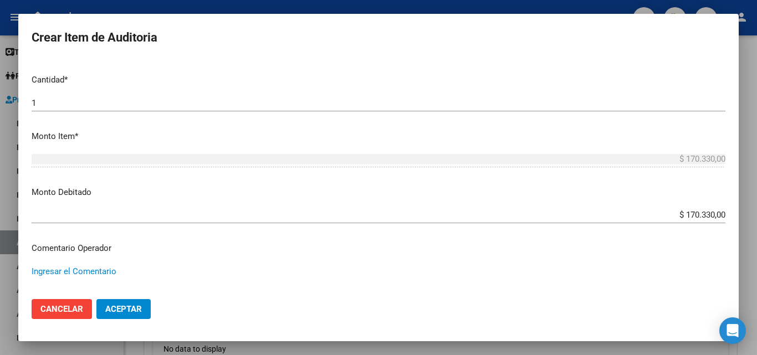
click at [83, 272] on textarea "Ingresar el Comentario" at bounding box center [379, 291] width 694 height 52
type textarea "fc rechazada por ilegitima - no presenta dni que acredite atencion medica brind…"
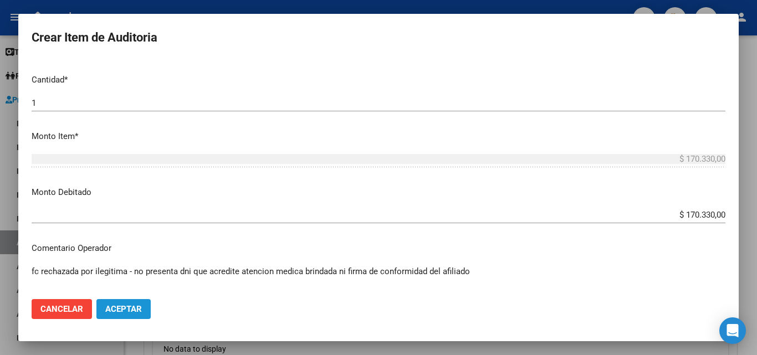
click at [111, 308] on span "Aceptar" at bounding box center [123, 309] width 37 height 10
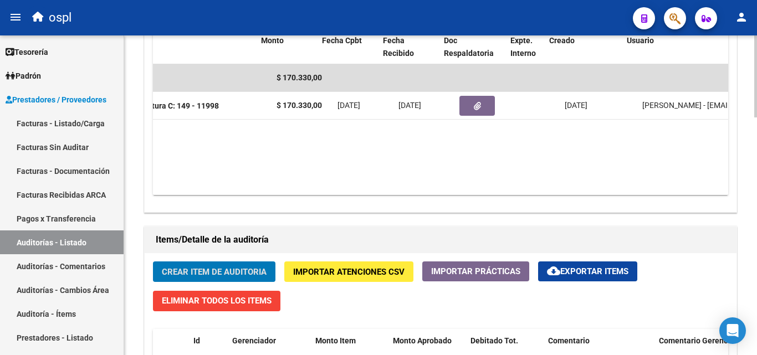
scroll to position [0, 336]
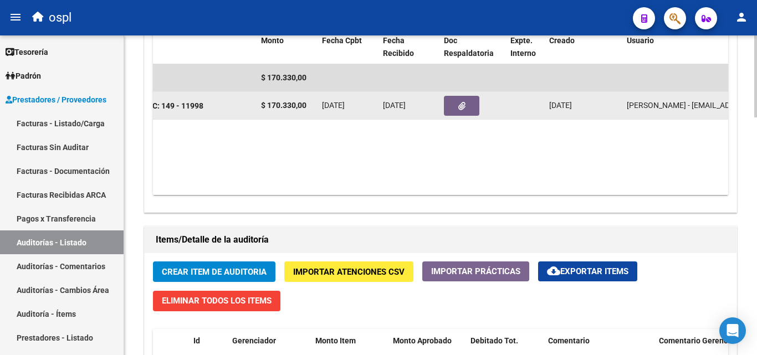
click at [464, 93] on datatable-body-cell at bounding box center [472, 105] width 66 height 27
click at [463, 96] on button "button" at bounding box center [461, 106] width 35 height 20
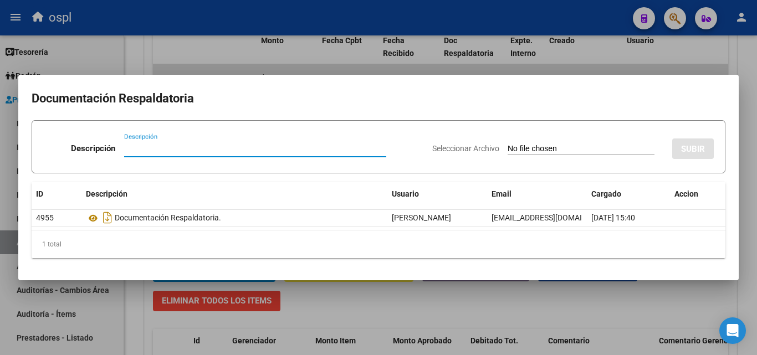
click at [532, 139] on div "Seleccionar Archivo SUBIR" at bounding box center [572, 147] width 281 height 34
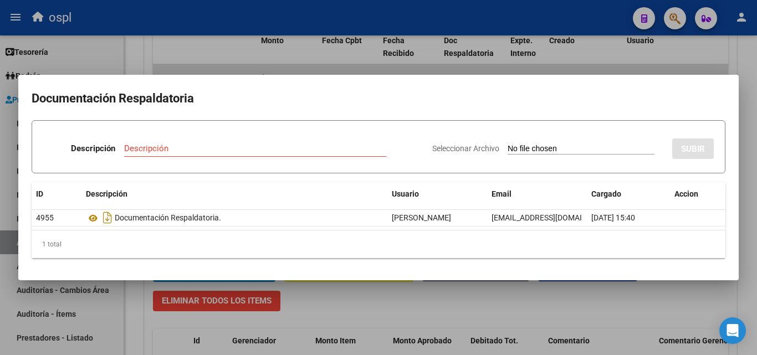
click at [528, 139] on div "Seleccionar Archivo SUBIR" at bounding box center [572, 147] width 281 height 34
click at [524, 146] on input "Seleccionar Archivo" at bounding box center [581, 149] width 147 height 11
type input "C:\fakepath\RECHAZO X ILEGITIMA - FC 11998.pdf"
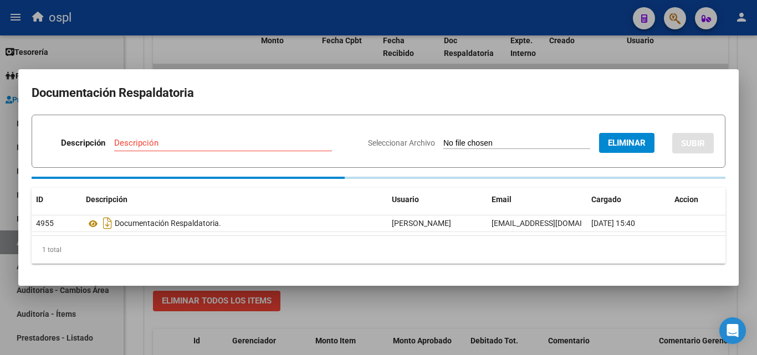
click at [214, 140] on div "Descripción" at bounding box center [223, 143] width 218 height 17
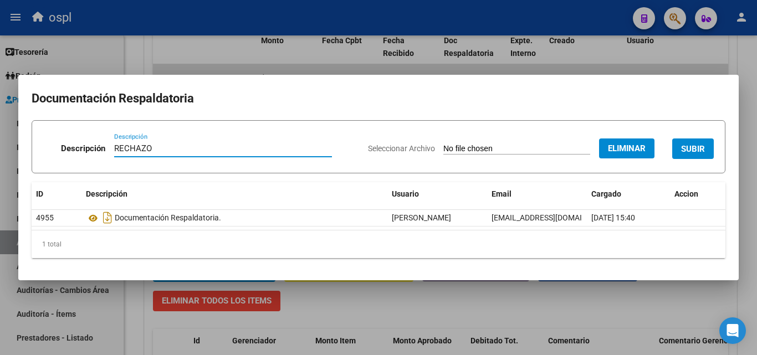
type input "RECHAZO"
click at [704, 147] on span "SUBIR" at bounding box center [693, 149] width 24 height 10
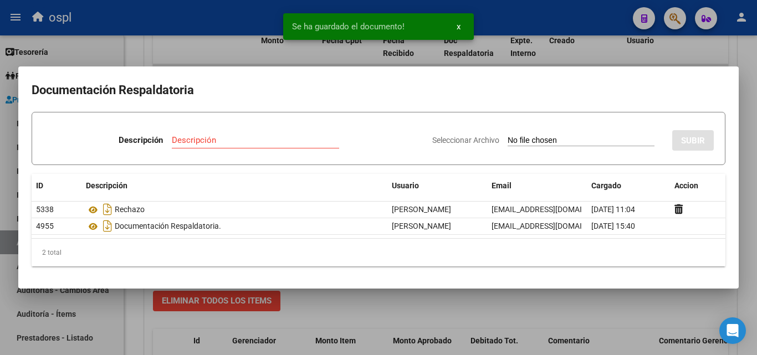
click at [0, 213] on div at bounding box center [378, 177] width 757 height 355
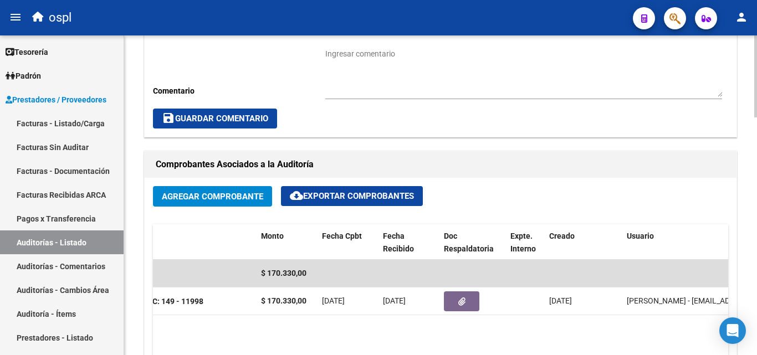
scroll to position [388, 0]
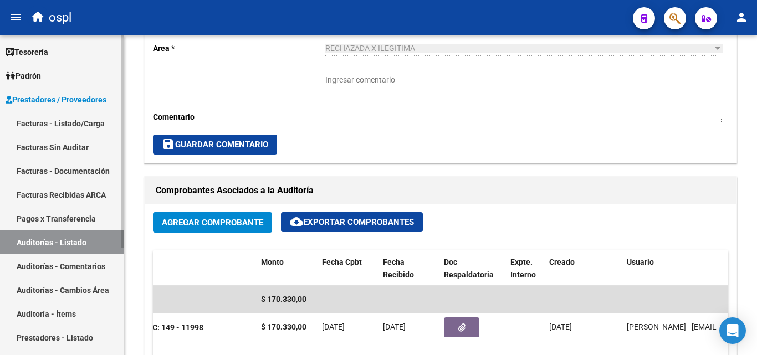
click at [70, 109] on link "Prestadores / Proveedores" at bounding box center [62, 100] width 124 height 24
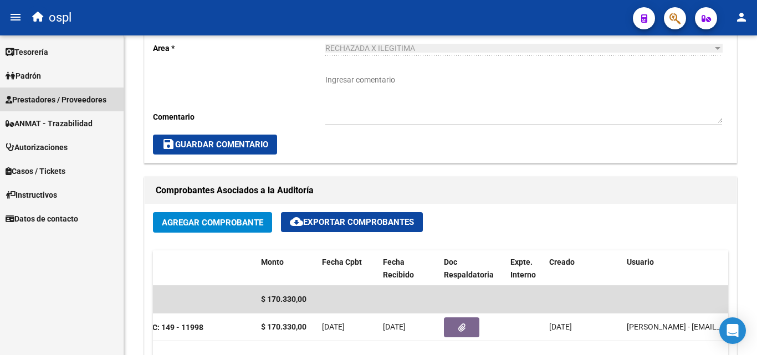
click at [64, 119] on link "Facturas - Listado/Carga" at bounding box center [62, 123] width 124 height 24
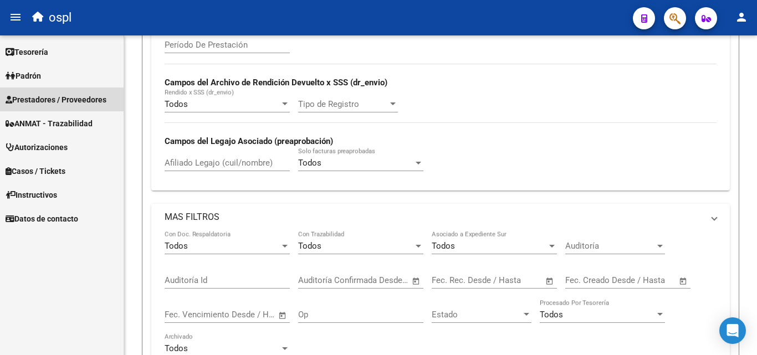
scroll to position [111, 0]
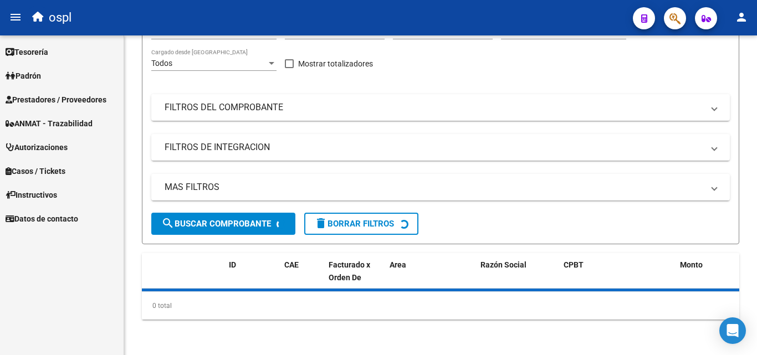
click at [76, 105] on span "Prestadores / Proveedores" at bounding box center [56, 100] width 101 height 12
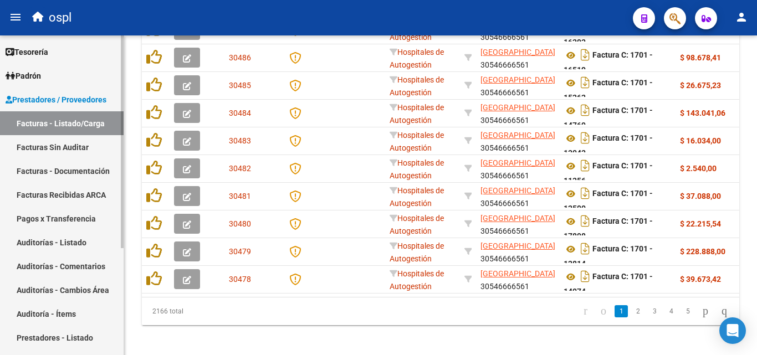
click at [70, 122] on link "Facturas - Listado/Carga" at bounding box center [62, 123] width 124 height 24
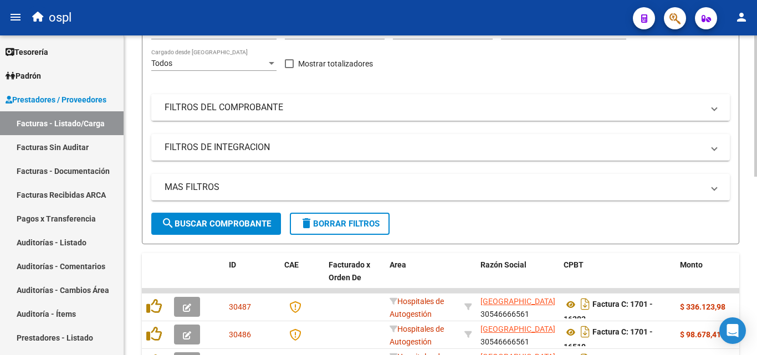
click at [357, 98] on mat-expansion-panel-header "FILTROS DEL COMPROBANTE" at bounding box center [440, 107] width 578 height 27
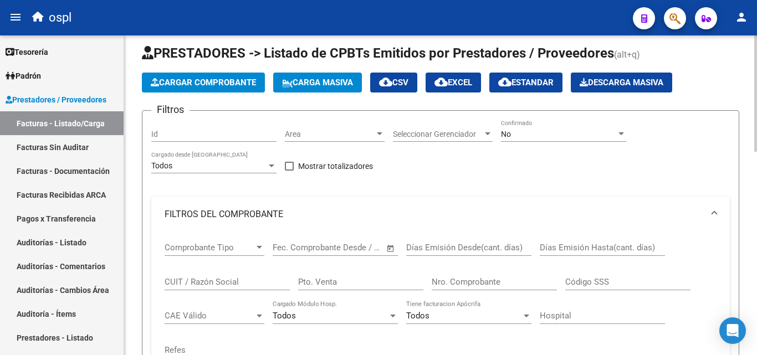
scroll to position [1, 0]
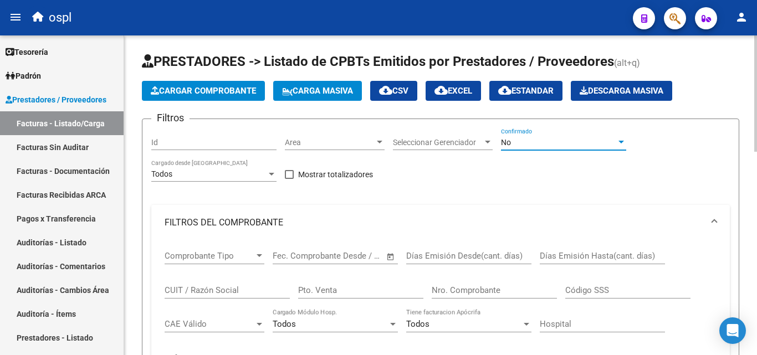
click at [528, 146] on div "No" at bounding box center [558, 142] width 115 height 9
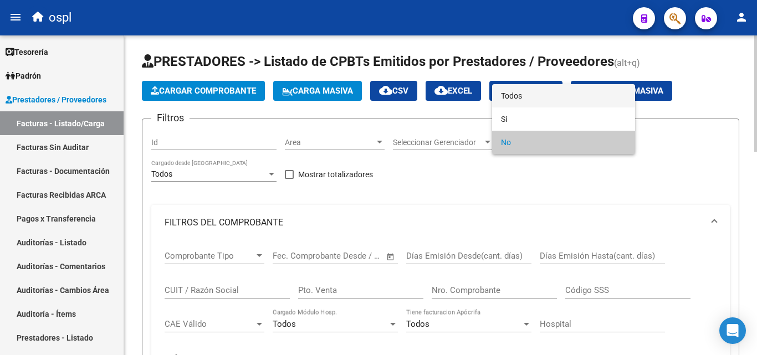
drag, startPoint x: 526, startPoint y: 102, endPoint x: 513, endPoint y: 106, distance: 14.0
click at [526, 101] on span "Todos" at bounding box center [563, 95] width 125 height 23
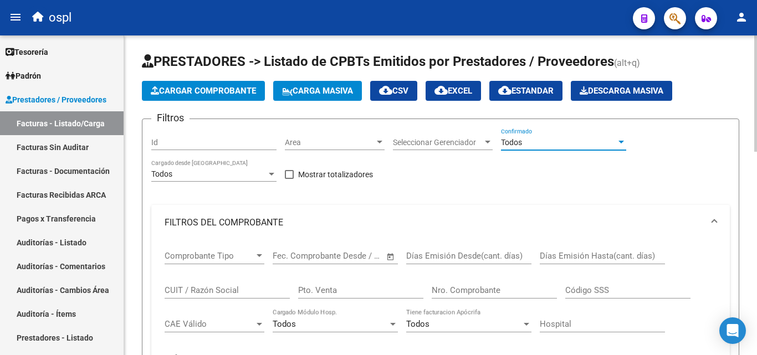
click at [494, 291] on input "Nro. Comprobante" at bounding box center [494, 290] width 125 height 10
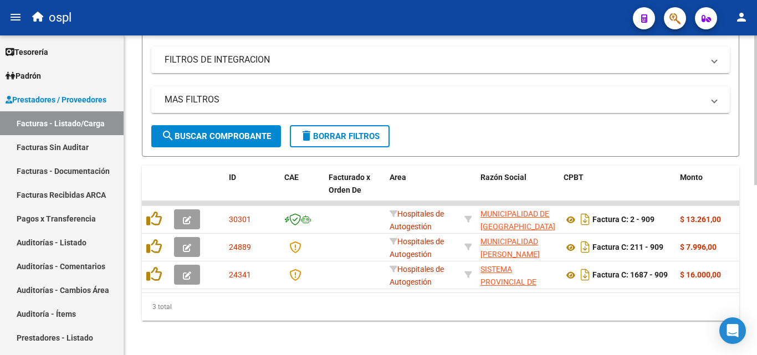
scroll to position [363, 0]
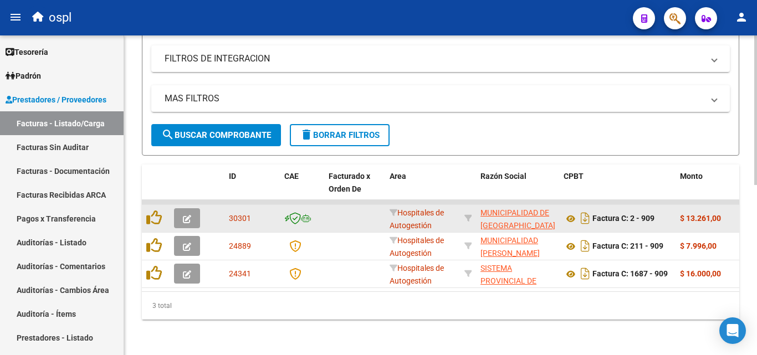
type input "909"
click at [184, 214] on span "button" at bounding box center [187, 218] width 8 height 10
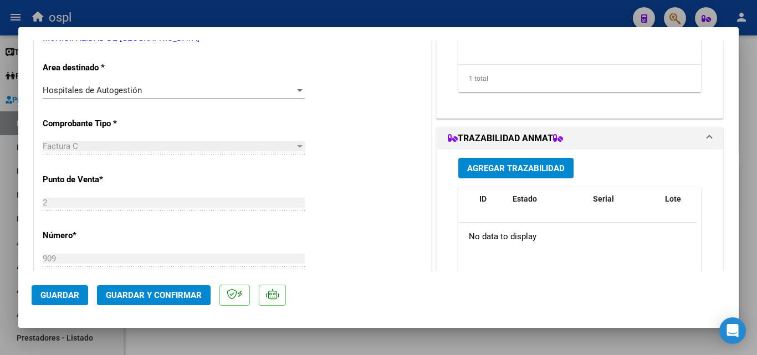
scroll to position [222, 0]
click at [131, 84] on div "Hospitales de Autogestión Seleccionar Area" at bounding box center [174, 89] width 262 height 17
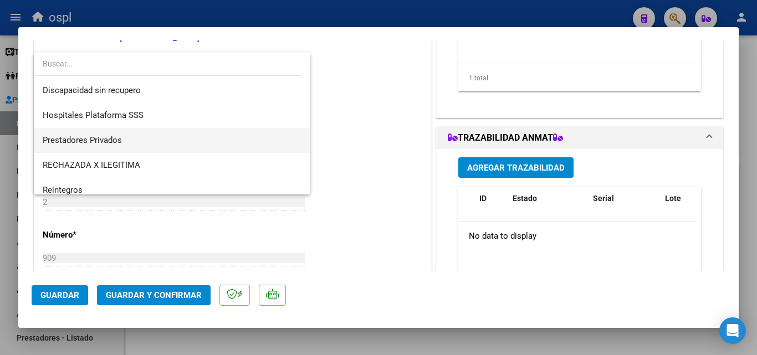
scroll to position [157, 0]
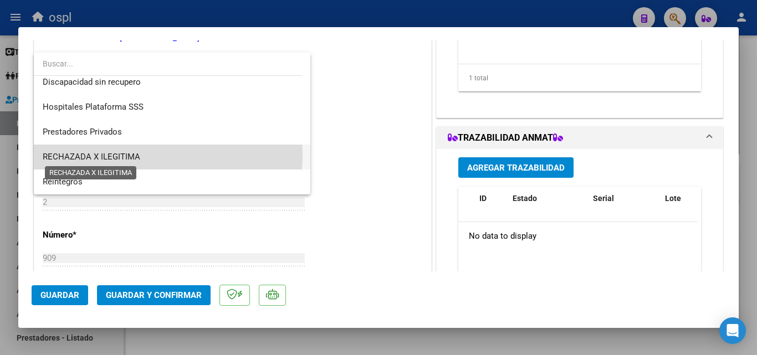
click at [107, 155] on span "RECHAZADA X ILEGITIMA" at bounding box center [92, 157] width 98 height 10
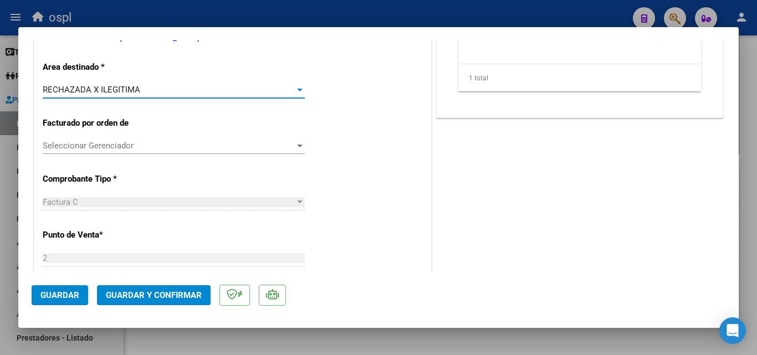
click at [150, 295] on span "Guardar y Confirmar" at bounding box center [154, 295] width 96 height 10
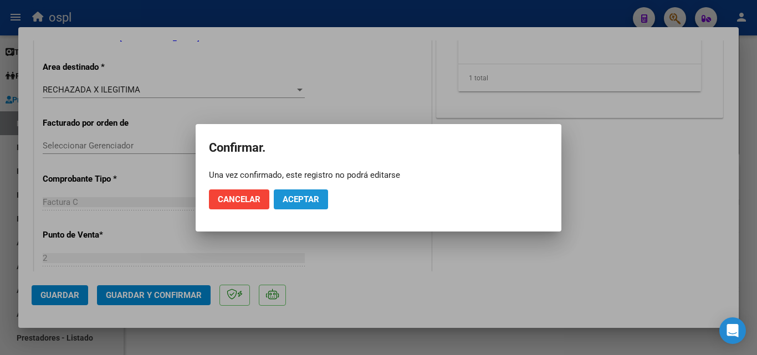
click at [317, 198] on span "Aceptar" at bounding box center [301, 199] width 37 height 10
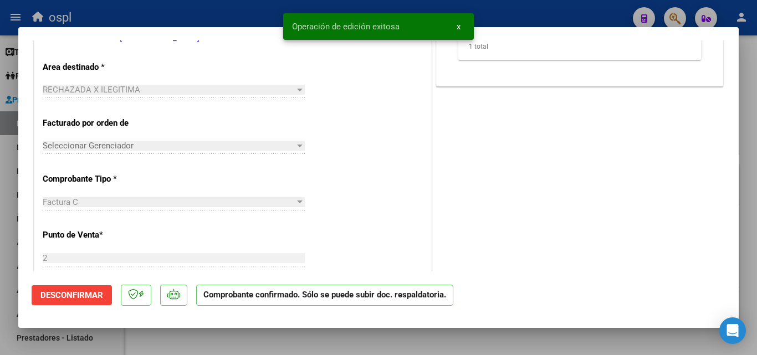
click at [0, 197] on div at bounding box center [378, 177] width 757 height 355
type input "$ 0,00"
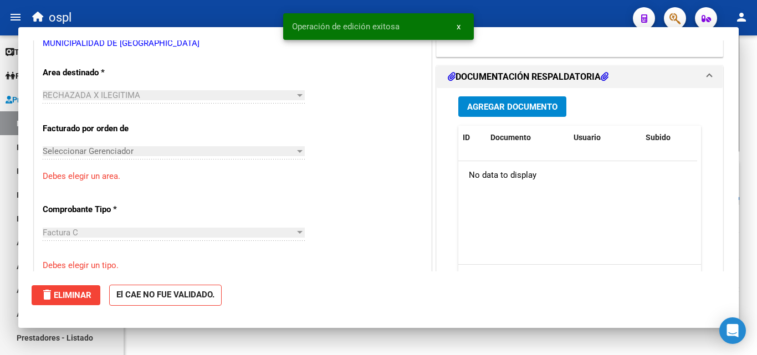
scroll to position [227, 0]
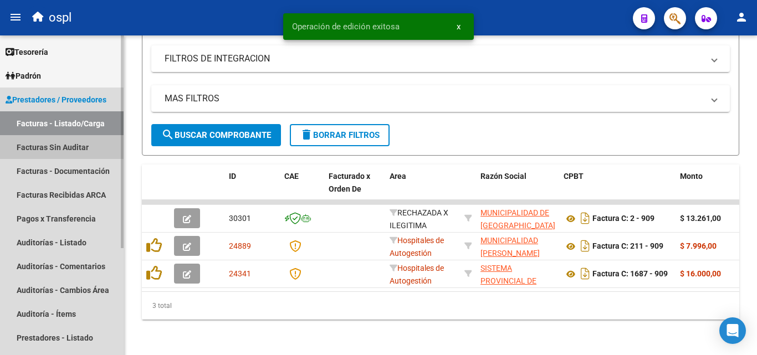
click at [55, 145] on link "Facturas Sin Auditar" at bounding box center [62, 147] width 124 height 24
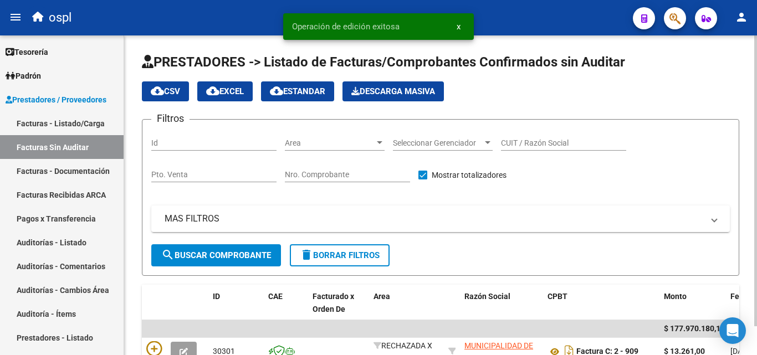
click at [329, 179] on input "Nro. Comprobante" at bounding box center [347, 174] width 125 height 9
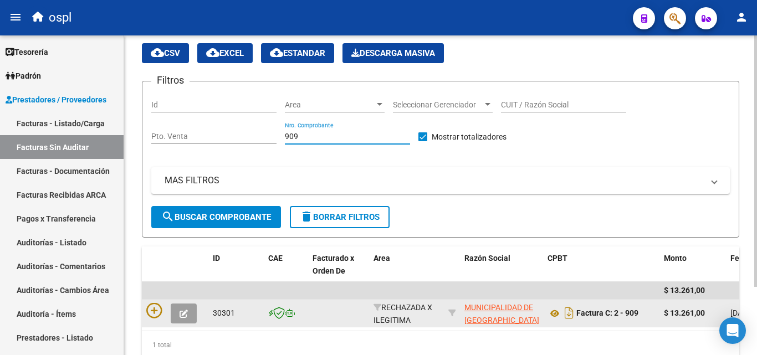
scroll to position [86, 0]
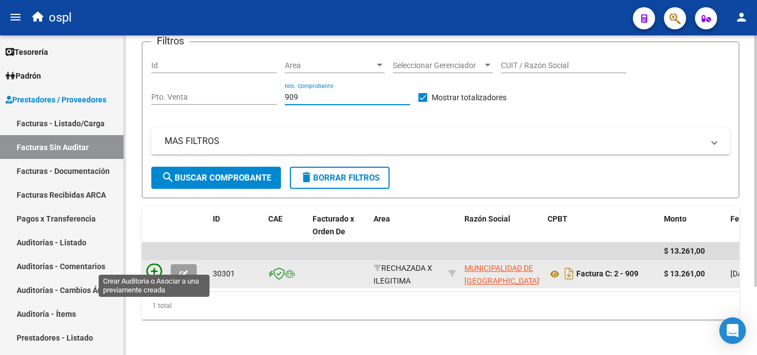
type input "909"
click at [158, 264] on icon at bounding box center [154, 272] width 16 height 16
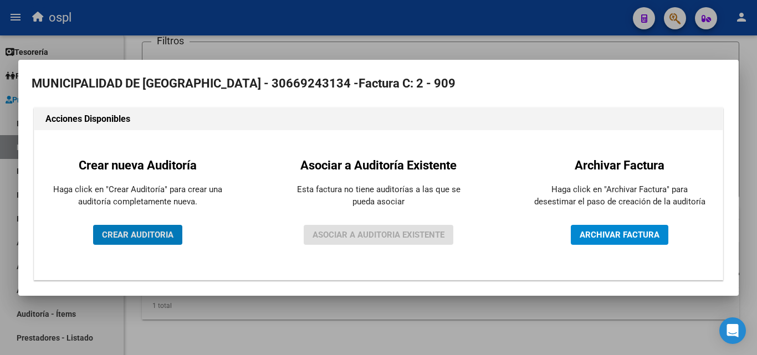
click at [134, 226] on button "CREAR AUDITORIA" at bounding box center [137, 235] width 89 height 20
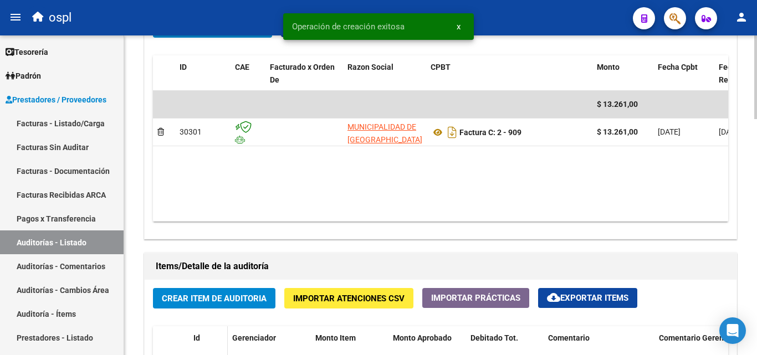
scroll to position [609, 0]
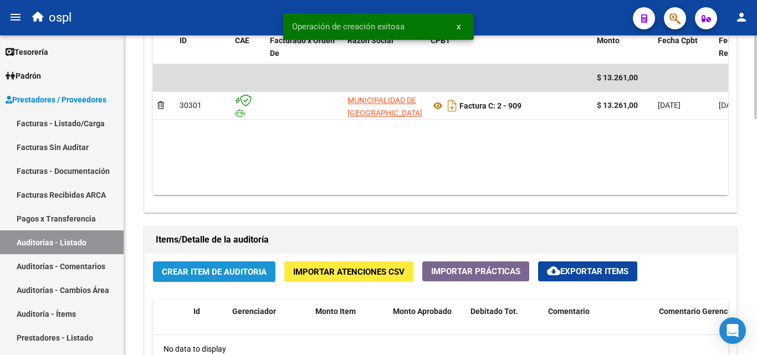
click at [207, 276] on span "Crear Item de Auditoria" at bounding box center [214, 272] width 105 height 10
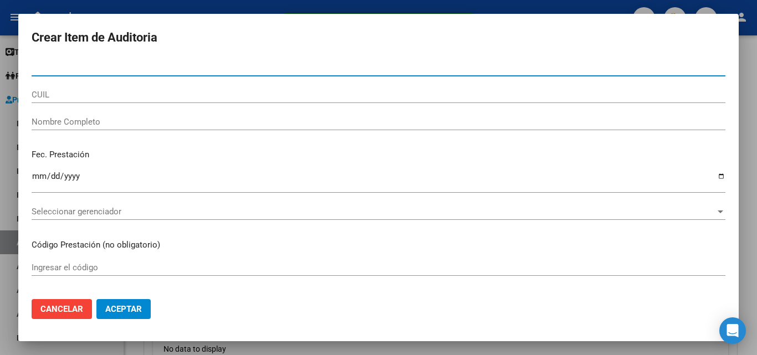
click at [113, 126] on input "Nombre Completo" at bounding box center [379, 122] width 694 height 10
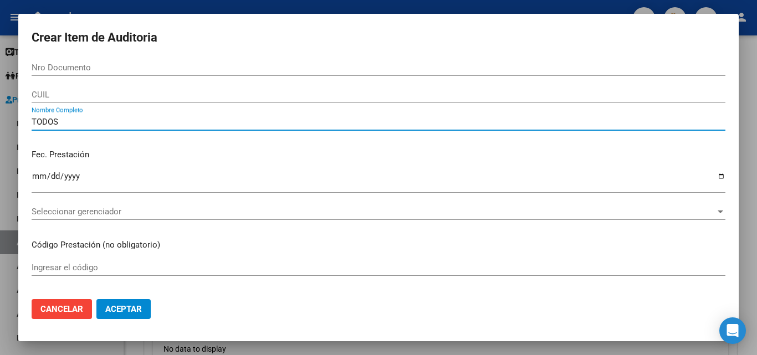
type input "TODOS"
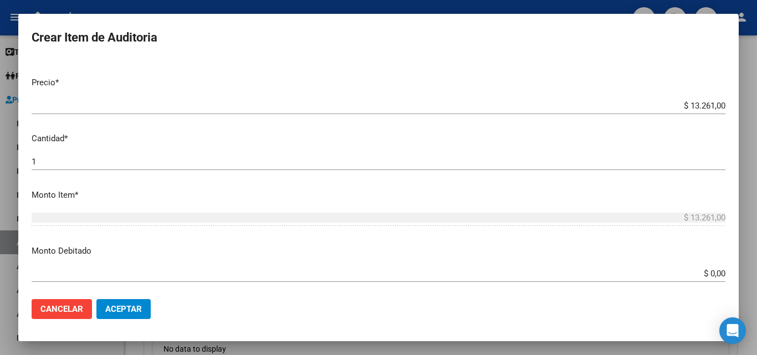
scroll to position [277, 0]
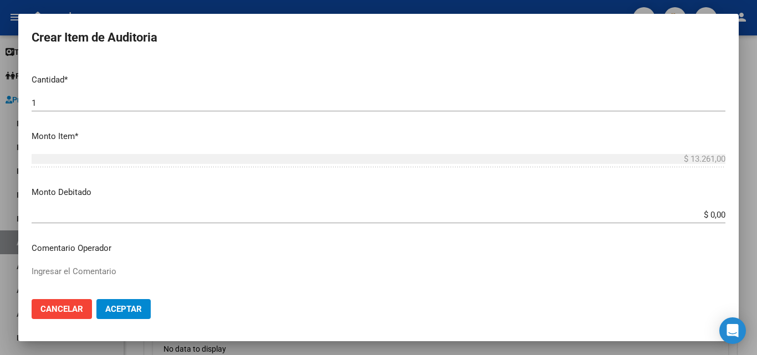
drag, startPoint x: 692, startPoint y: 219, endPoint x: 743, endPoint y: 217, distance: 51.0
click at [743, 217] on div "Crear Item de Auditoria Nro Documento CUIL TODOS Nombre Completo Fec. Prestació…" at bounding box center [378, 177] width 757 height 355
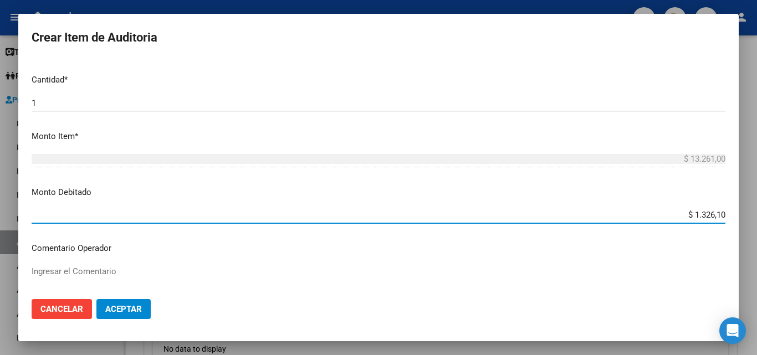
type input "$ 13.261,00"
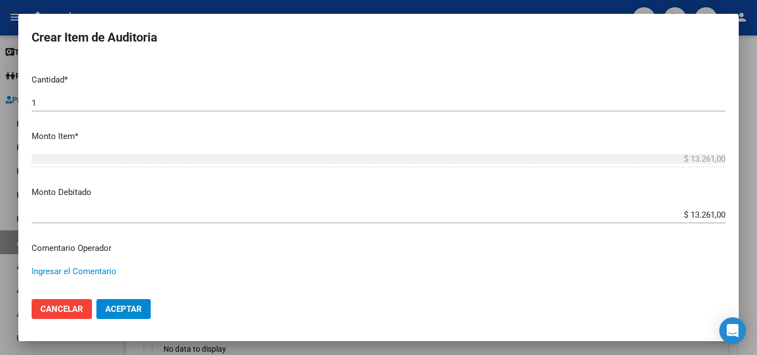
click at [88, 270] on textarea "Ingresar el Comentario" at bounding box center [379, 291] width 694 height 52
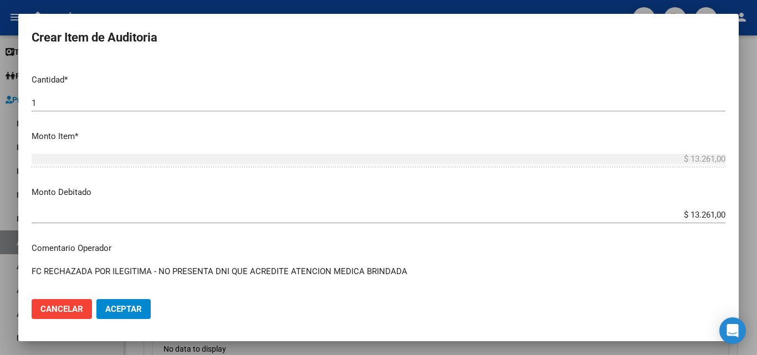
type textarea "FC RECHAZADA POR ILEGITIMA - NO PRESENTA DNI QUE ACREDITE ATENCION MEDICA BRIND…"
click at [134, 316] on button "Aceptar" at bounding box center [123, 309] width 54 height 20
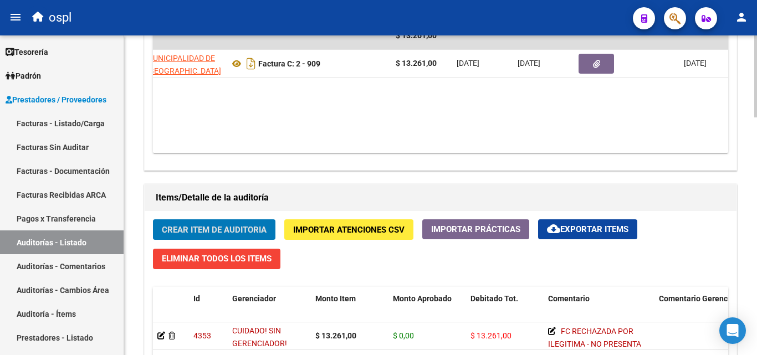
scroll to position [0, 228]
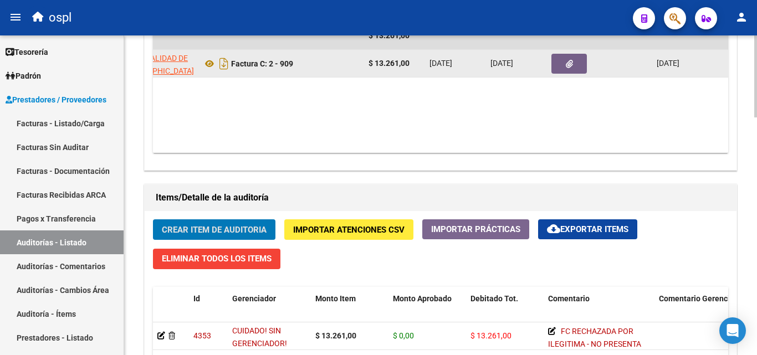
click at [563, 62] on button "button" at bounding box center [568, 64] width 35 height 20
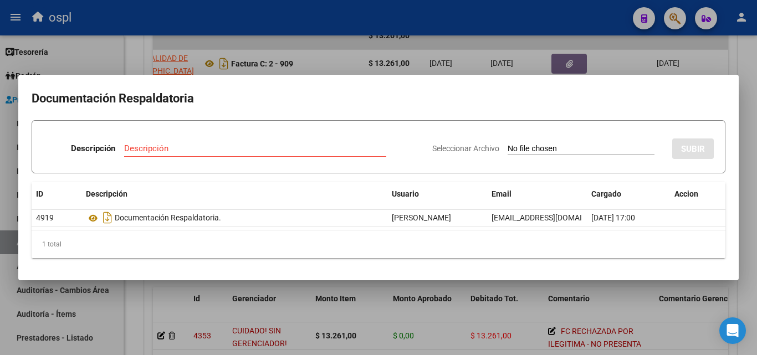
click at [543, 145] on input "Seleccionar Archivo" at bounding box center [581, 149] width 147 height 11
type input "C:\fakepath\RECHAZO X ILEGITIMA - FC 909.pdf"
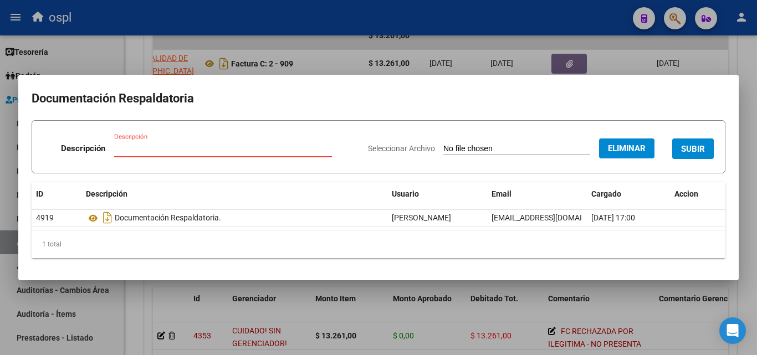
click at [249, 153] on input "Descripción" at bounding box center [223, 148] width 218 height 10
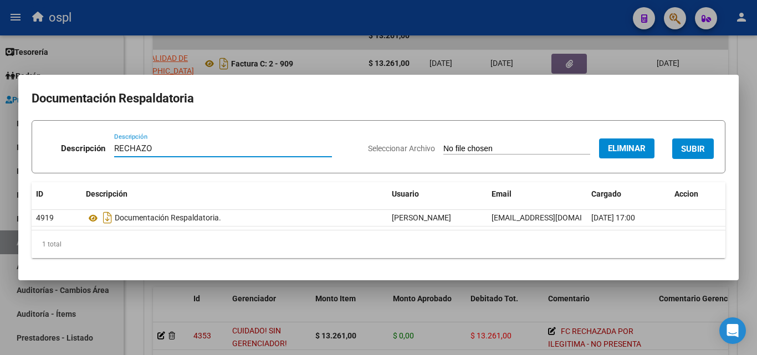
type input "RECHAZO"
click at [696, 156] on button "SUBIR" at bounding box center [693, 149] width 42 height 20
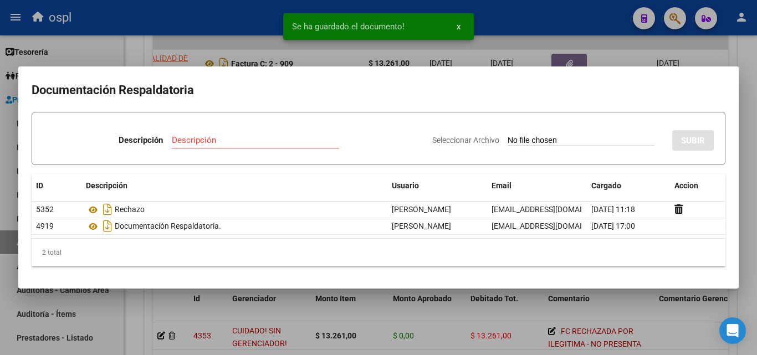
click at [0, 134] on div at bounding box center [378, 177] width 757 height 355
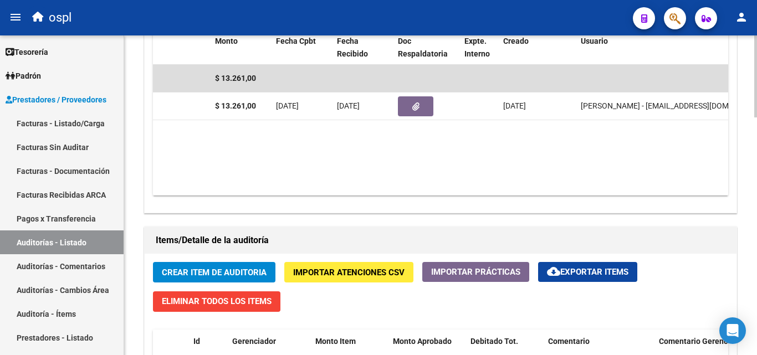
scroll to position [0, 412]
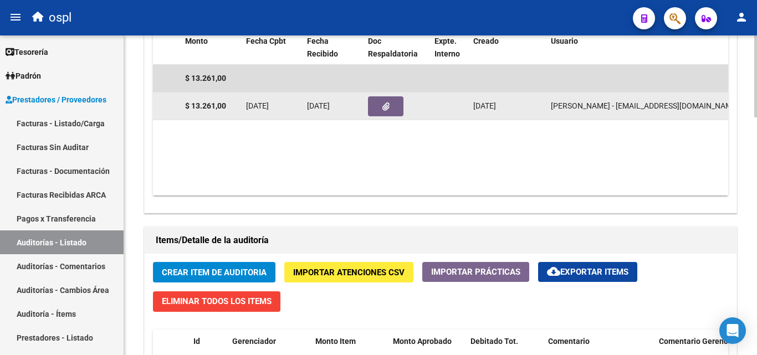
click at [381, 100] on button "button" at bounding box center [385, 106] width 35 height 20
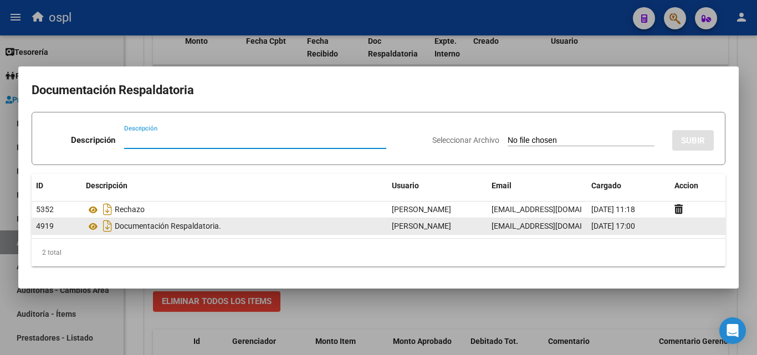
drag, startPoint x: 530, startPoint y: 304, endPoint x: 221, endPoint y: 225, distance: 319.6
click at [531, 304] on div at bounding box center [378, 177] width 757 height 355
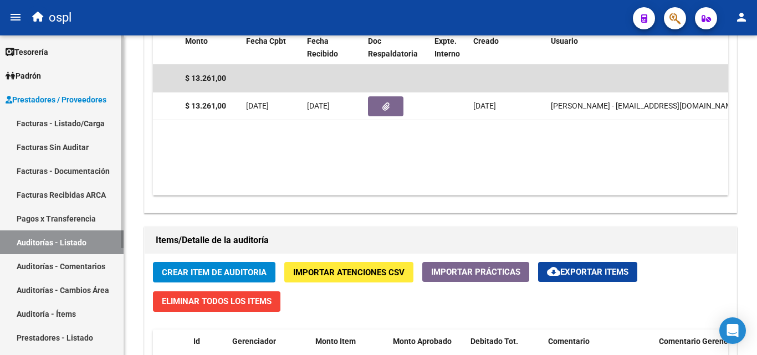
click at [48, 129] on link "Facturas - Listado/Carga" at bounding box center [62, 123] width 124 height 24
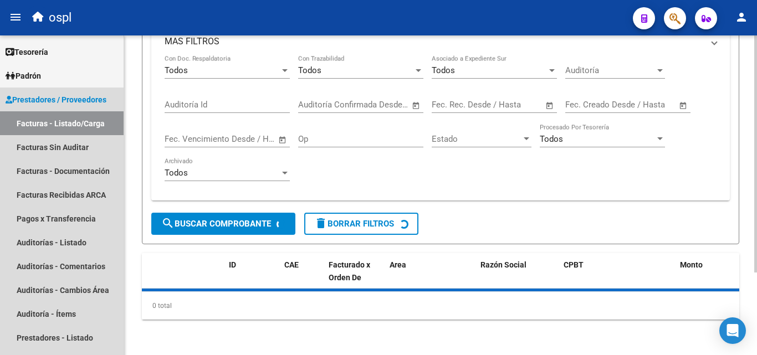
scroll to position [111, 0]
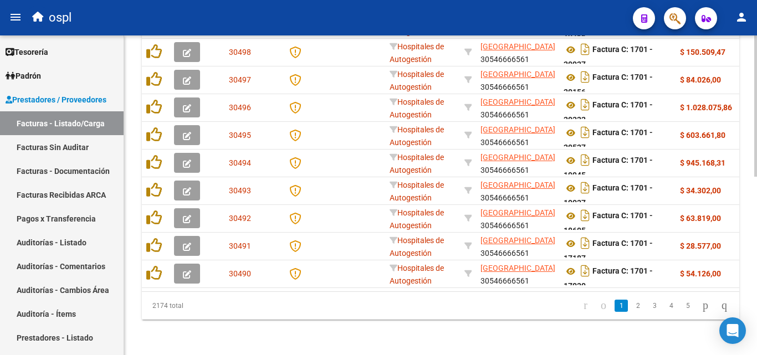
click at [324, 112] on datatable-body-cell at bounding box center [302, 107] width 44 height 27
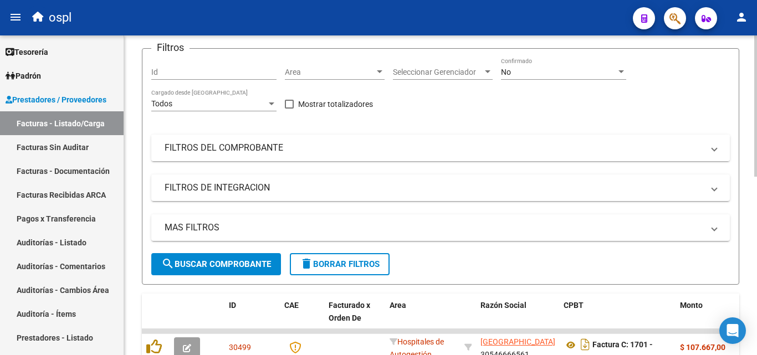
scroll to position [70, 0]
click at [319, 140] on mat-expansion-panel-header "FILTROS DEL COMPROBANTE" at bounding box center [440, 148] width 578 height 27
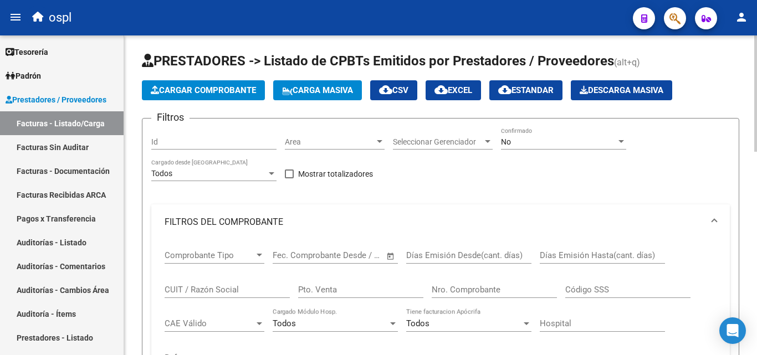
scroll to position [0, 0]
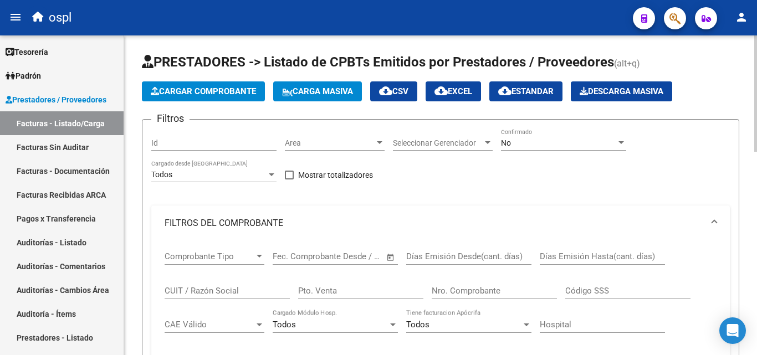
click at [555, 137] on div "No Confirmado" at bounding box center [563, 140] width 125 height 22
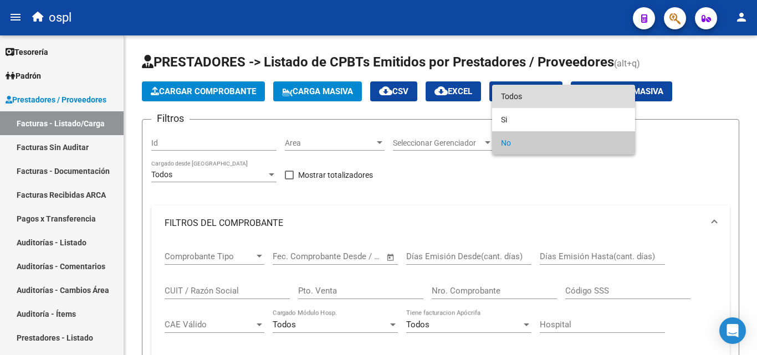
click at [542, 89] on span "Todos" at bounding box center [563, 96] width 125 height 23
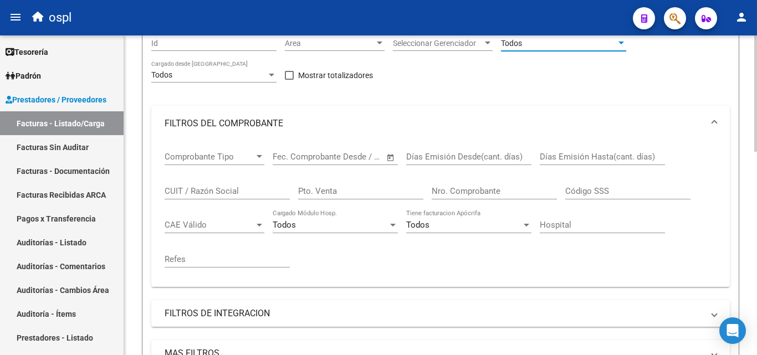
scroll to position [166, 0]
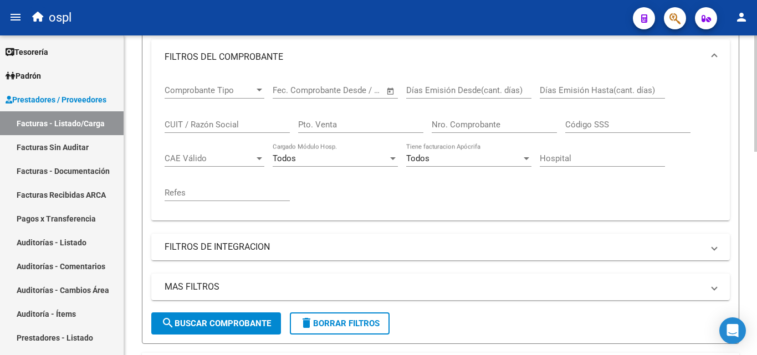
click at [444, 129] on input "Nro. Comprobante" at bounding box center [494, 125] width 125 height 10
type input "3"
type input "2"
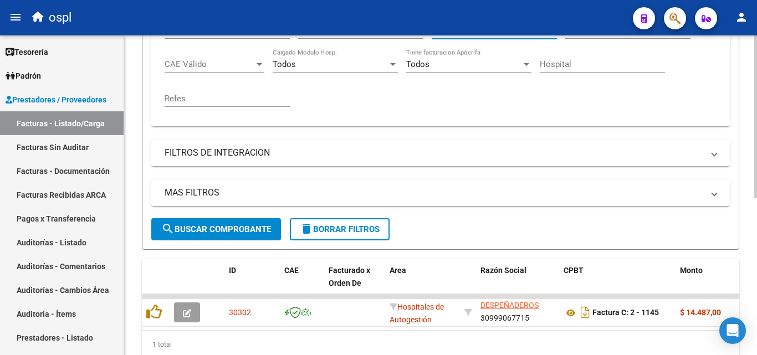
scroll to position [308, 0]
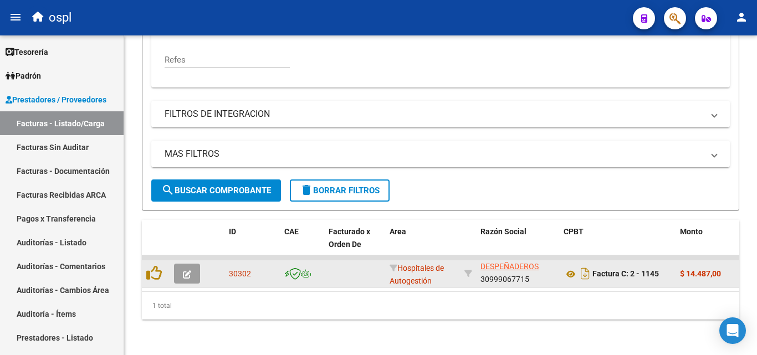
type input "1144"
click at [194, 265] on button "button" at bounding box center [187, 274] width 26 height 20
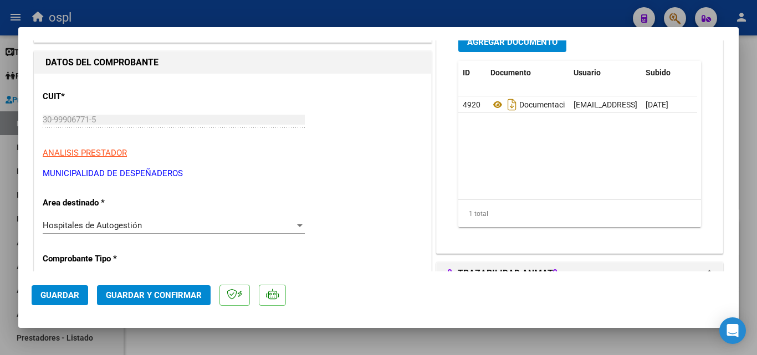
scroll to position [111, 0]
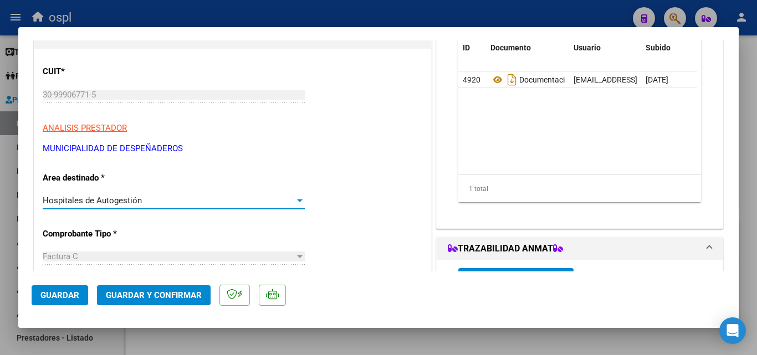
click at [297, 199] on div at bounding box center [300, 200] width 6 height 3
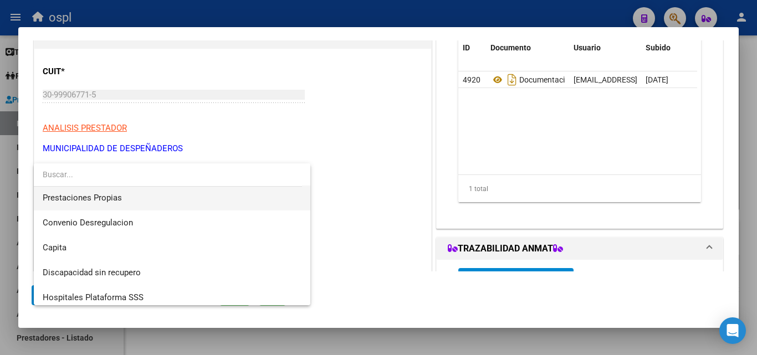
scroll to position [157, 0]
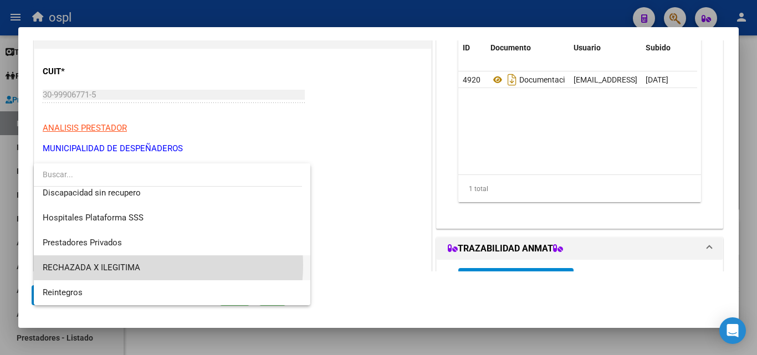
click at [143, 265] on span "RECHAZADA X ILEGITIMA" at bounding box center [172, 267] width 259 height 25
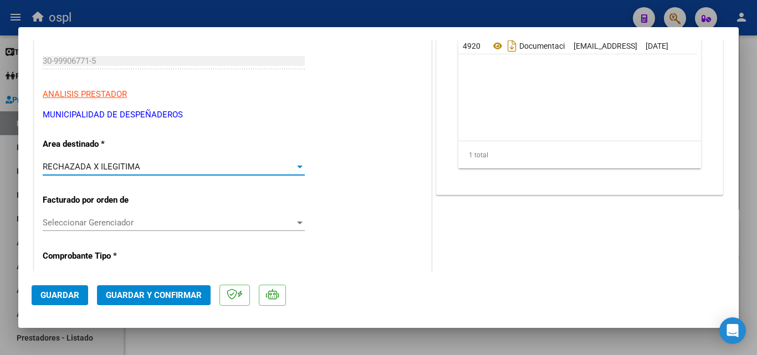
scroll to position [222, 0]
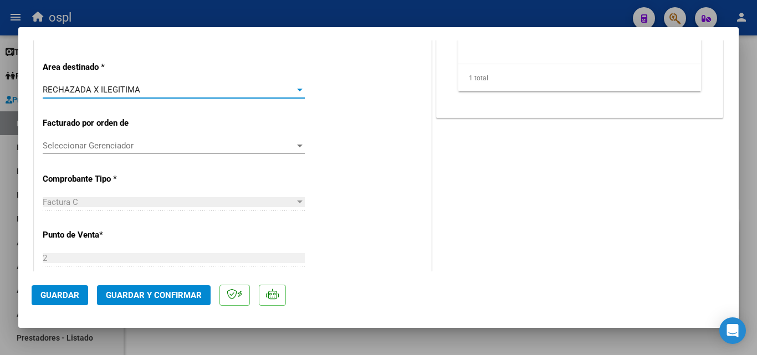
click at [176, 299] on span "Guardar y Confirmar" at bounding box center [154, 295] width 96 height 10
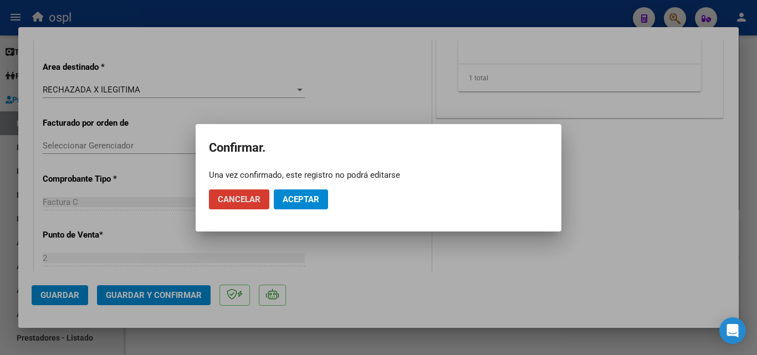
click at [295, 194] on span "Aceptar" at bounding box center [301, 199] width 37 height 10
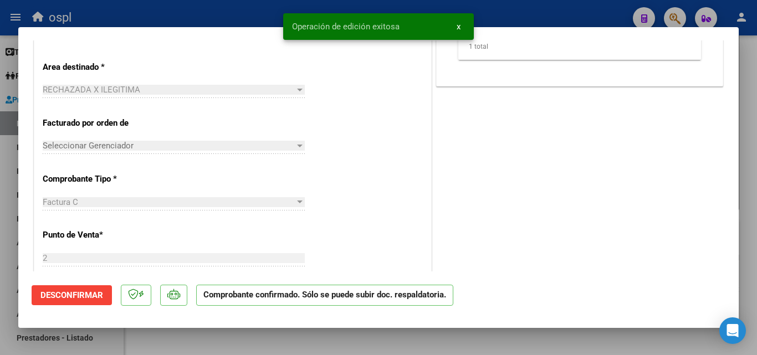
click at [0, 230] on div at bounding box center [378, 177] width 757 height 355
type input "$ 0,00"
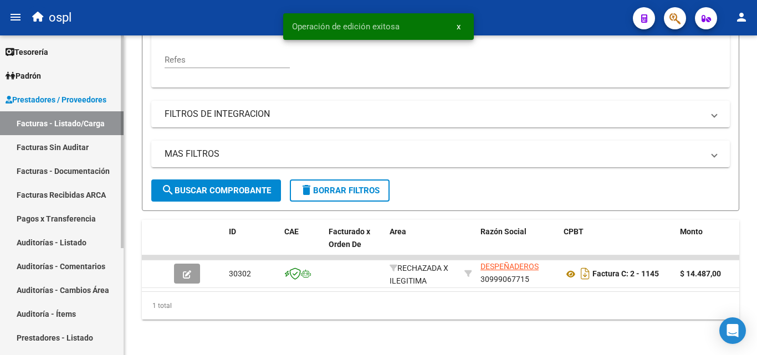
click at [64, 155] on link "Facturas Sin Auditar" at bounding box center [62, 147] width 124 height 24
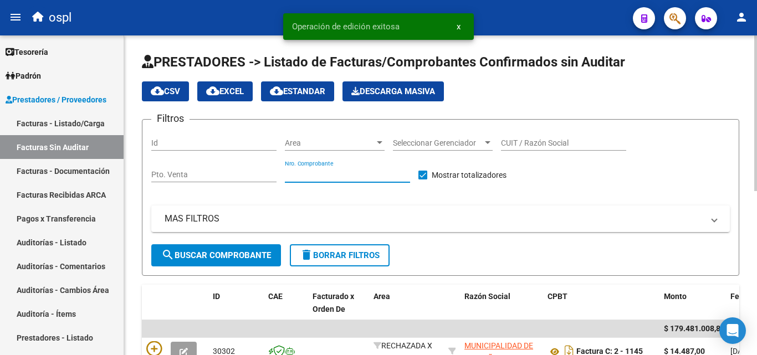
click at [336, 173] on input "Nro. Comprobante" at bounding box center [347, 174] width 125 height 9
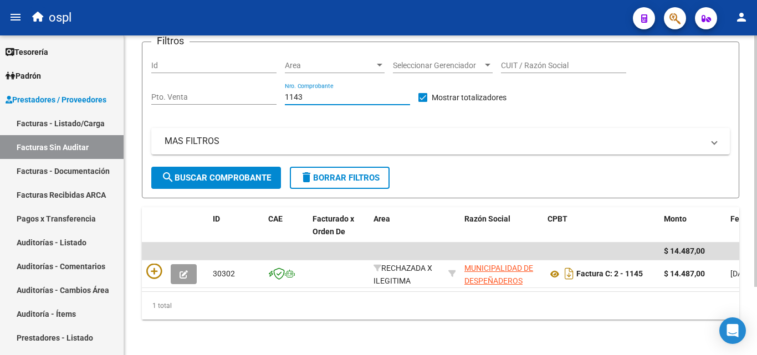
scroll to position [86, 0]
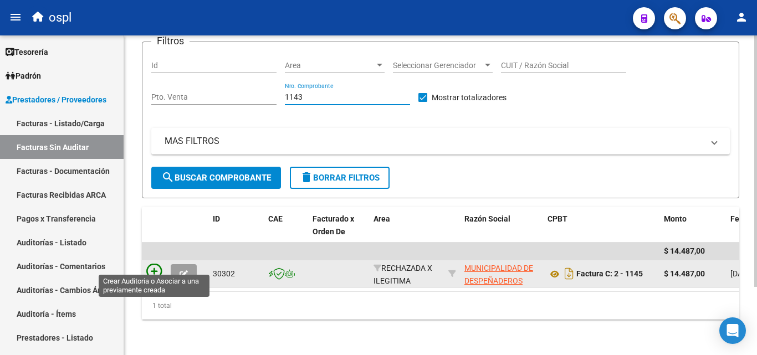
type input "1143"
click at [152, 264] on icon at bounding box center [154, 272] width 16 height 16
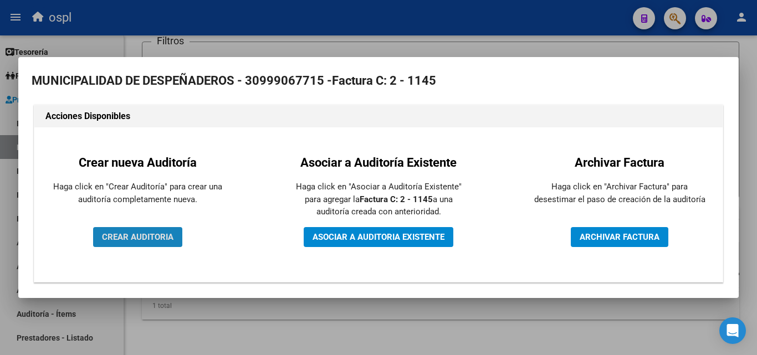
click at [161, 240] on span "CREAR AUDITORIA" at bounding box center [137, 237] width 71 height 10
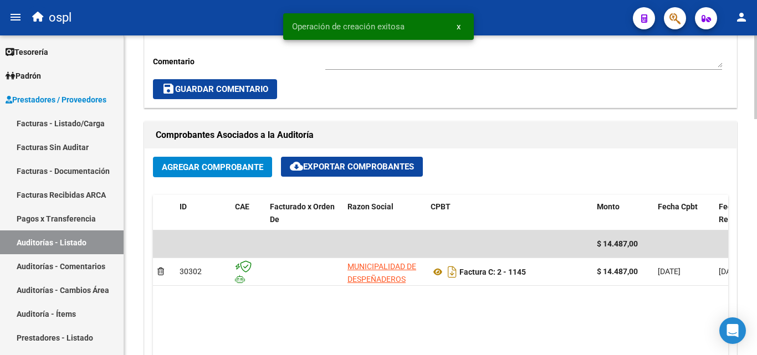
scroll to position [665, 0]
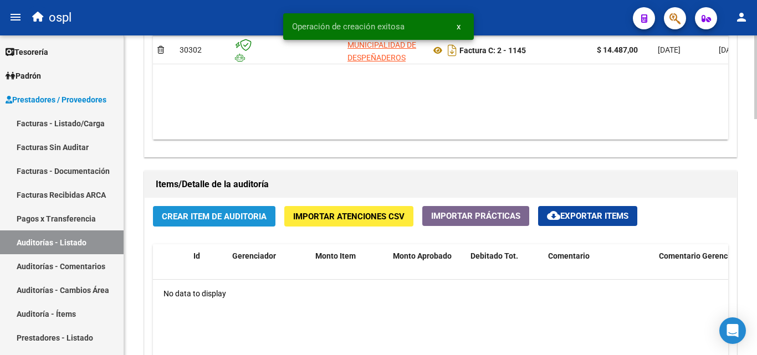
click at [231, 222] on button "Crear Item de Auditoria" at bounding box center [214, 216] width 122 height 20
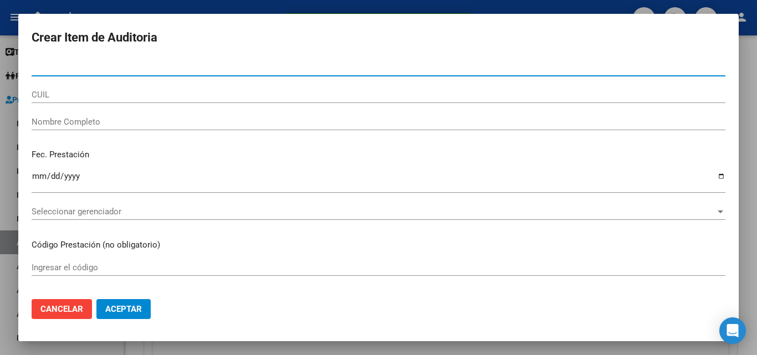
click at [78, 125] on input "Nombre Completo" at bounding box center [379, 122] width 694 height 10
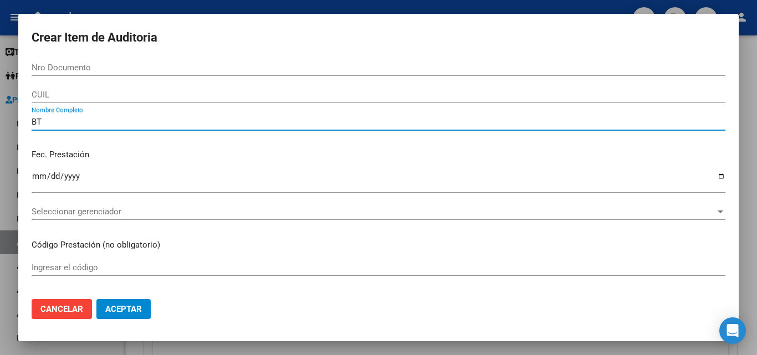
type input "B"
type input "TODOS"
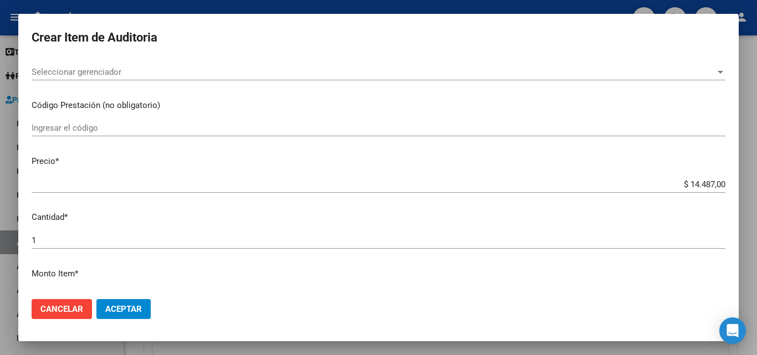
scroll to position [277, 0]
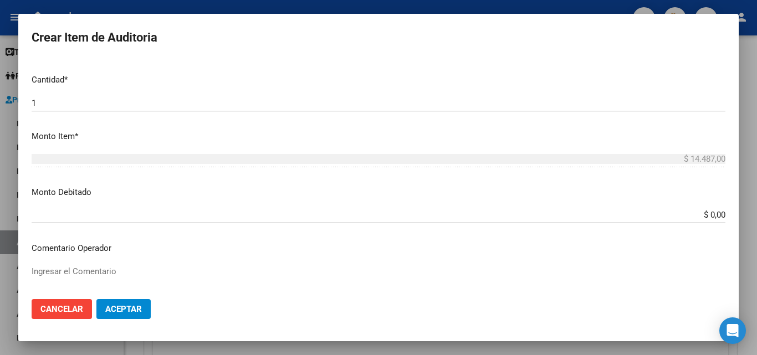
drag, startPoint x: 688, startPoint y: 219, endPoint x: 756, endPoint y: 219, distance: 68.7
click at [756, 219] on div "Crear Item de Auditoria Nro Documento CUIL TODOS Nombre Completo Fec. Prestació…" at bounding box center [378, 177] width 757 height 355
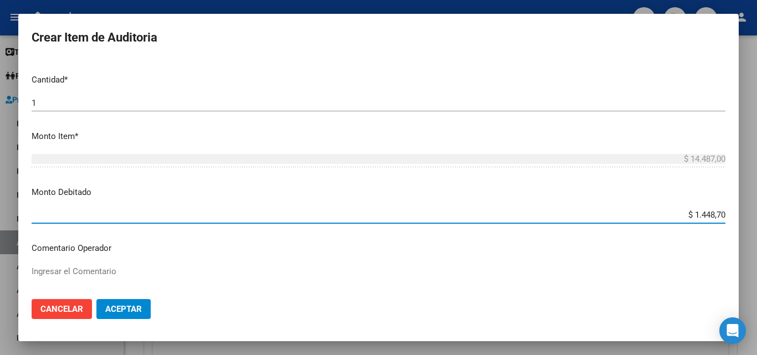
type input "$ 14.487,00"
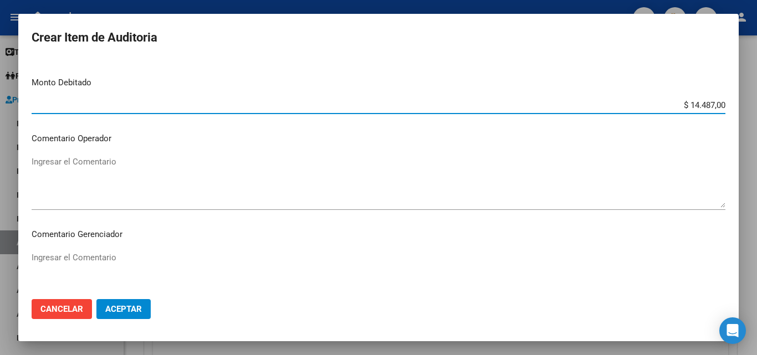
scroll to position [388, 0]
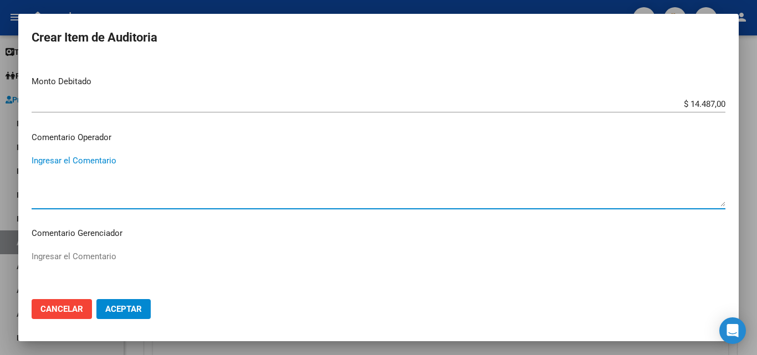
click at [65, 172] on textarea "Ingresar el Comentario" at bounding box center [379, 181] width 694 height 52
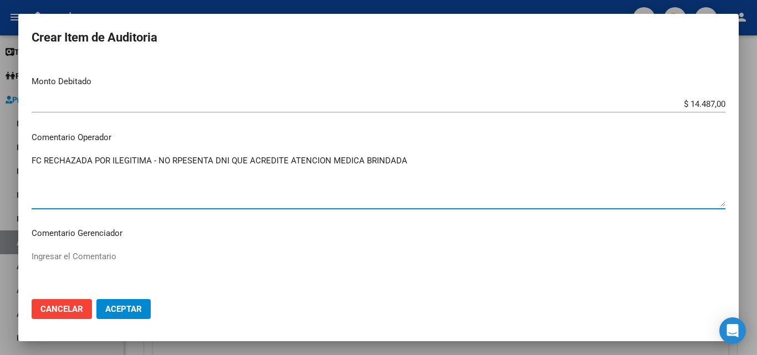
click at [182, 159] on textarea "FC RECHAZADA POR ILEGITIMA - NO RPESENTA DNI QUE ACREDITE ATENCION MEDICA BRIND…" at bounding box center [379, 181] width 694 height 52
type textarea "FC RECHAZADA POR ILEGITIMA - NO PRESENTA DNI QUE ACREDITE ATENCION MEDICA BRIND…"
click at [131, 306] on span "Aceptar" at bounding box center [123, 309] width 37 height 10
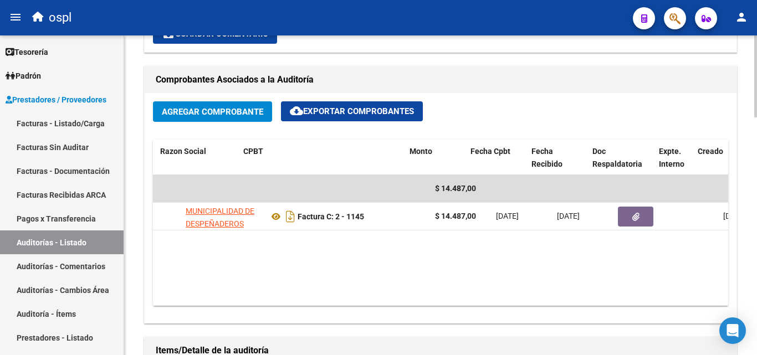
scroll to position [0, 192]
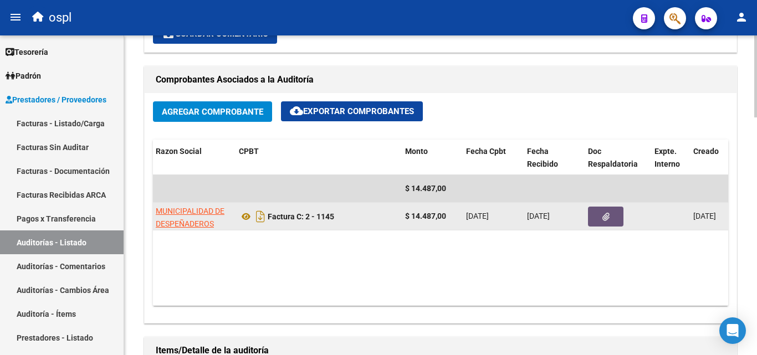
click at [594, 212] on button "button" at bounding box center [605, 217] width 35 height 20
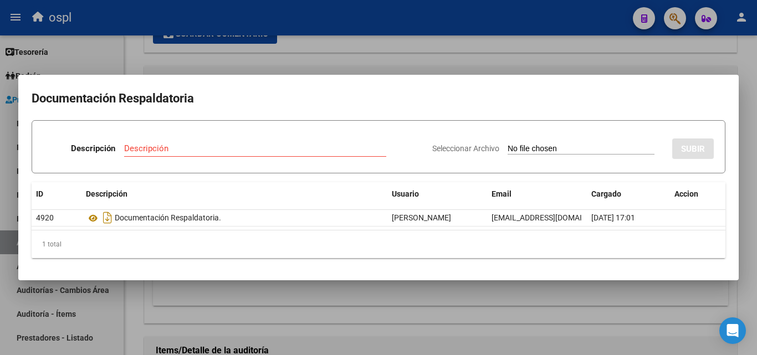
click at [530, 151] on input "Seleccionar Archivo" at bounding box center [581, 149] width 147 height 11
type input "C:\fakepath\RECHAZO X ILEGITIMA - FC 1145.pdf"
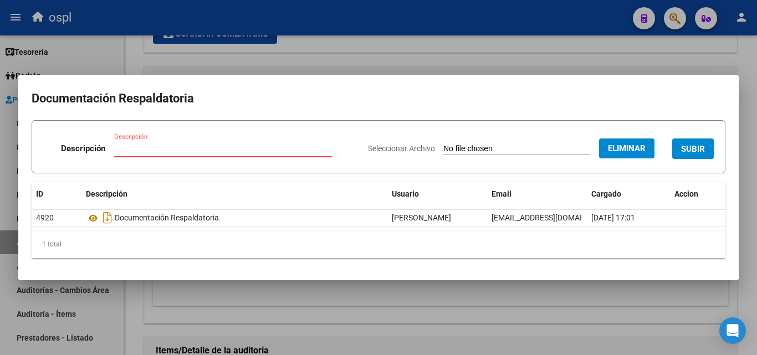
click at [206, 149] on input "Descripción" at bounding box center [223, 148] width 218 height 10
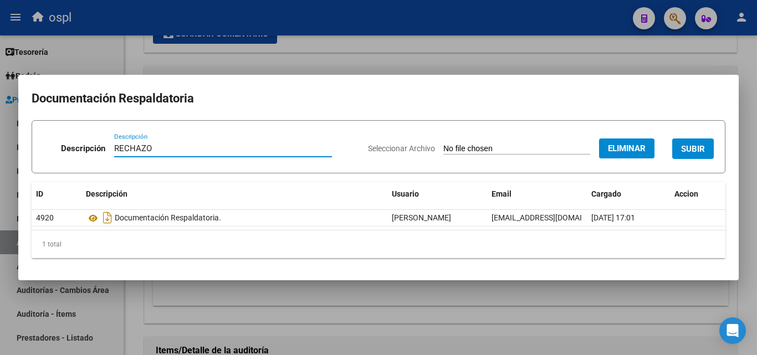
type input "RECHAZO"
click at [703, 149] on span "SUBIR" at bounding box center [693, 149] width 24 height 10
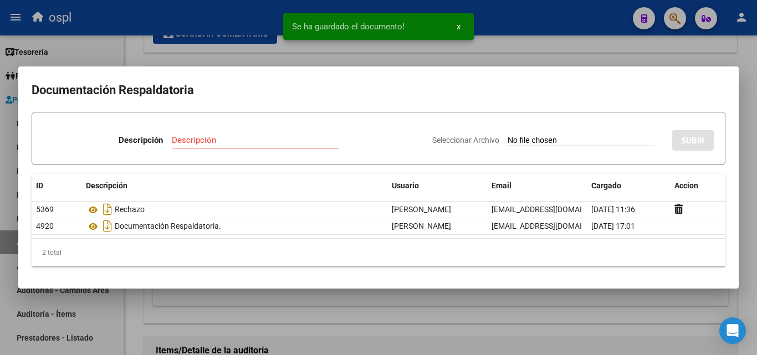
click at [9, 123] on div at bounding box center [378, 177] width 757 height 355
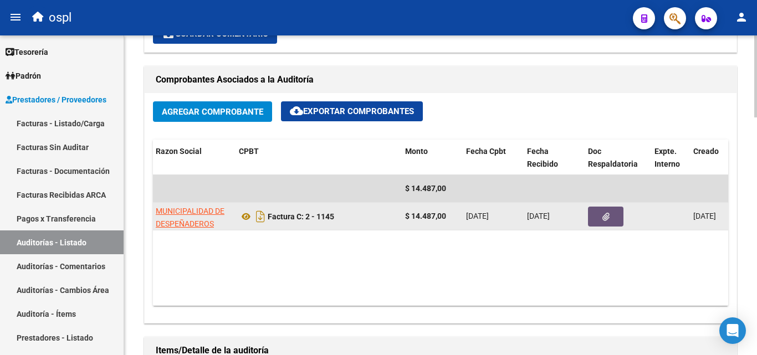
click at [605, 214] on icon "button" at bounding box center [605, 217] width 7 height 8
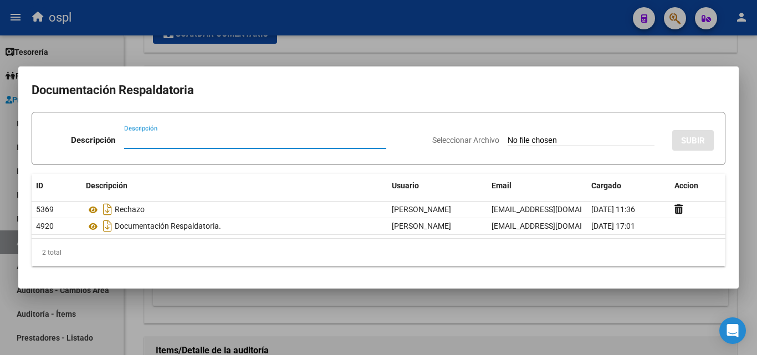
click at [0, 181] on div at bounding box center [378, 177] width 757 height 355
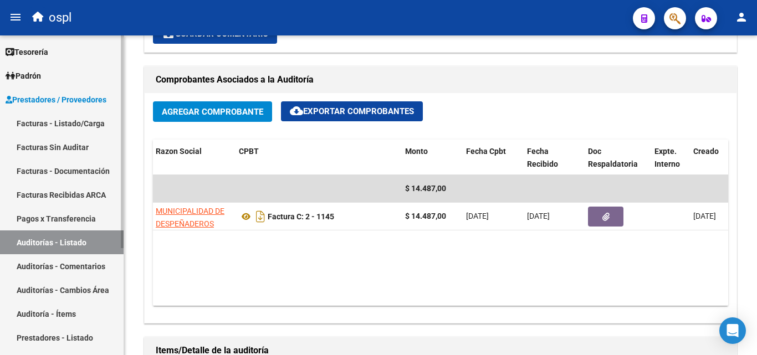
click at [73, 117] on link "Facturas - Listado/Carga" at bounding box center [62, 123] width 124 height 24
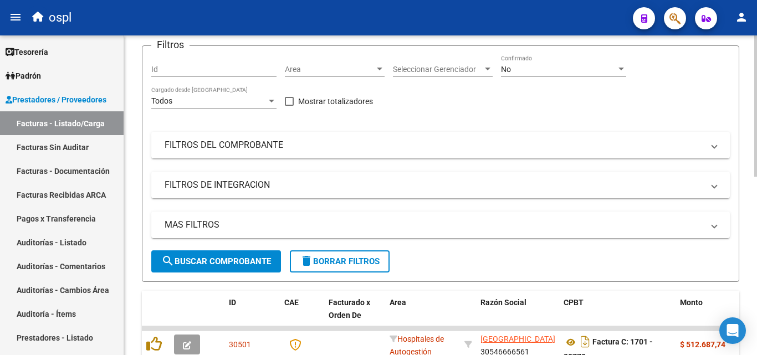
scroll to position [1, 0]
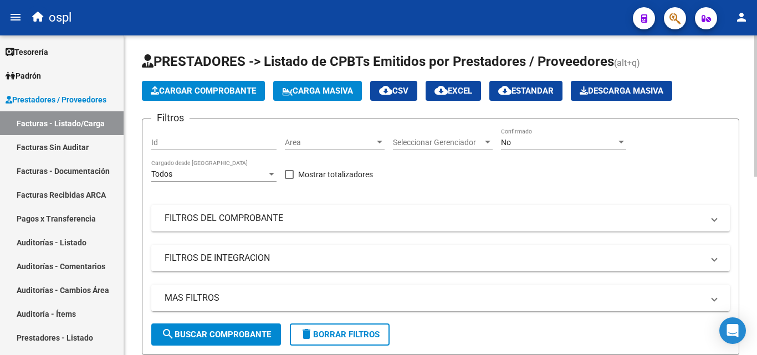
click at [525, 130] on div "No Confirmado" at bounding box center [563, 139] width 125 height 22
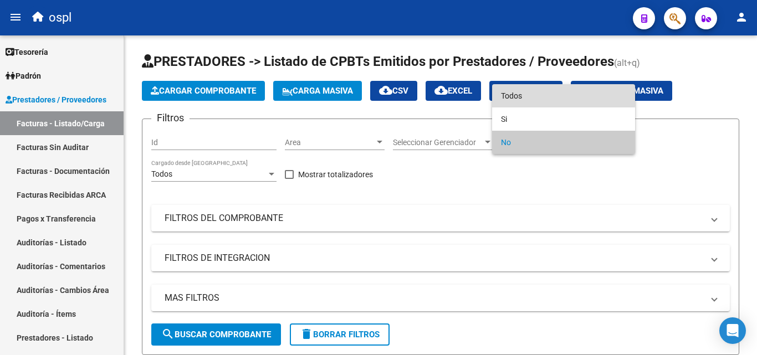
click at [530, 95] on span "Todos" at bounding box center [563, 95] width 125 height 23
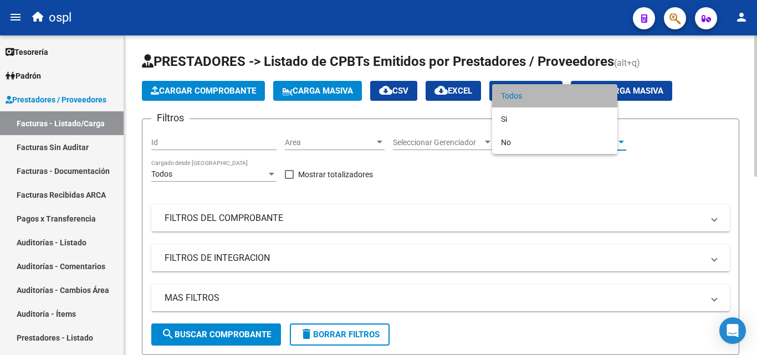
click at [288, 232] on div "Filtros Id Area Area Seleccionar Gerenciador Seleccionar Gerenciador Todos Conf…" at bounding box center [440, 226] width 578 height 196
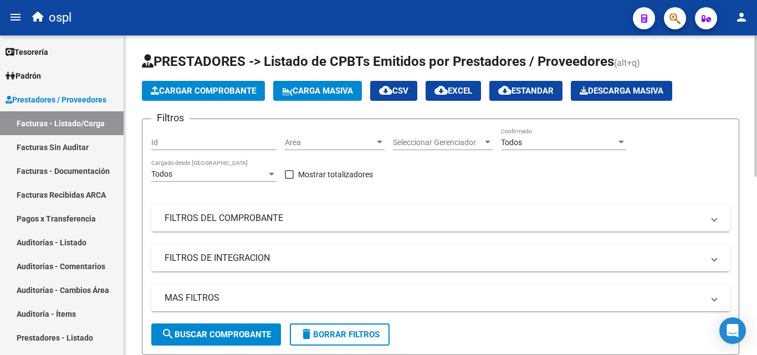
click at [296, 222] on mat-panel-title "FILTROS DEL COMPROBANTE" at bounding box center [434, 218] width 539 height 12
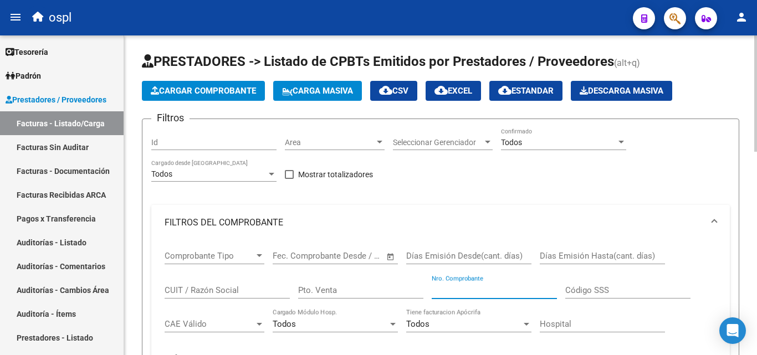
click at [464, 290] on input "Nro. Comprobante" at bounding box center [494, 290] width 125 height 10
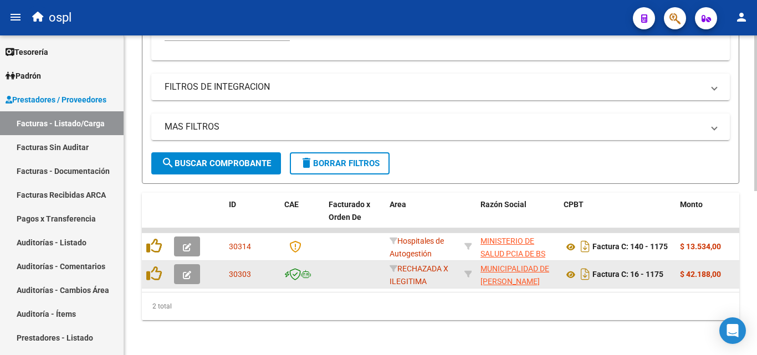
scroll to position [336, 0]
type input "1175"
click at [185, 270] on icon "button" at bounding box center [187, 274] width 8 height 8
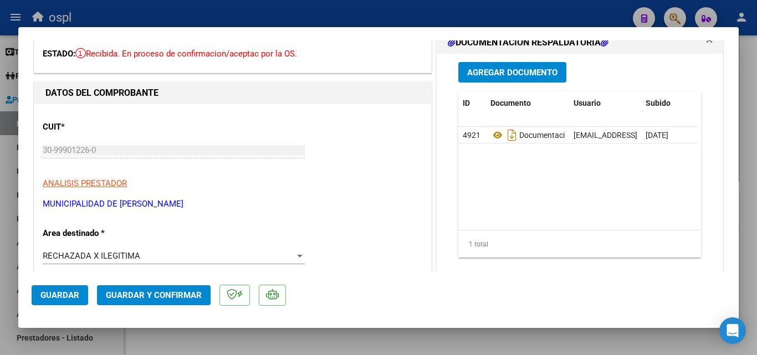
scroll to position [166, 0]
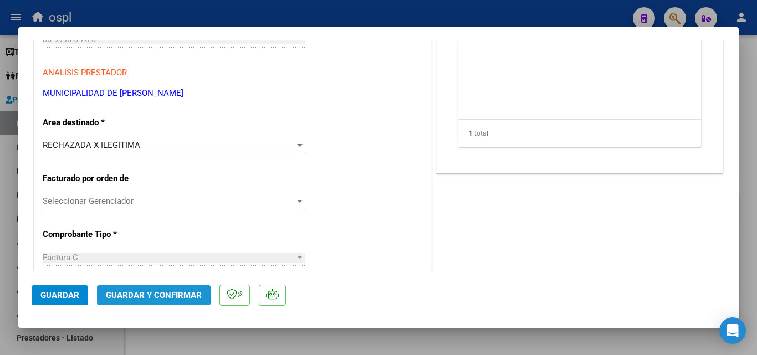
click at [144, 294] on span "Guardar y Confirmar" at bounding box center [154, 295] width 96 height 10
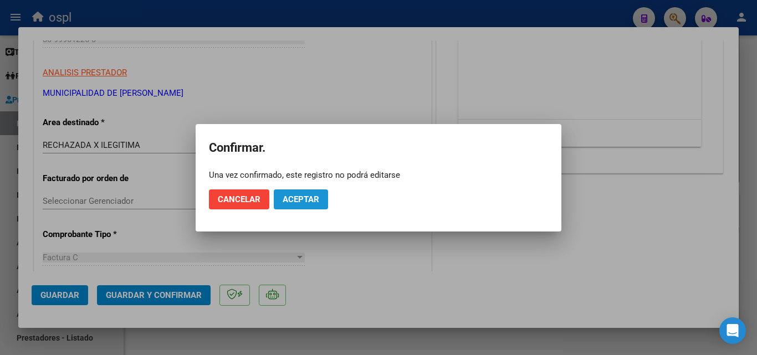
click at [298, 198] on span "Aceptar" at bounding box center [301, 199] width 37 height 10
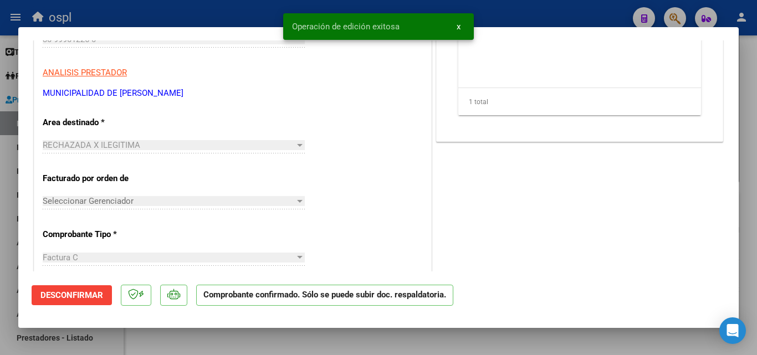
click at [0, 209] on div at bounding box center [378, 177] width 757 height 355
type input "$ 0,00"
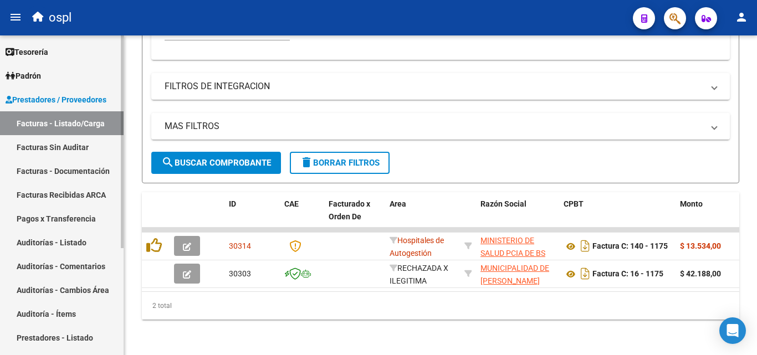
click at [48, 149] on link "Facturas Sin Auditar" at bounding box center [62, 147] width 124 height 24
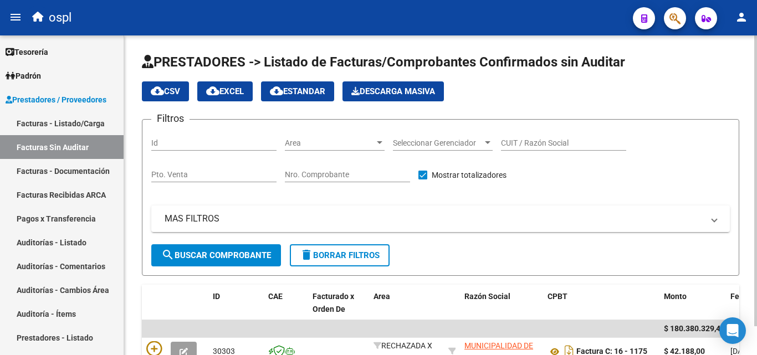
click at [356, 174] on input "Nro. Comprobante" at bounding box center [347, 174] width 125 height 9
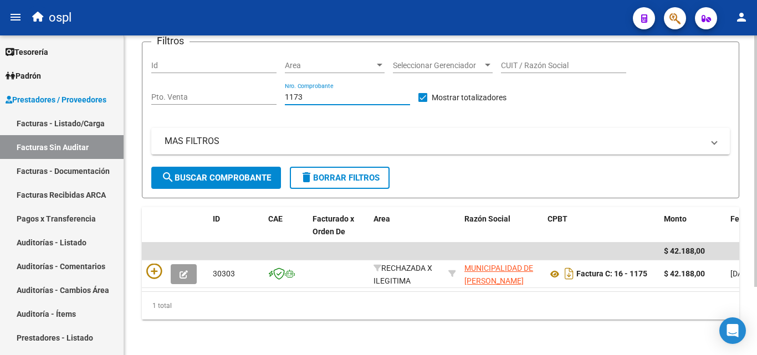
scroll to position [86, 0]
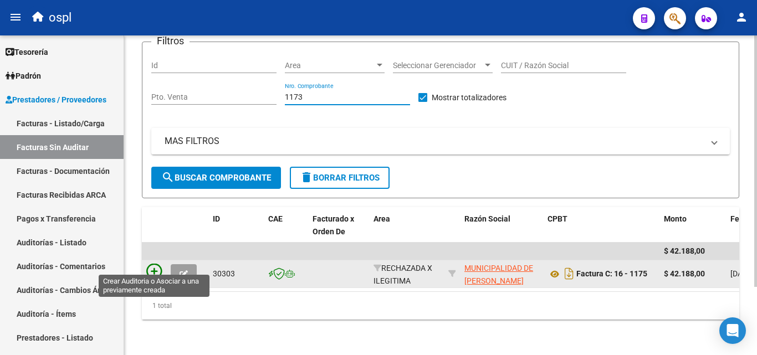
type input "1173"
click at [152, 264] on icon at bounding box center [154, 272] width 16 height 16
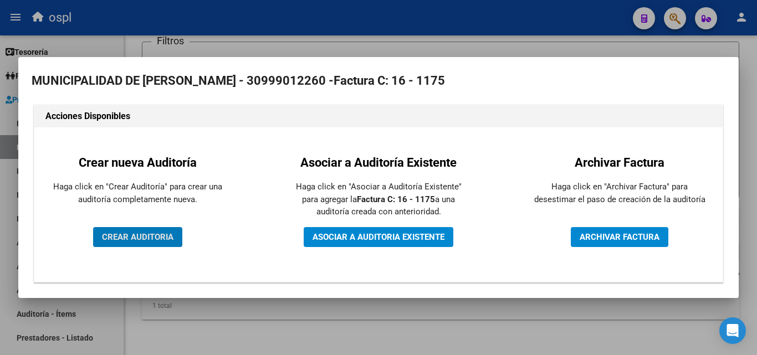
click at [164, 239] on span "CREAR AUDITORIA" at bounding box center [137, 237] width 71 height 10
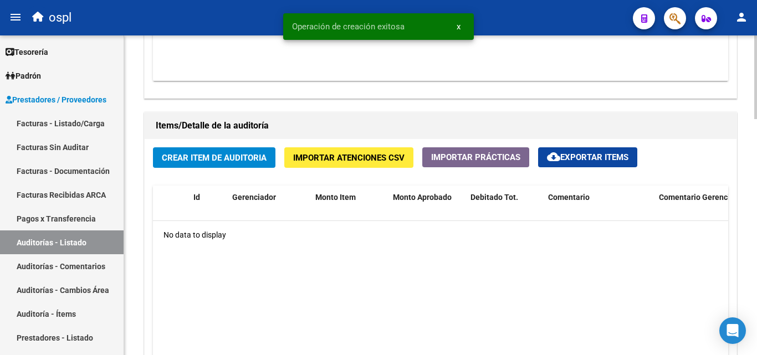
scroll to position [776, 0]
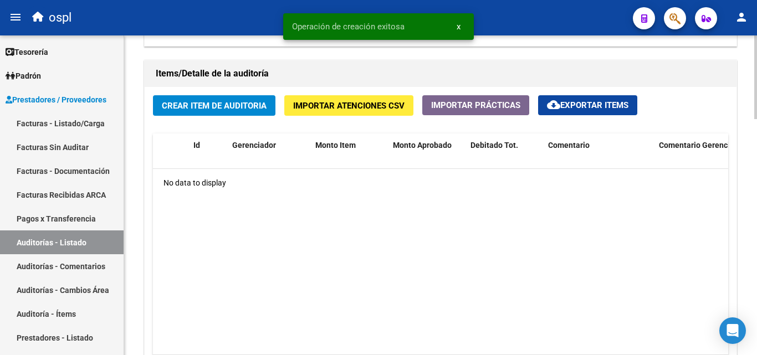
click at [199, 112] on button "Crear Item de Auditoria" at bounding box center [214, 105] width 122 height 20
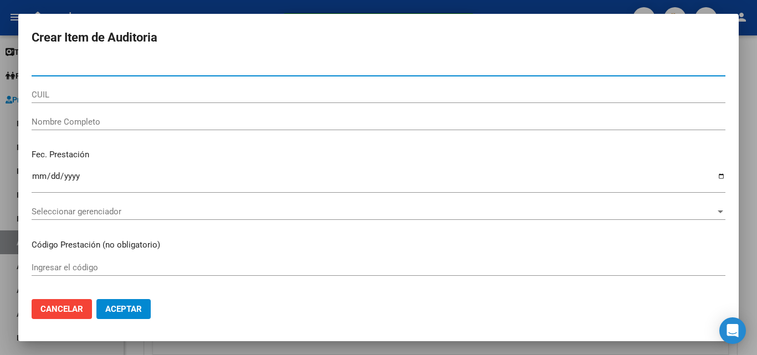
click at [83, 124] on input "Nombre Completo" at bounding box center [379, 122] width 694 height 10
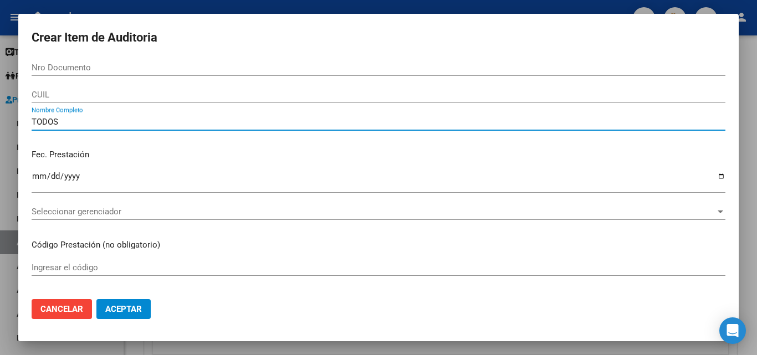
type input "TODOS"
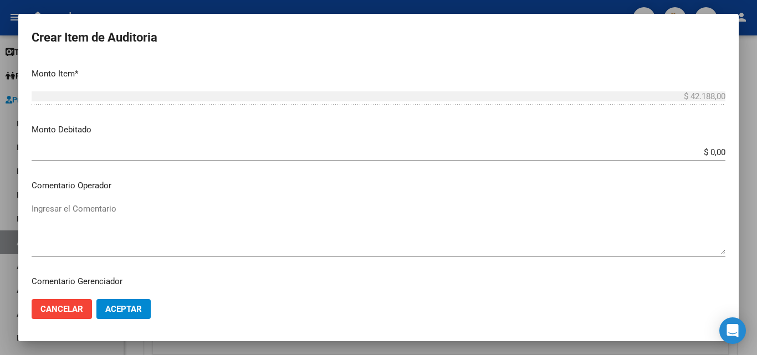
scroll to position [277, 0]
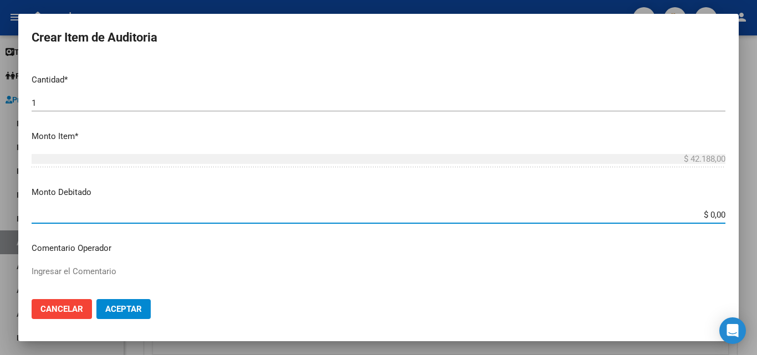
drag, startPoint x: 686, startPoint y: 214, endPoint x: 752, endPoint y: 212, distance: 66.5
click at [752, 213] on div "Crear Item de Auditoria Nro Documento CUIL TODOS Nombre Completo Fec. Prestació…" at bounding box center [378, 177] width 757 height 355
type input "$ 42.188,00"
click at [233, 266] on textarea "Ingresar el Comentario" at bounding box center [379, 291] width 694 height 52
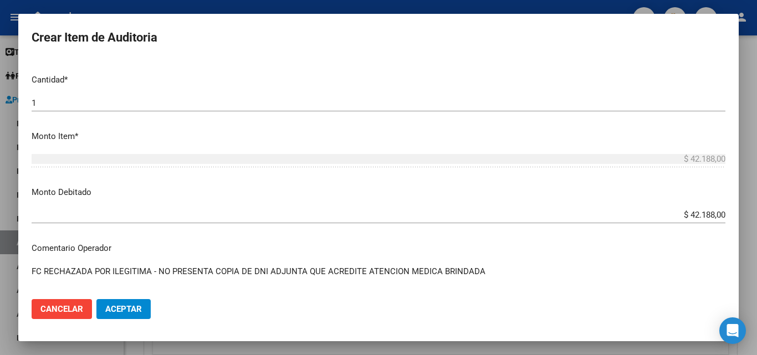
type textarea "FC RECHAZADA POR ILEGITIMA - NO PRESENTA COPIA DE DNI ADJUNTA QUE ACREDITE ATEN…"
click at [134, 302] on button "Aceptar" at bounding box center [123, 309] width 54 height 20
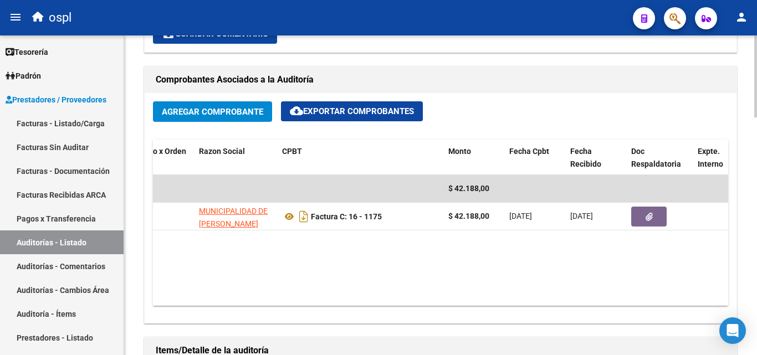
scroll to position [0, 171]
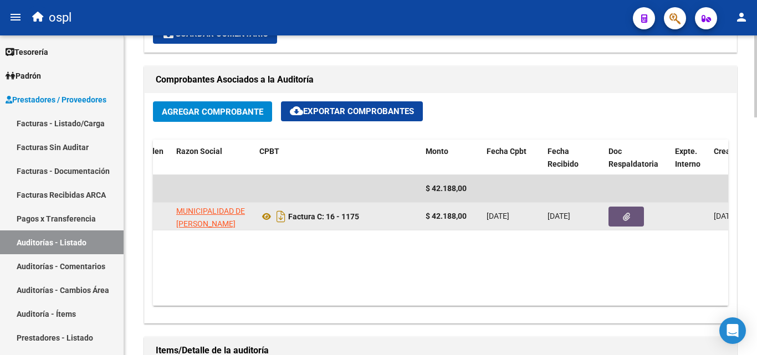
click at [622, 216] on button "button" at bounding box center [625, 217] width 35 height 20
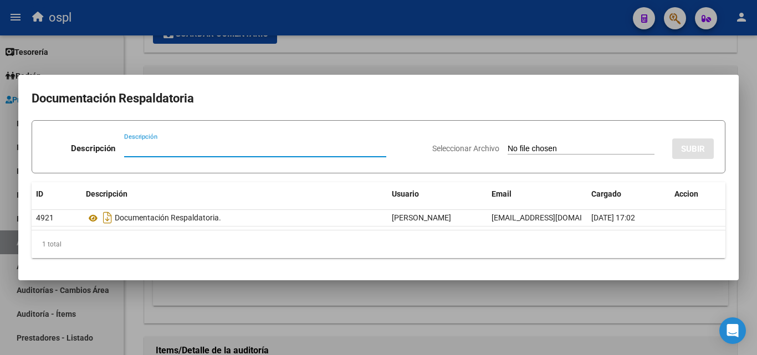
click at [519, 151] on input "Seleccionar Archivo" at bounding box center [581, 149] width 147 height 11
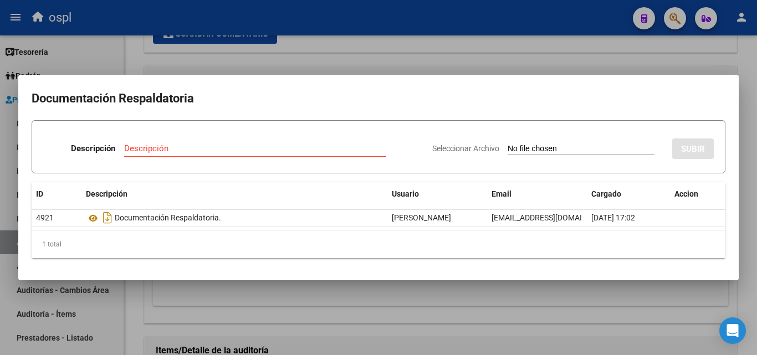
type input "C:\fakepath\RECHAZO X ILEGITIMA - FC 1175.pdf"
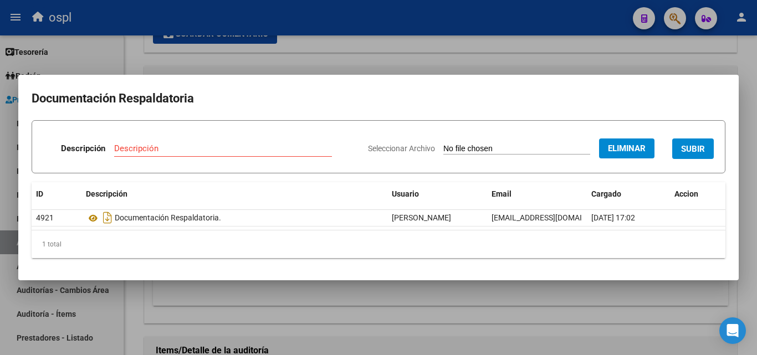
click at [154, 150] on input "Descripción" at bounding box center [223, 148] width 218 height 10
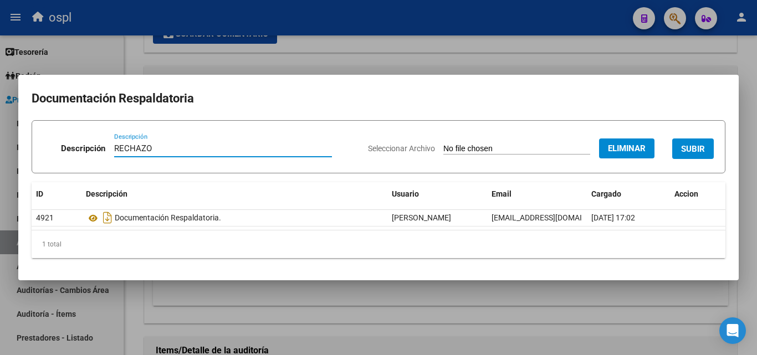
type input "RECHAZO"
click at [695, 141] on button "SUBIR" at bounding box center [693, 149] width 42 height 20
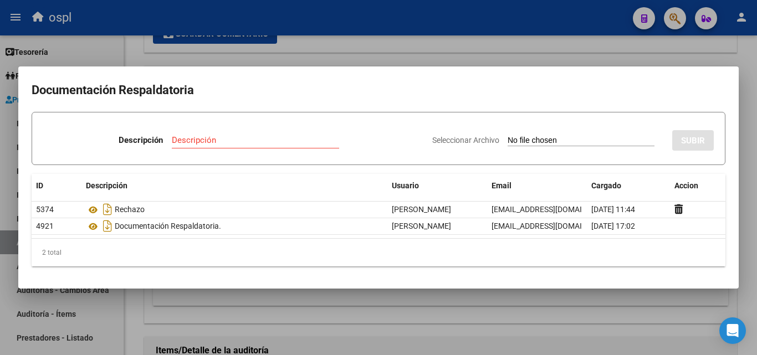
click at [495, 53] on div at bounding box center [378, 177] width 757 height 355
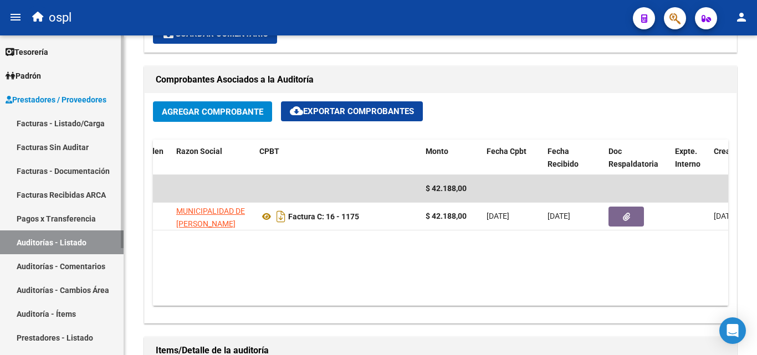
click at [71, 152] on link "Facturas Sin Auditar" at bounding box center [62, 147] width 124 height 24
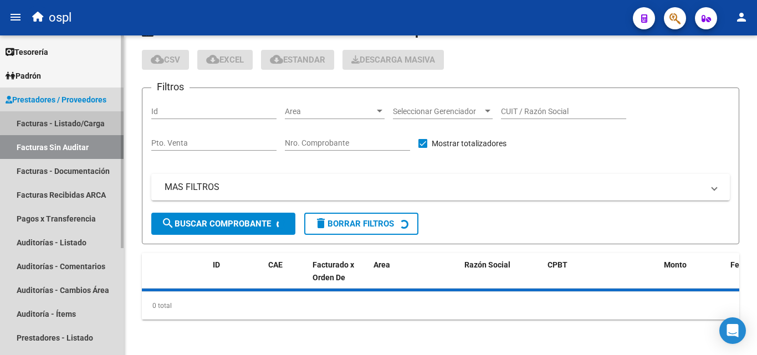
click at [81, 122] on link "Facturas - Listado/Carga" at bounding box center [62, 123] width 124 height 24
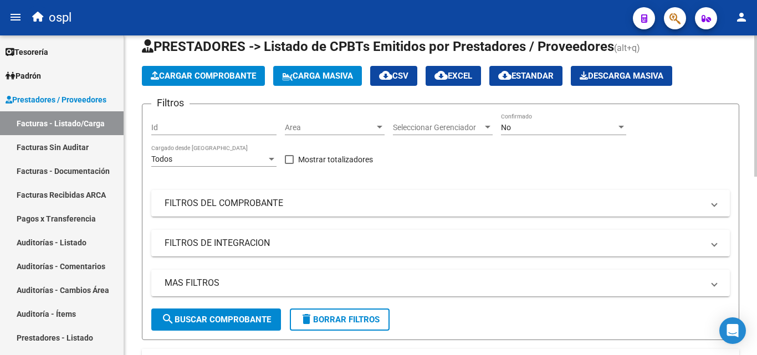
scroll to position [15, 0]
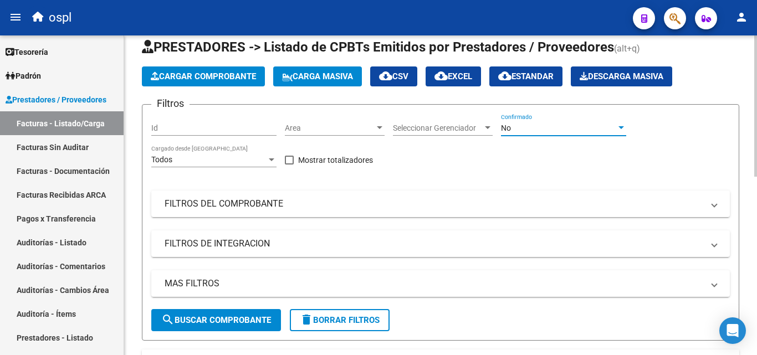
click at [610, 124] on div "No" at bounding box center [558, 128] width 115 height 9
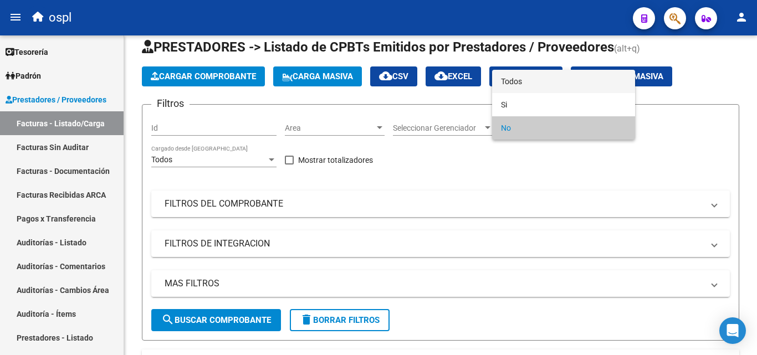
click at [529, 82] on span "Todos" at bounding box center [563, 81] width 125 height 23
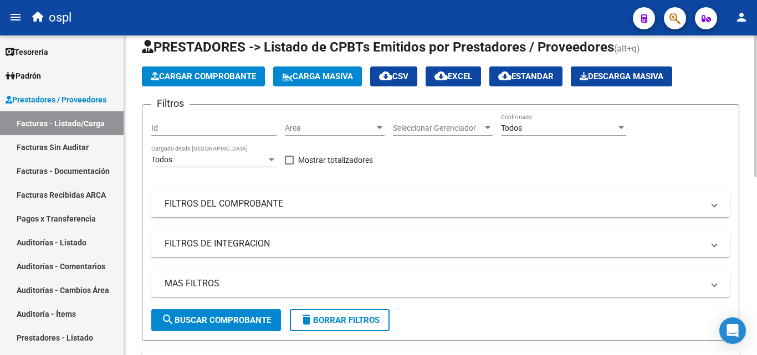
click at [365, 208] on mat-panel-title "FILTROS DEL COMPROBANTE" at bounding box center [434, 204] width 539 height 12
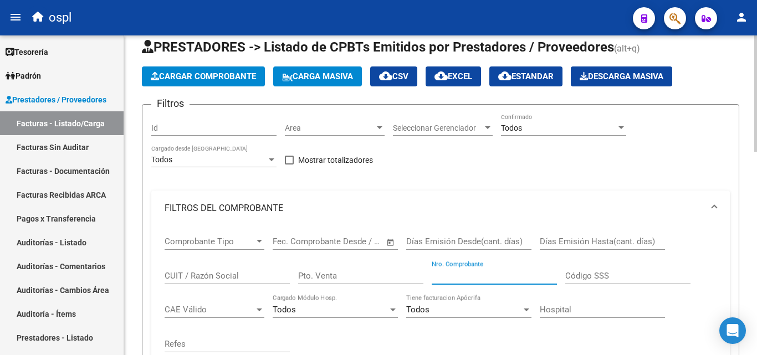
click at [479, 272] on input "Nro. Comprobante" at bounding box center [494, 276] width 125 height 10
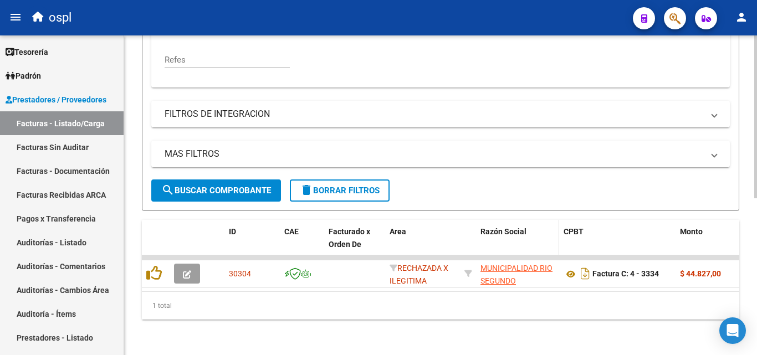
scroll to position [308, 0]
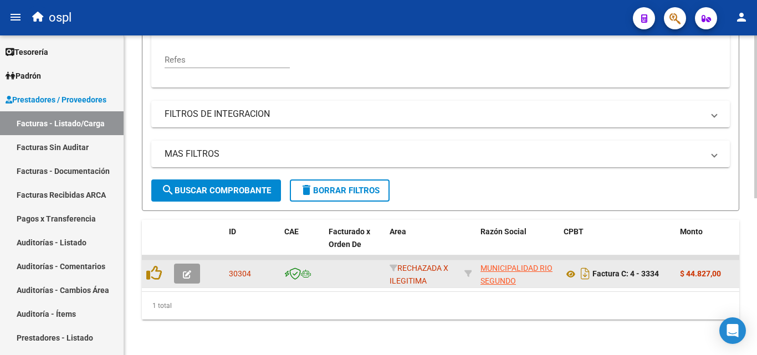
type input "3333"
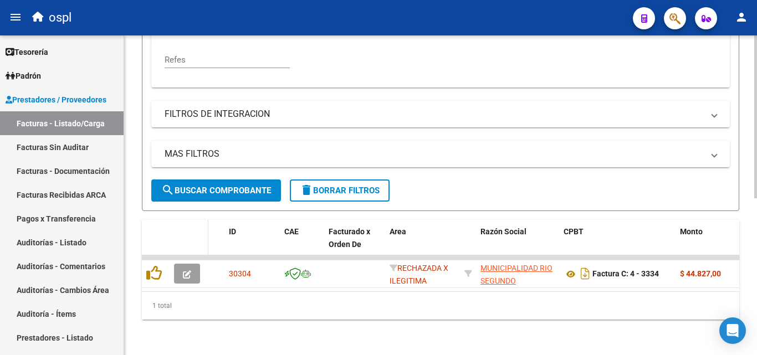
drag, startPoint x: 192, startPoint y: 256, endPoint x: 197, endPoint y: 245, distance: 11.9
click at [194, 255] on datatable-scroller "30304 RECHAZADA X ILEGITIMA MUNICIPALIDAD RIO SEGUNDO 30999014794 Factura C: 4 …" at bounding box center [440, 271] width 597 height 33
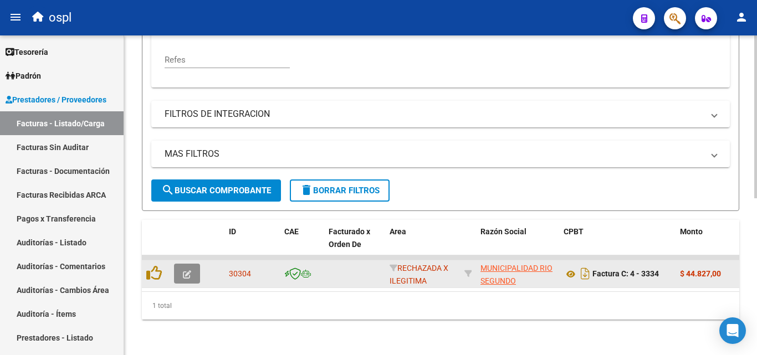
click at [184, 270] on icon "button" at bounding box center [187, 274] width 8 height 8
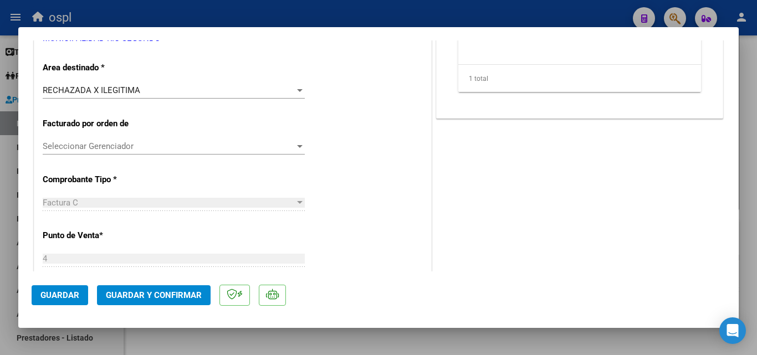
scroll to position [222, 0]
click at [163, 287] on button "Guardar y Confirmar" at bounding box center [154, 295] width 114 height 20
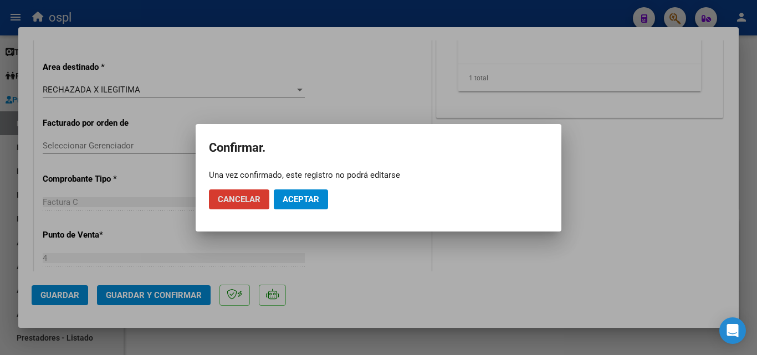
click at [303, 209] on mat-dialog-actions "Cancelar Aceptar" at bounding box center [378, 200] width 339 height 38
click at [301, 197] on span "Aceptar" at bounding box center [301, 199] width 37 height 10
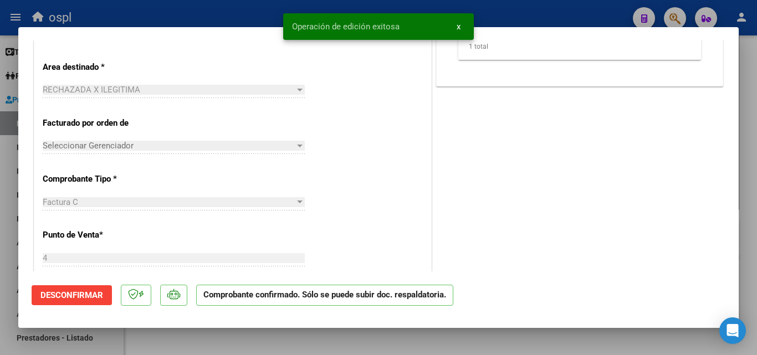
click at [0, 198] on div at bounding box center [378, 177] width 757 height 355
type input "$ 0,00"
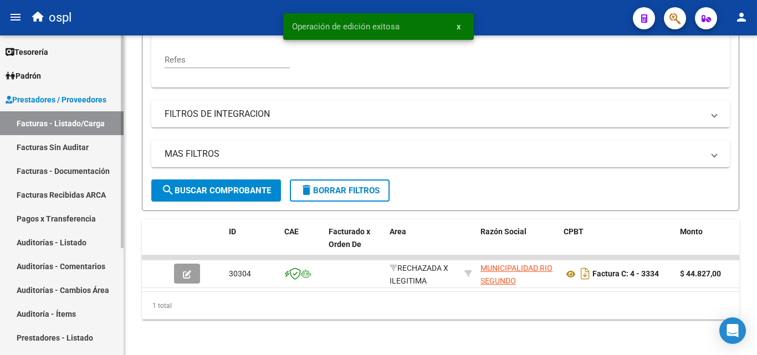
click at [60, 142] on link "Facturas Sin Auditar" at bounding box center [62, 147] width 124 height 24
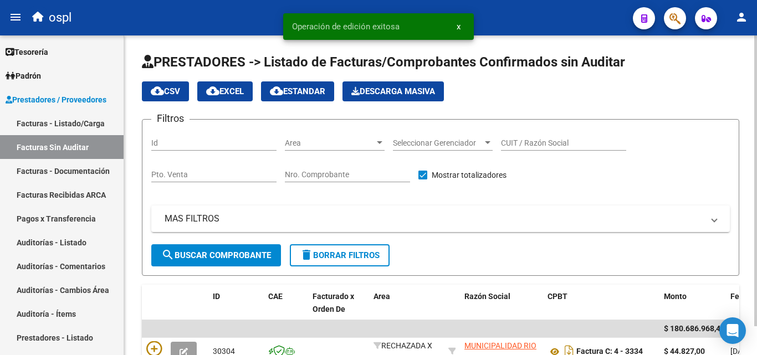
click at [329, 175] on input "Nro. Comprobante" at bounding box center [347, 174] width 125 height 9
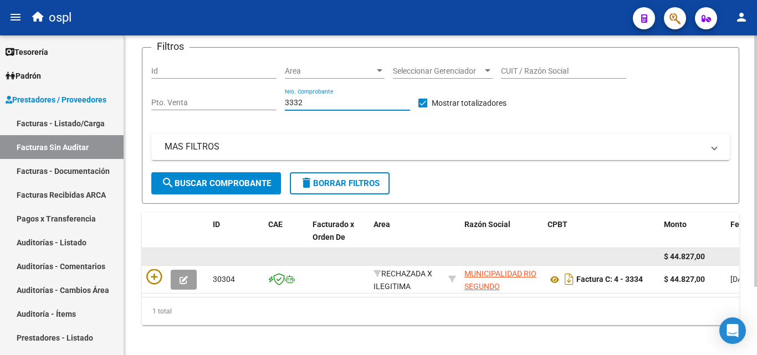
scroll to position [86, 0]
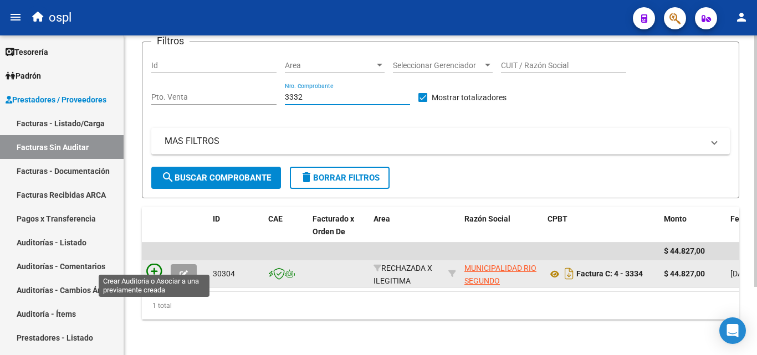
type input "3332"
click at [155, 264] on icon at bounding box center [154, 272] width 16 height 16
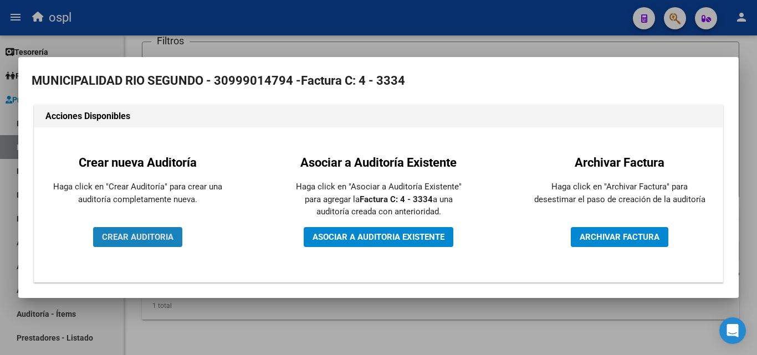
click at [148, 243] on button "CREAR AUDITORIA" at bounding box center [137, 237] width 89 height 20
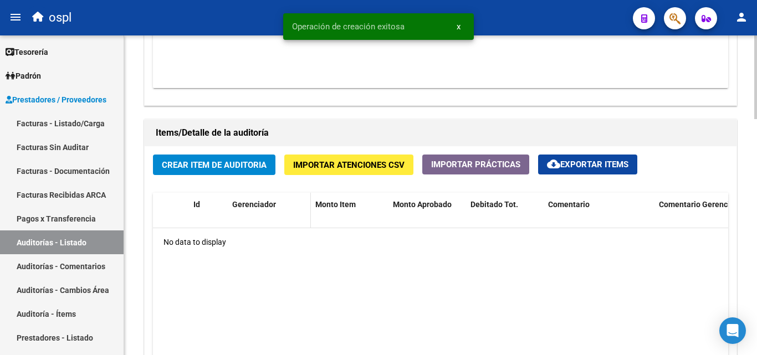
scroll to position [720, 0]
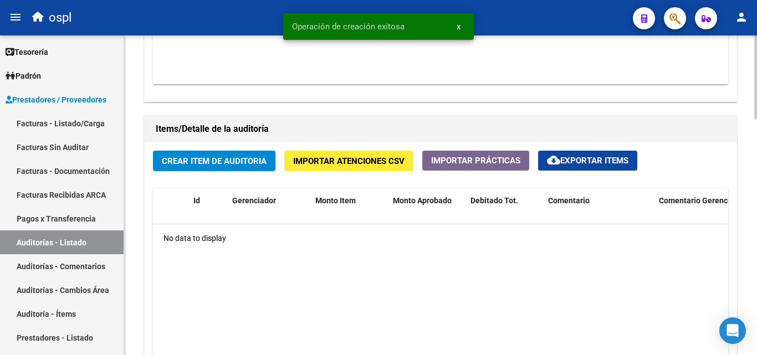
click at [222, 158] on span "Crear Item de Auditoria" at bounding box center [214, 161] width 105 height 10
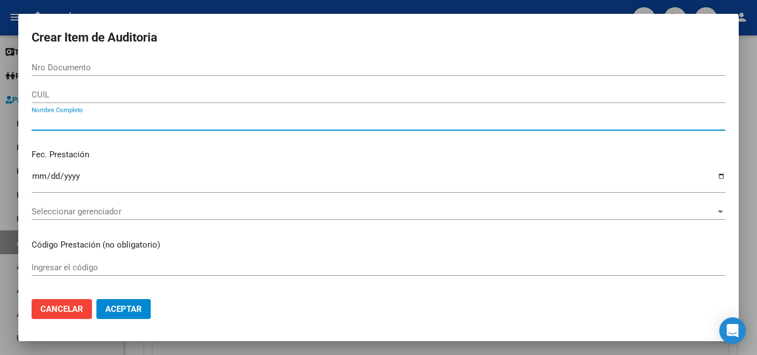
click at [75, 121] on input "Nombre Completo" at bounding box center [379, 122] width 694 height 10
type input "TODOS"
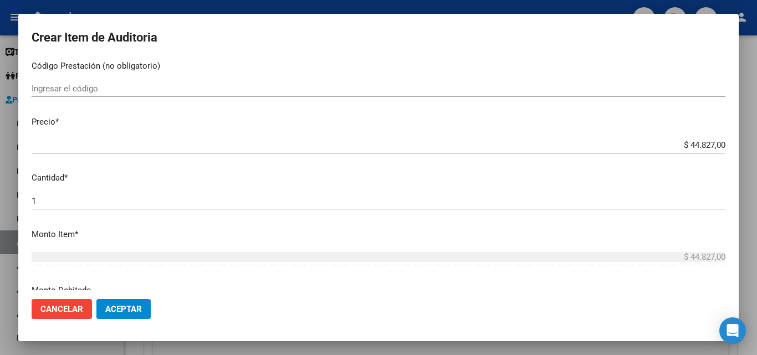
scroll to position [222, 0]
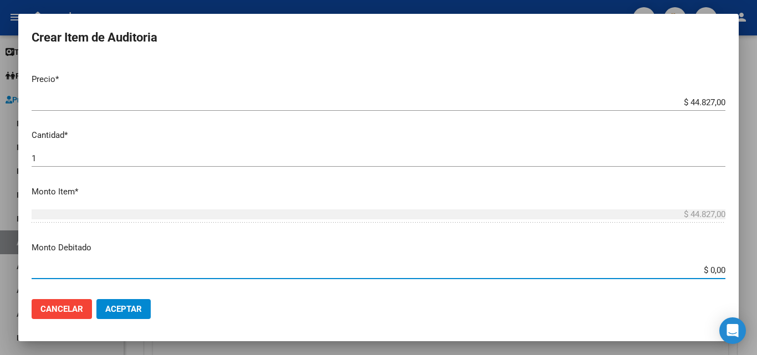
drag, startPoint x: 712, startPoint y: 267, endPoint x: 756, endPoint y: 248, distance: 47.7
click at [750, 264] on div "Crear Item de Auditoria Nro Documento CUIL TODOS Nombre Completo Fec. Prestació…" at bounding box center [378, 177] width 757 height 355
type input "$ 44.827,00"
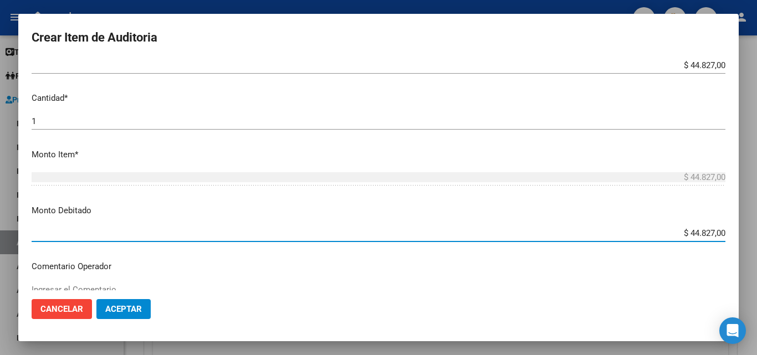
scroll to position [277, 0]
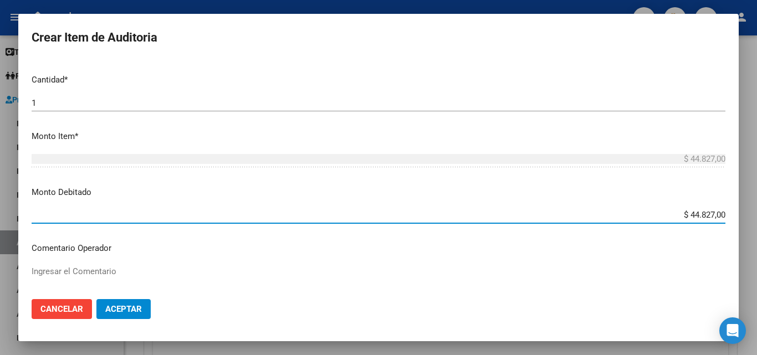
click at [245, 269] on textarea "Ingresar el Comentario" at bounding box center [379, 291] width 694 height 52
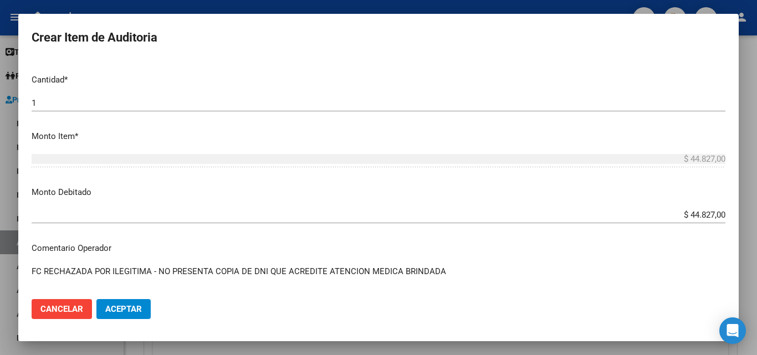
type textarea "FC RECHAZADA POR ILEGITIMA - NO PRESENTA COPIA DE DNI QUE ACREDITE ATENCION MED…"
click at [115, 305] on span "Aceptar" at bounding box center [123, 309] width 37 height 10
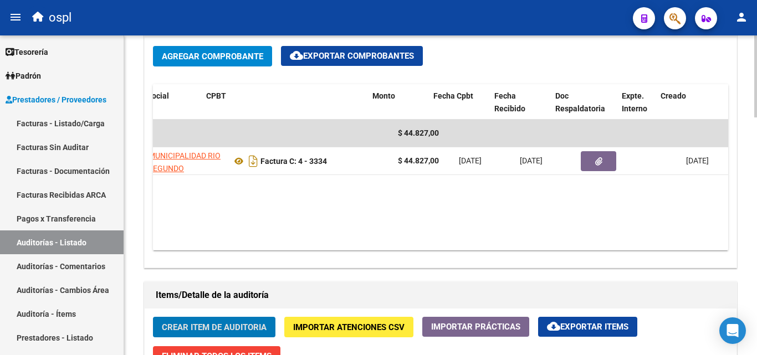
scroll to position [0, 224]
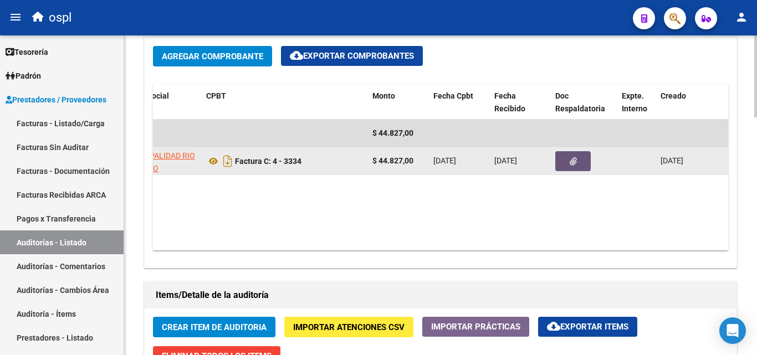
click at [570, 157] on span "button" at bounding box center [573, 161] width 7 height 10
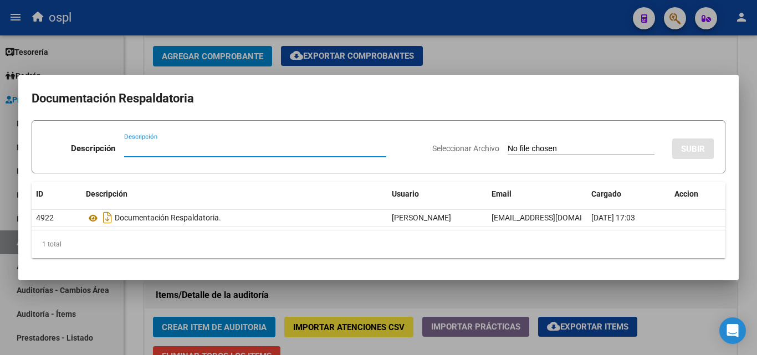
click at [515, 149] on input "Seleccionar Archivo" at bounding box center [581, 149] width 147 height 11
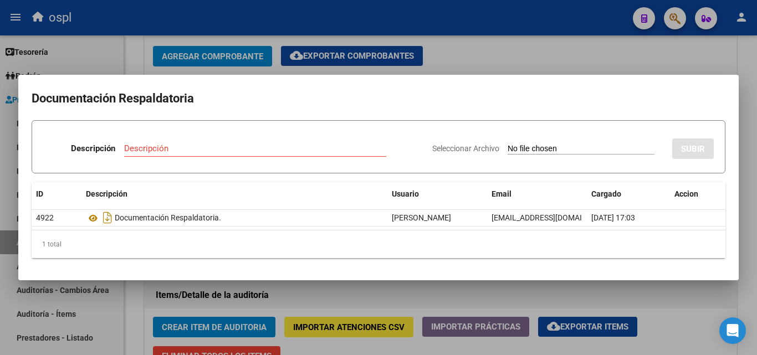
type input "C:\fakepath\RECHAZO X ILEGITIMA - FC 3334.pdf"
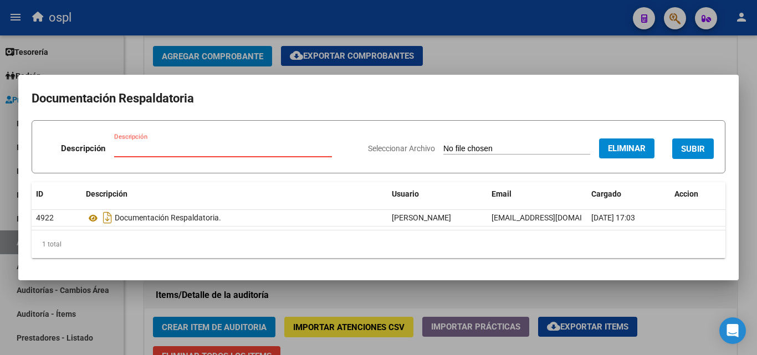
click at [186, 147] on input "Descripción" at bounding box center [223, 148] width 218 height 10
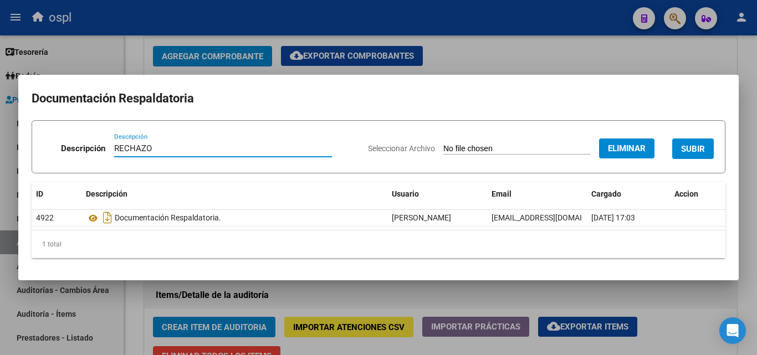
type input "RECHAZO"
click at [702, 144] on span "SUBIR" at bounding box center [693, 149] width 24 height 10
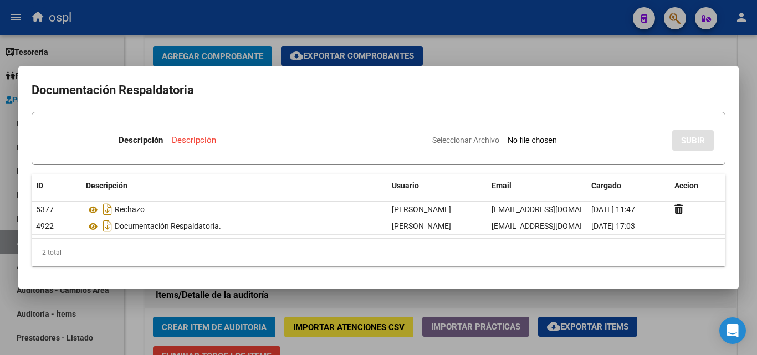
click at [524, 51] on div at bounding box center [378, 177] width 757 height 355
